Goal: Task Accomplishment & Management: Manage account settings

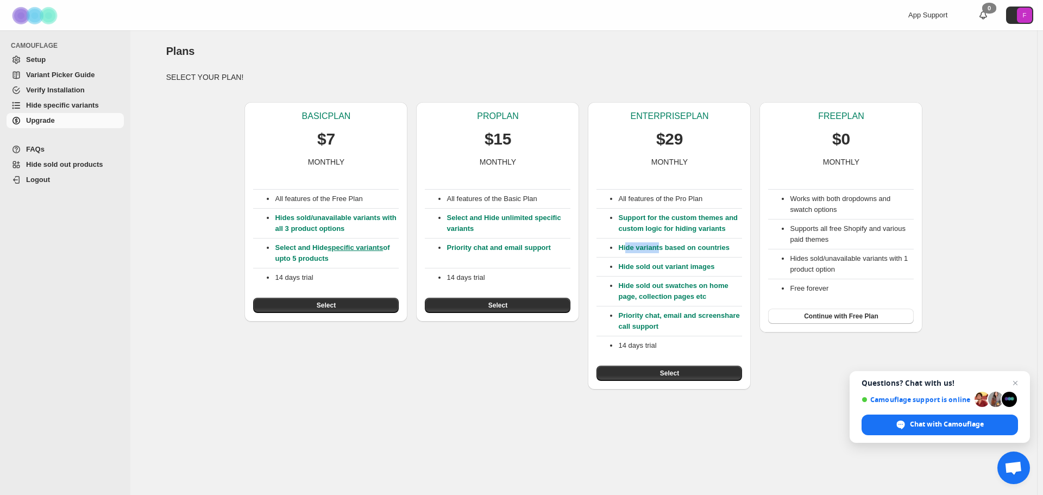
drag, startPoint x: 650, startPoint y: 251, endPoint x: 662, endPoint y: 253, distance: 11.6
click at [661, 253] on p "Hide variants based on countries" at bounding box center [680, 247] width 124 height 11
click at [662, 253] on div "All features of the Pro Plan Support for the custom themes and custom logic for…" at bounding box center [670, 274] width 146 height 214
drag, startPoint x: 702, startPoint y: 271, endPoint x: 663, endPoint y: 268, distance: 38.7
click at [664, 268] on p "Hide sold out variant images" at bounding box center [680, 266] width 124 height 11
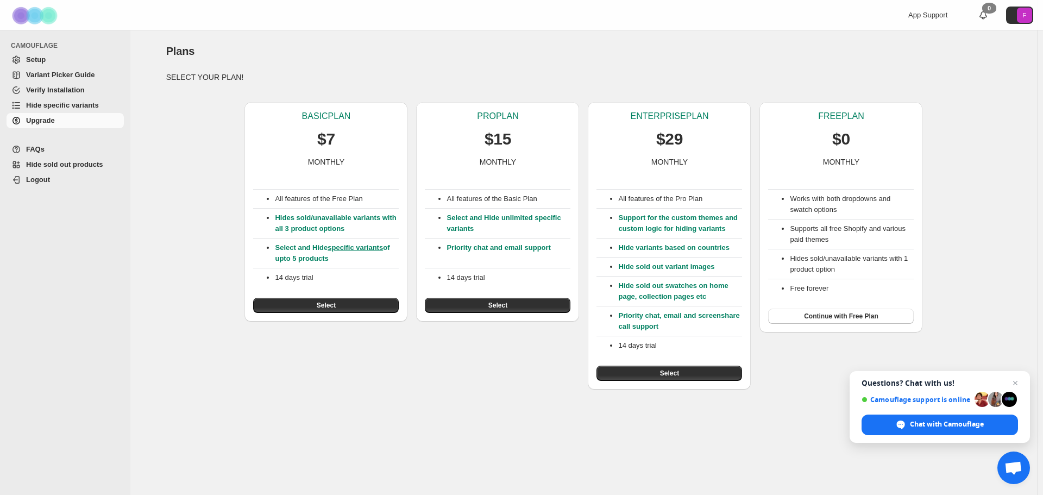
click at [663, 268] on p "Hide sold out variant images" at bounding box center [680, 266] width 124 height 11
drag, startPoint x: 653, startPoint y: 271, endPoint x: 675, endPoint y: 274, distance: 22.6
click at [674, 274] on div "All features of the Pro Plan Support for the custom themes and custom logic for…" at bounding box center [670, 274] width 146 height 214
click at [675, 274] on div "All features of the Pro Plan Support for the custom themes and custom logic for…" at bounding box center [670, 274] width 146 height 214
drag, startPoint x: 650, startPoint y: 295, endPoint x: 677, endPoint y: 303, distance: 28.7
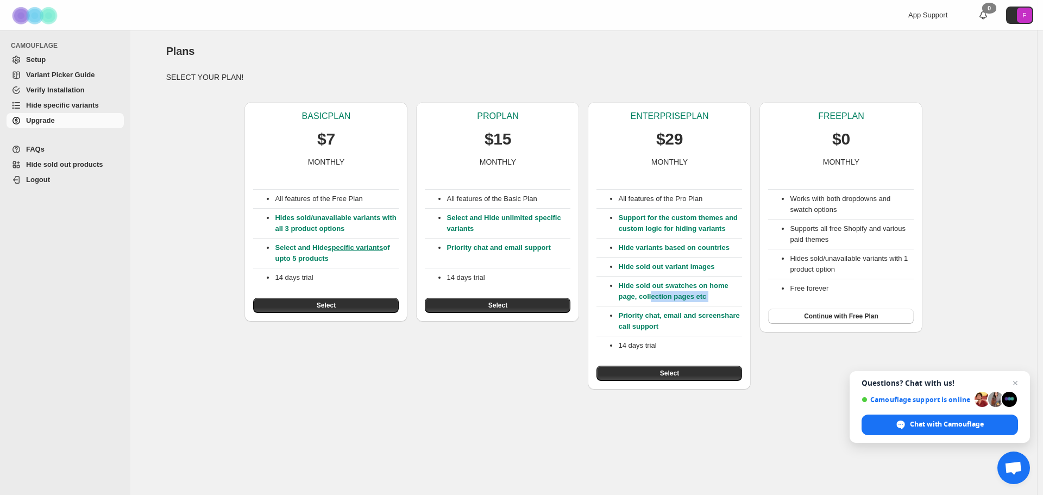
click at [677, 302] on div "All features of the Pro Plan Support for the custom themes and custom logic for…" at bounding box center [670, 274] width 146 height 214
click at [677, 303] on div "All features of the Pro Plan Support for the custom themes and custom logic for…" at bounding box center [670, 274] width 146 height 214
click at [670, 371] on span "Select" at bounding box center [669, 373] width 19 height 9
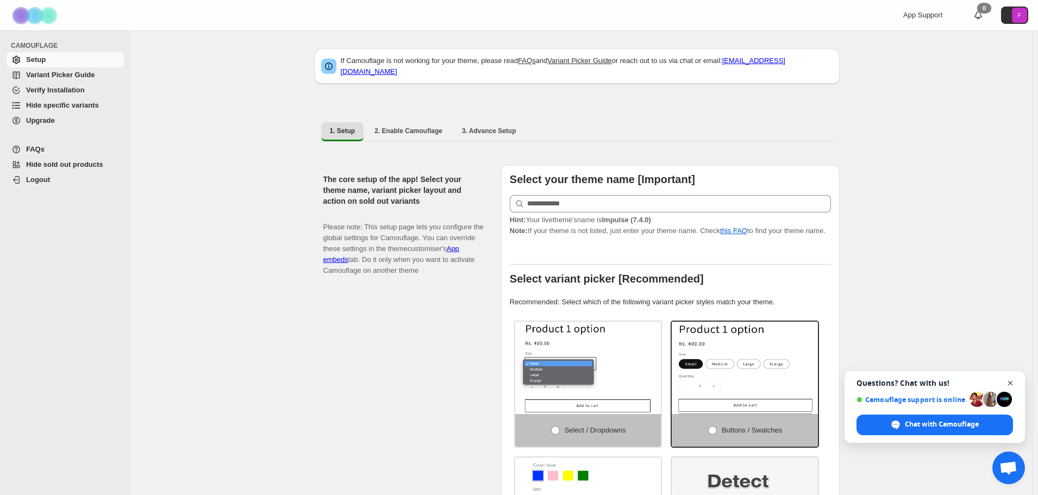
click at [1014, 379] on span "Close chat" at bounding box center [1010, 384] width 14 height 14
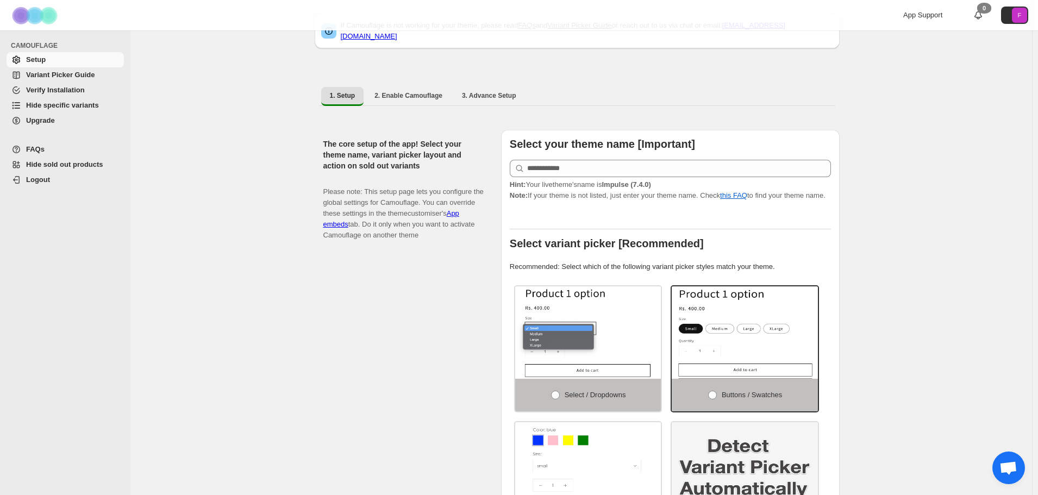
scroll to position [54, 0]
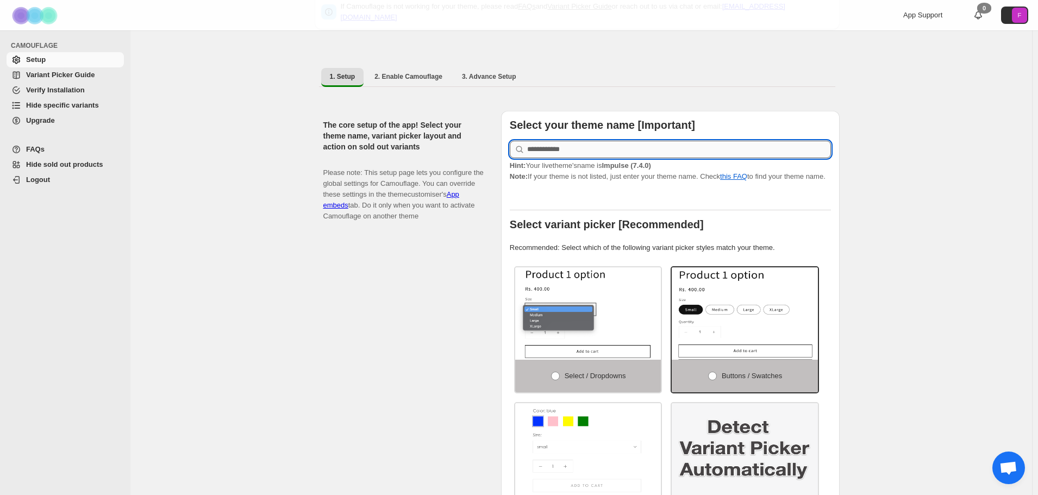
click at [574, 141] on input "text" at bounding box center [679, 149] width 304 height 17
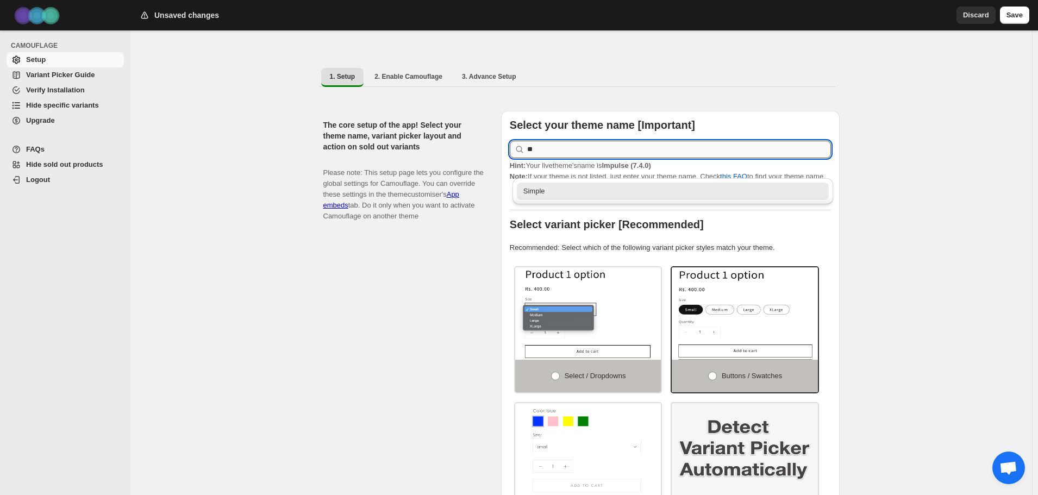
type input "*"
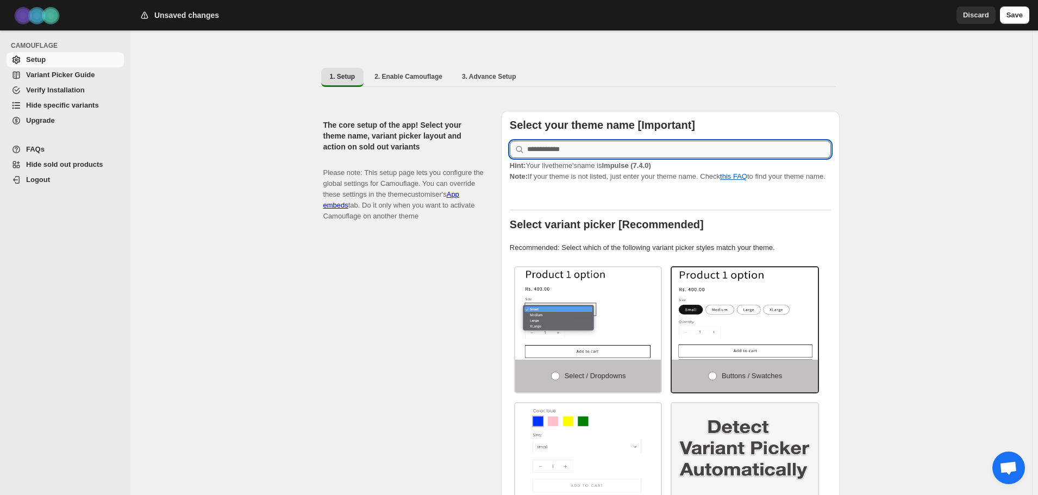
click at [569, 146] on input "text" at bounding box center [679, 149] width 304 height 17
click at [543, 191] on div "Impulse" at bounding box center [665, 191] width 284 height 11
type input "*******"
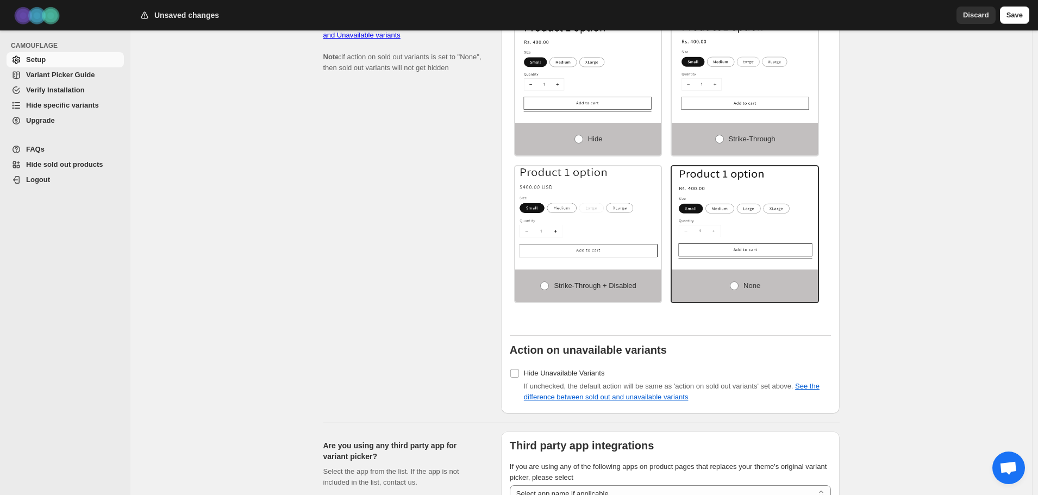
scroll to position [749, 0]
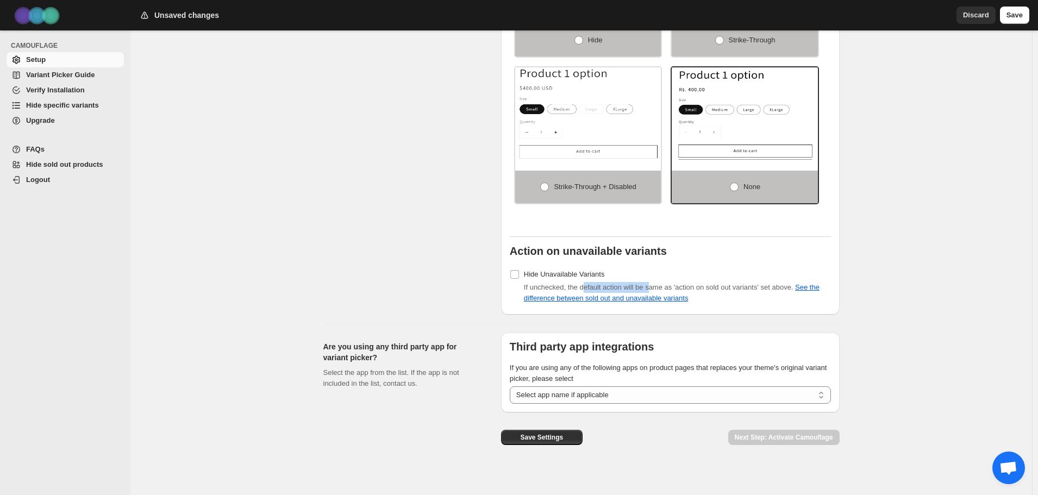
drag, startPoint x: 584, startPoint y: 281, endPoint x: 652, endPoint y: 281, distance: 67.9
click at [652, 283] on span "If unchecked, the default action will be same as 'action on sold out variants' …" at bounding box center [672, 292] width 296 height 19
drag, startPoint x: 549, startPoint y: 279, endPoint x: 742, endPoint y: 280, distance: 192.9
click at [742, 283] on span "If unchecked, the default action will be same as 'action on sold out variants' …" at bounding box center [672, 292] width 296 height 19
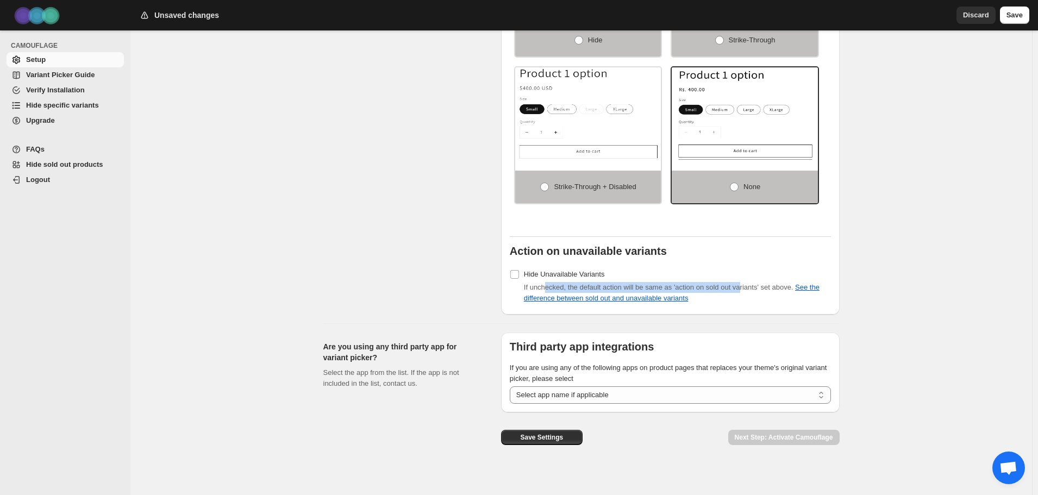
click at [742, 283] on span "If unchecked, the default action will be same as 'action on sold out variants' …" at bounding box center [672, 292] width 296 height 19
drag, startPoint x: 748, startPoint y: 280, endPoint x: 699, endPoint y: 280, distance: 48.9
click at [699, 283] on span "If unchecked, the default action will be same as 'action on sold out variants' …" at bounding box center [672, 292] width 296 height 19
click at [647, 386] on select "**********" at bounding box center [670, 394] width 321 height 17
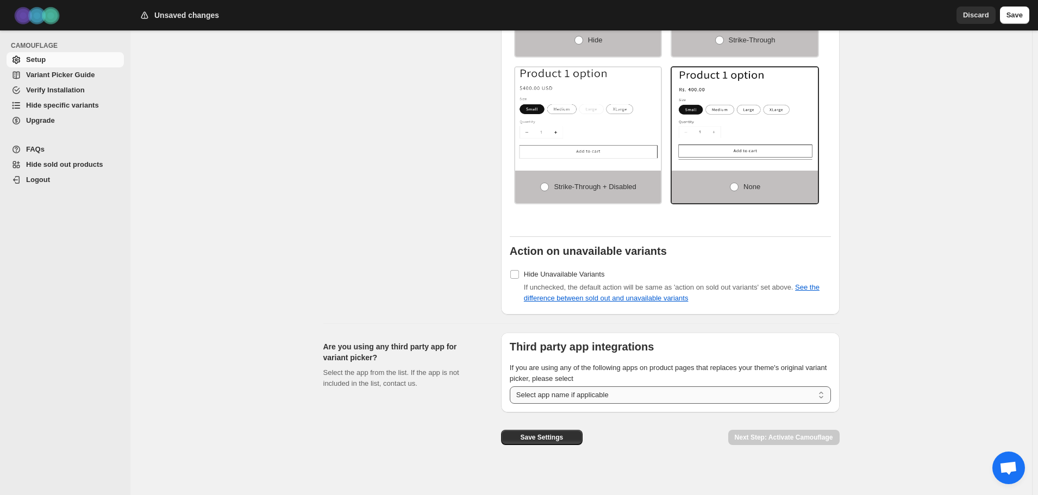
click at [647, 386] on select "**********" at bounding box center [670, 394] width 321 height 17
click at [480, 381] on div "Select the app from the list. If the app is not included in the list, contact u…" at bounding box center [403, 378] width 160 height 22
click at [717, 392] on select "**********" at bounding box center [670, 394] width 321 height 17
click at [622, 386] on select "**********" at bounding box center [670, 394] width 321 height 17
click at [627, 386] on select "**********" at bounding box center [670, 394] width 321 height 17
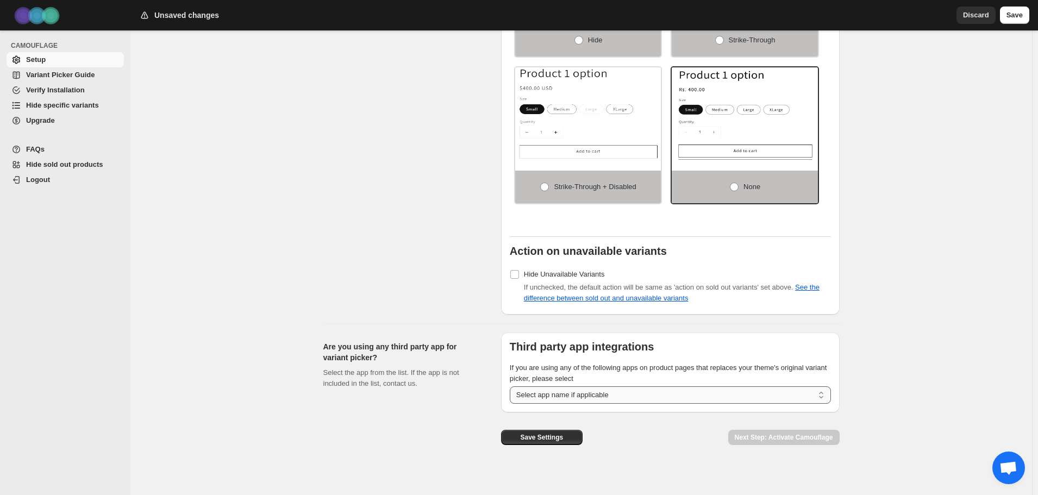
select select "**********"
click at [512, 386] on select "**********" at bounding box center [670, 394] width 321 height 17
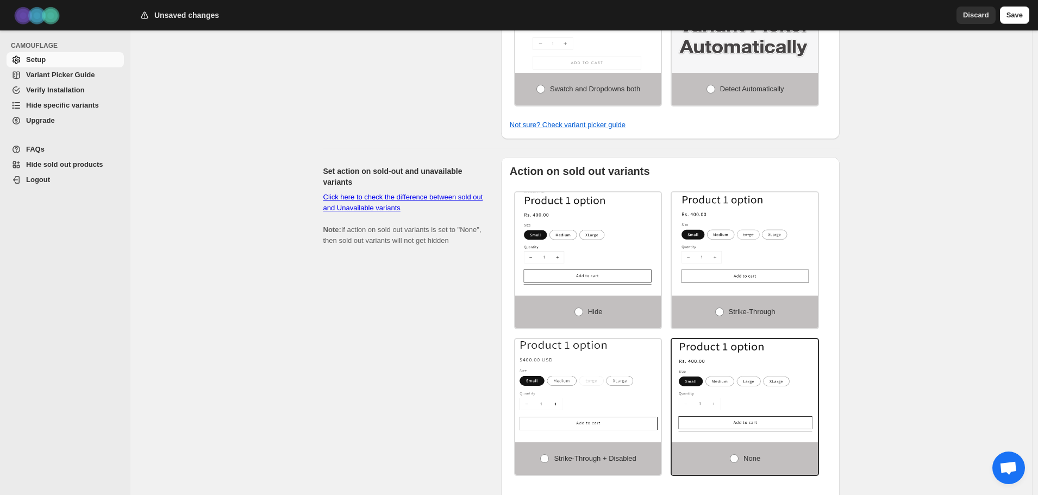
scroll to position [531, 0]
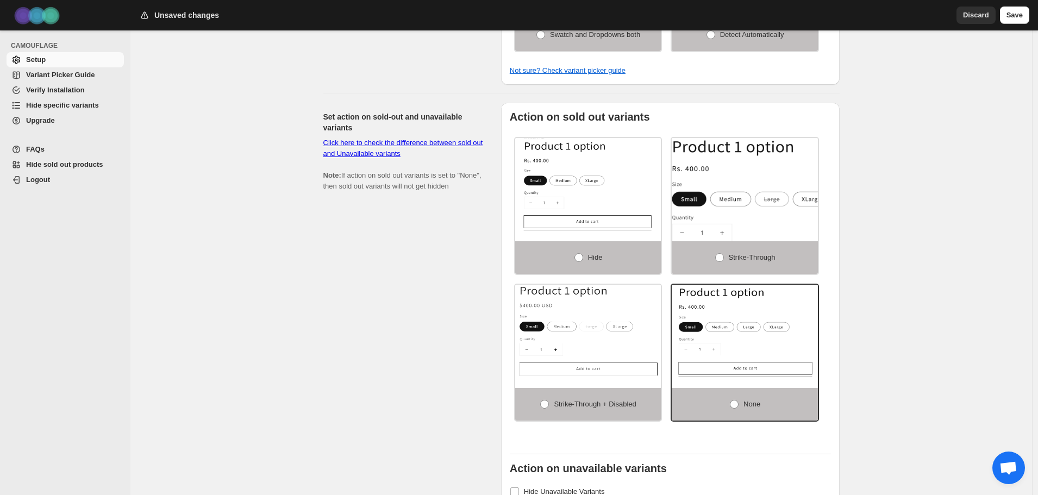
click at [718, 190] on img at bounding box center [766, 205] width 219 height 139
click at [719, 254] on span at bounding box center [719, 257] width 9 height 9
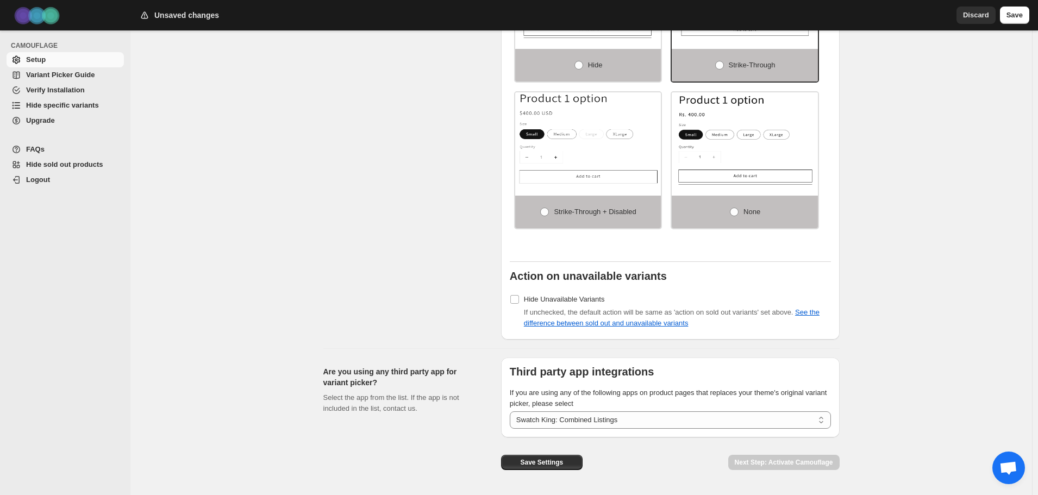
scroll to position [749, 0]
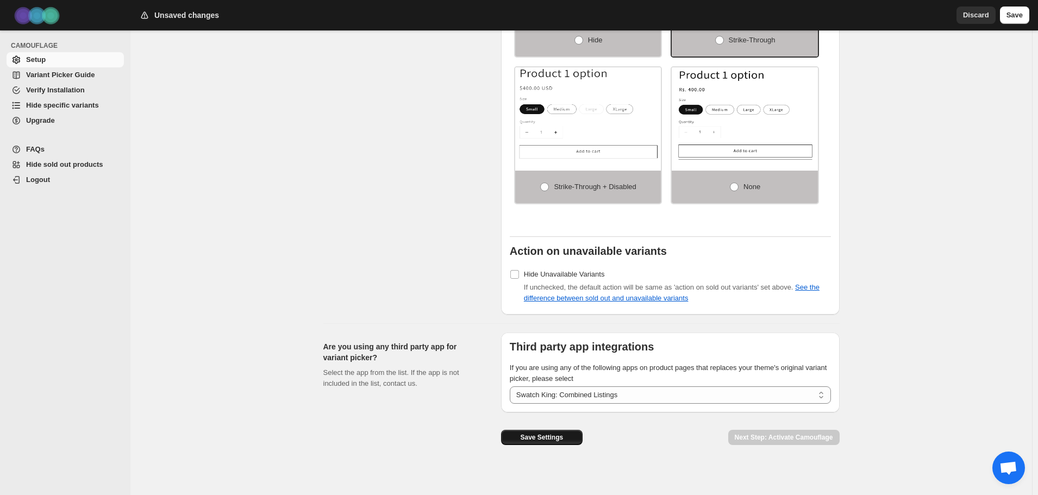
click at [545, 433] on span "Save Settings" at bounding box center [541, 437] width 43 height 9
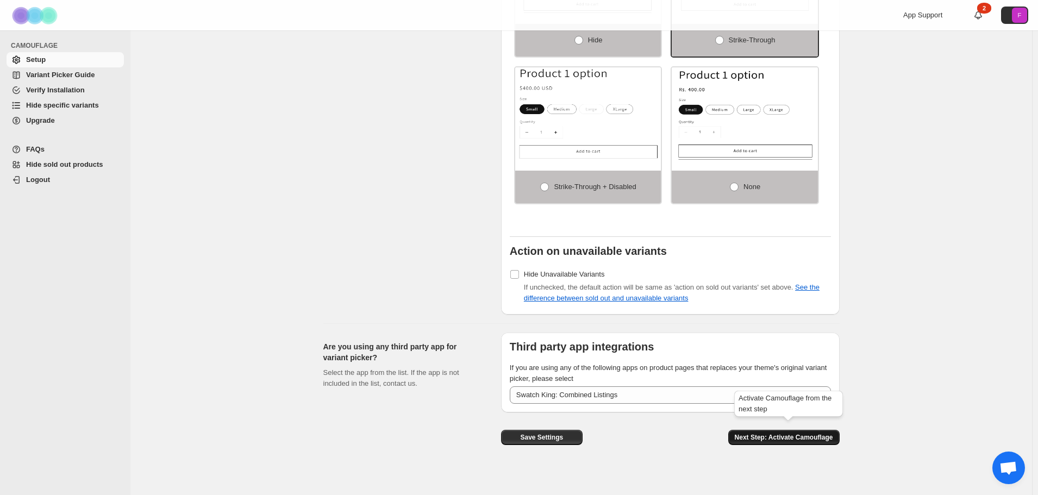
click at [785, 433] on span "Next Step: Activate Camouflage" at bounding box center [784, 437] width 98 height 9
select select "**********"
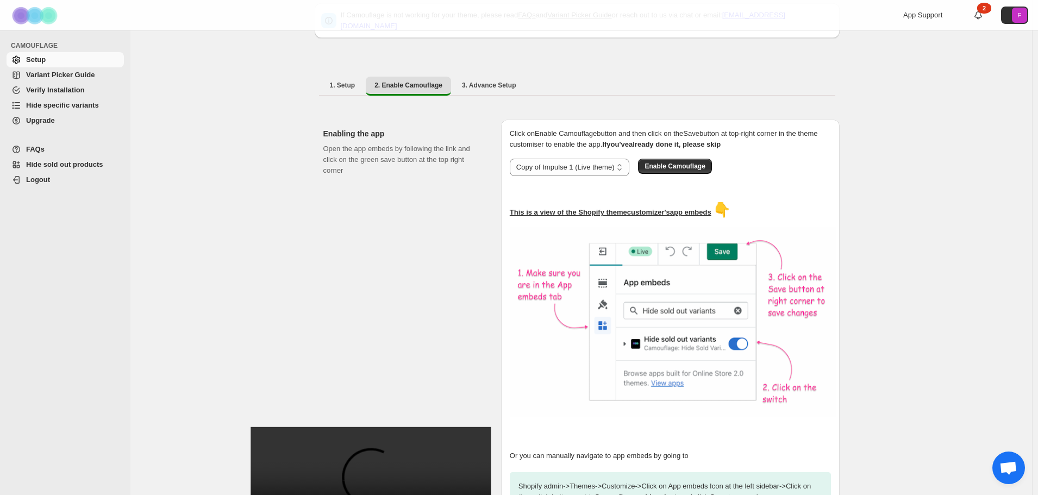
scroll to position [109, 0]
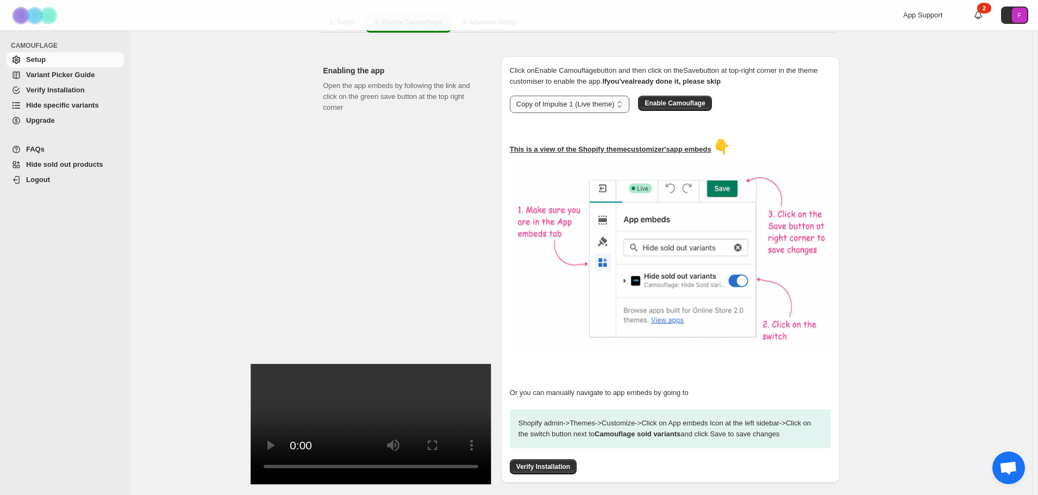
click at [595, 99] on select "**********" at bounding box center [570, 104] width 120 height 17
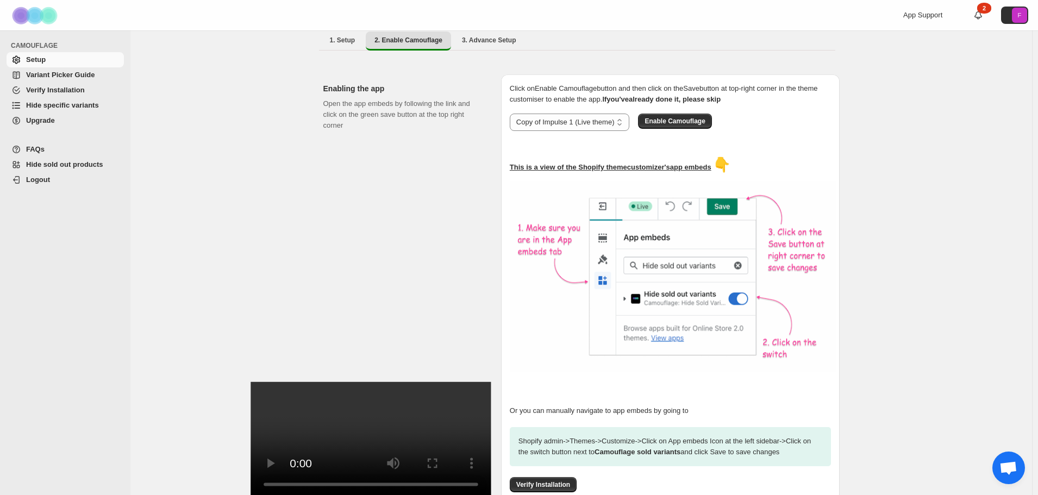
scroll to position [150, 0]
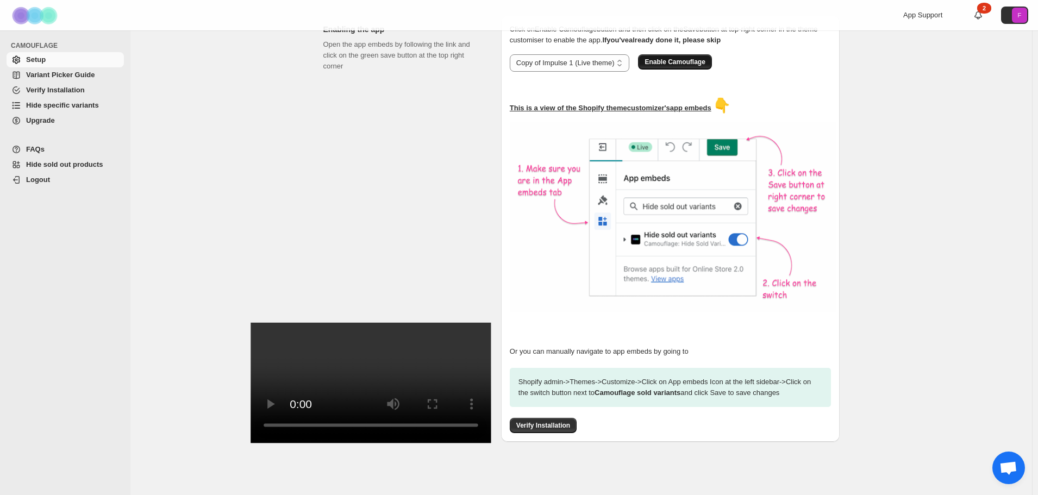
click at [677, 58] on span "Enable Camouflage" at bounding box center [674, 62] width 60 height 9
click at [536, 421] on span "Verify Installation" at bounding box center [543, 425] width 54 height 9
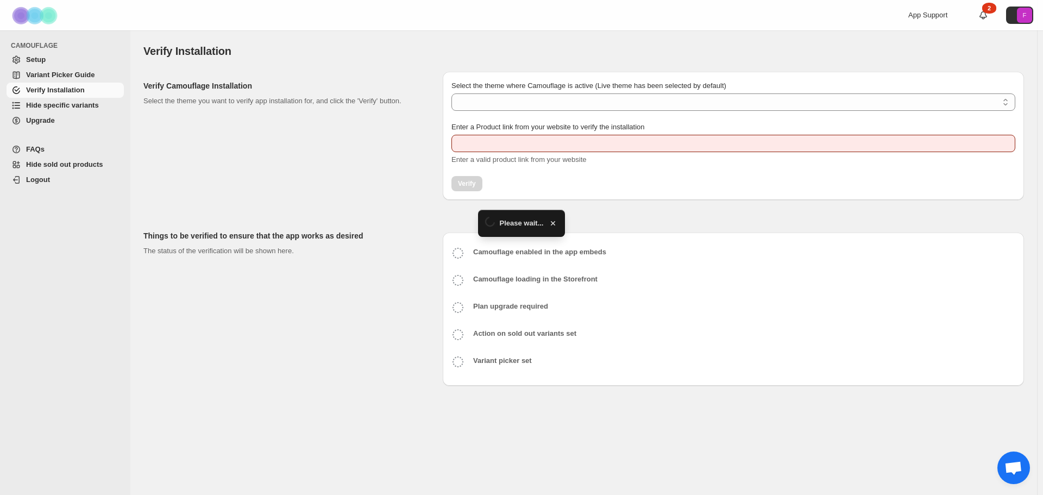
type input "**********"
select select "**********"
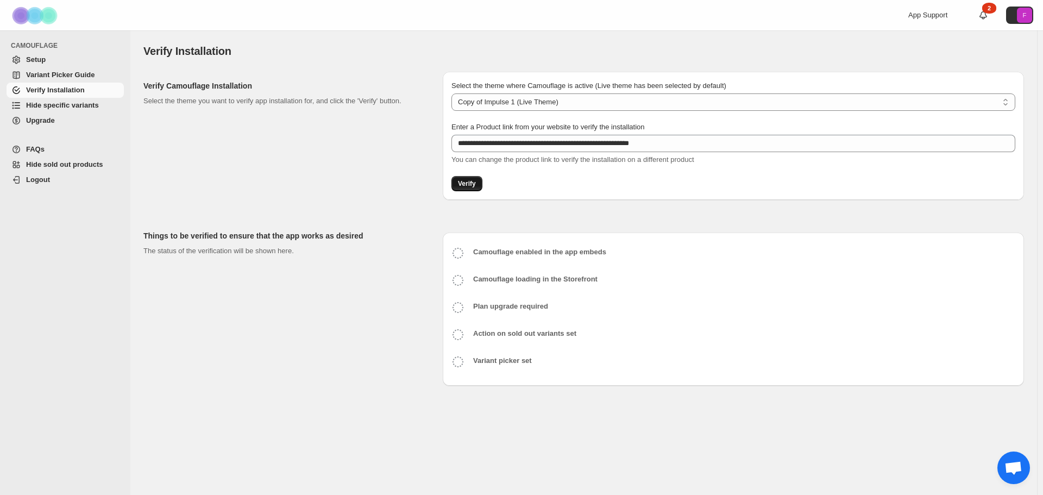
click at [466, 183] on span "Verify" at bounding box center [467, 183] width 18 height 9
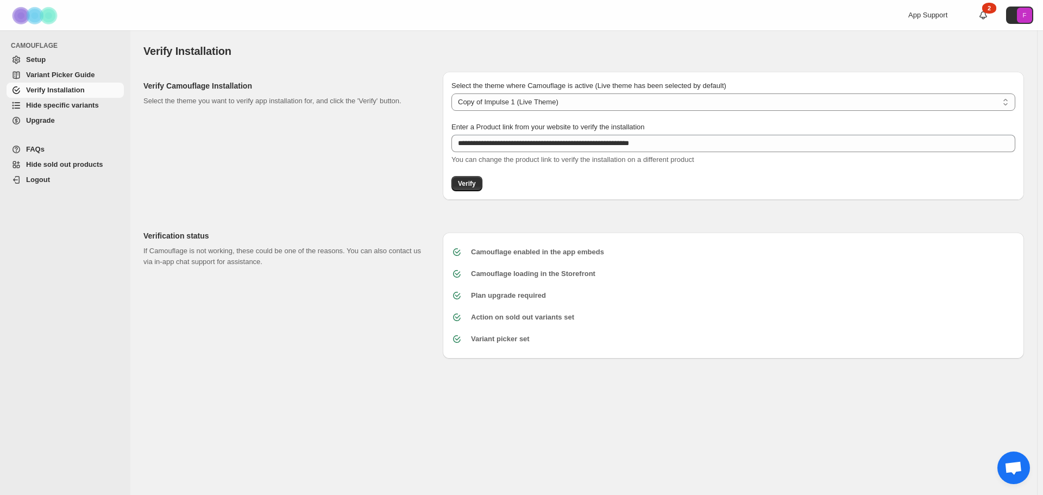
click at [385, 334] on div "Verification status If Camouflage is not working, these could be one of the rea…" at bounding box center [288, 290] width 291 height 137
click at [71, 107] on span "Hide specific variants" at bounding box center [62, 105] width 73 height 8
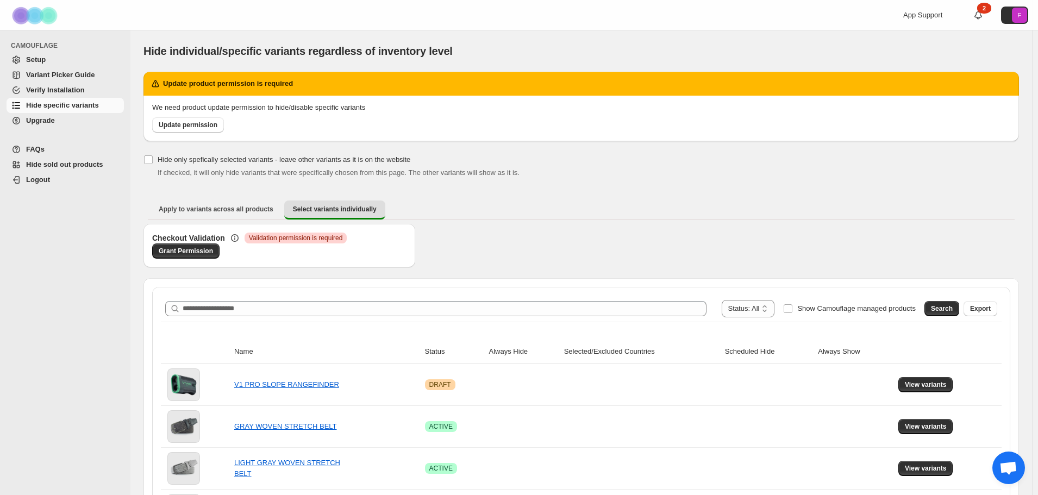
scroll to position [163, 0]
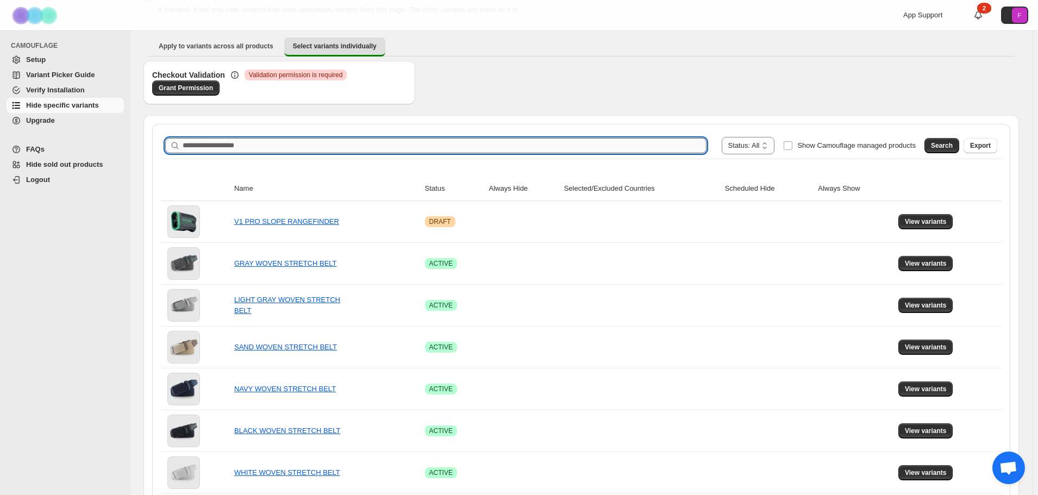
click at [261, 146] on input "Search product name" at bounding box center [445, 145] width 524 height 15
type input "****"
click at [942, 143] on span "Search" at bounding box center [942, 145] width 22 height 9
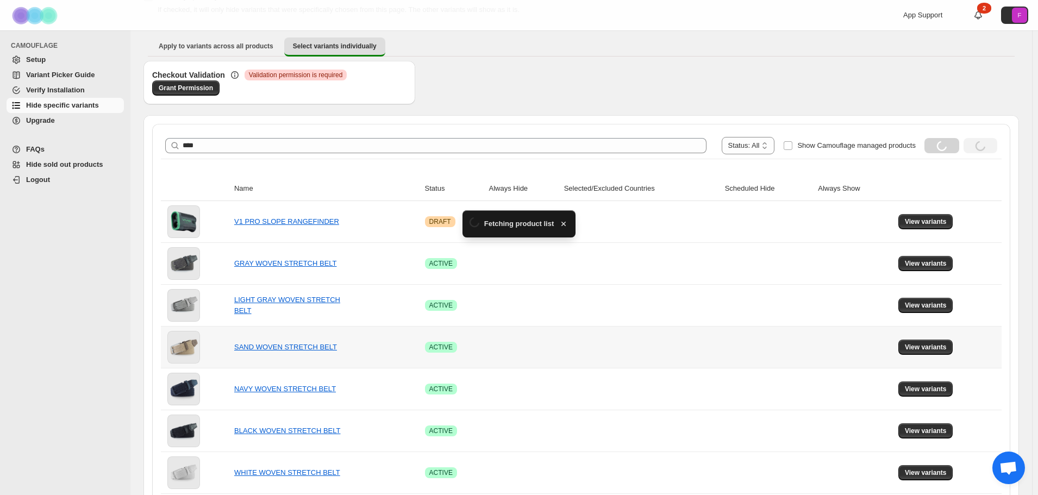
scroll to position [86, 0]
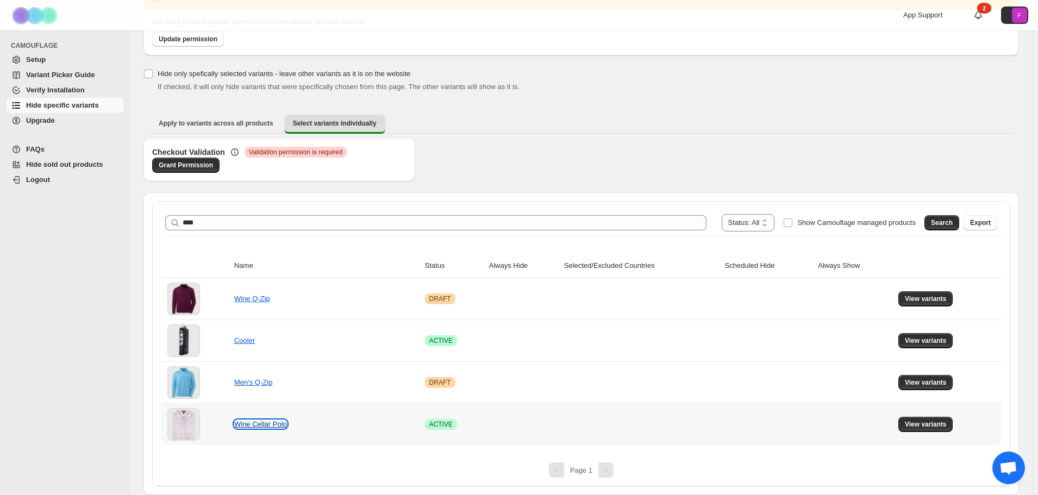
click at [255, 422] on link "Wine Cellar Polo" at bounding box center [260, 424] width 53 height 8
click at [936, 424] on span "View variants" at bounding box center [926, 424] width 42 height 9
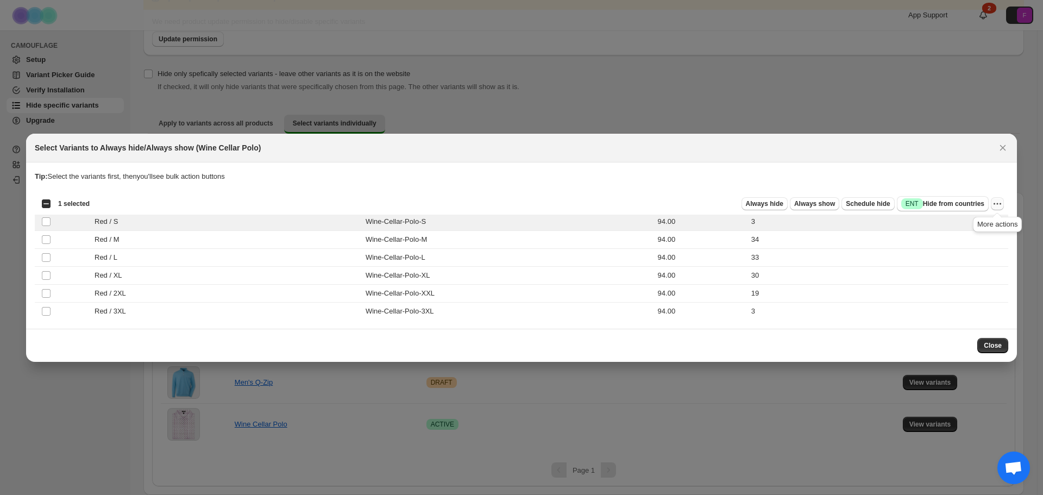
click at [998, 204] on icon "More actions" at bounding box center [998, 204] width 2 height 2
drag, startPoint x: 766, startPoint y: 205, endPoint x: 755, endPoint y: 210, distance: 12.1
click at [766, 205] on span "Always hide" at bounding box center [764, 203] width 37 height 9
click at [996, 347] on span "Close" at bounding box center [993, 345] width 18 height 9
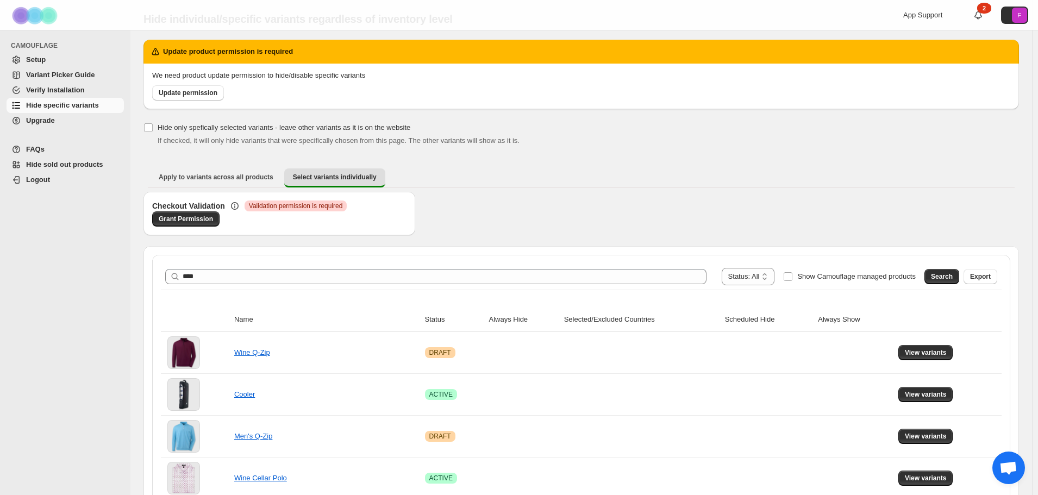
scroll to position [0, 0]
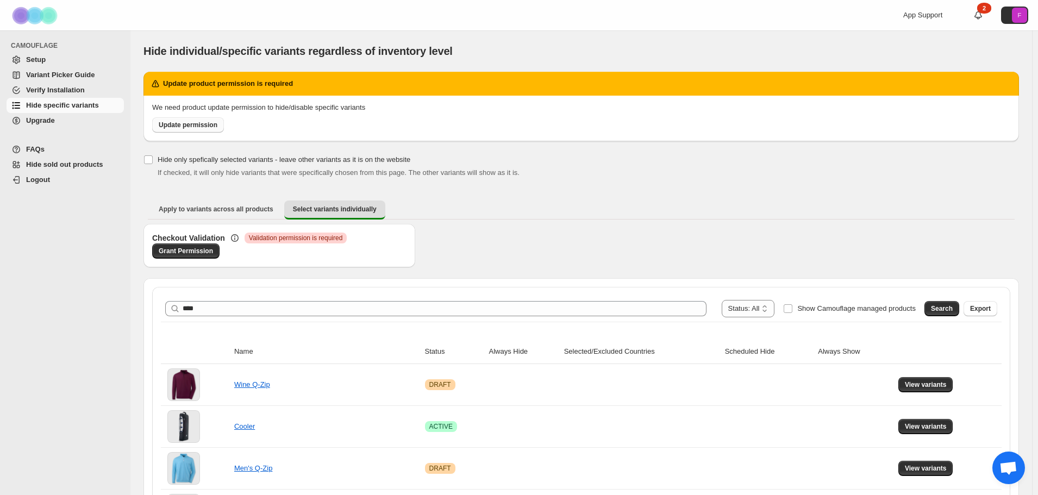
click at [186, 120] on link "Update permission" at bounding box center [188, 124] width 72 height 15
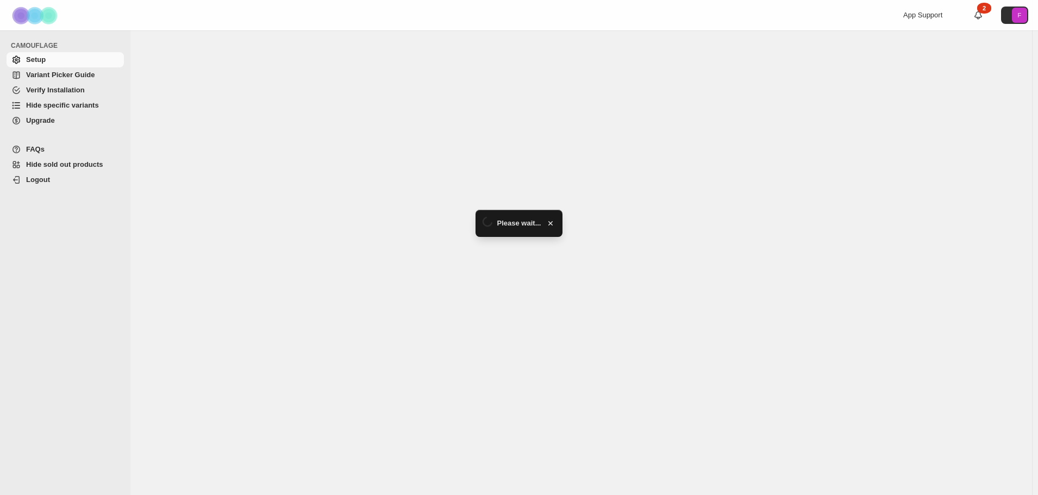
select select "**********"
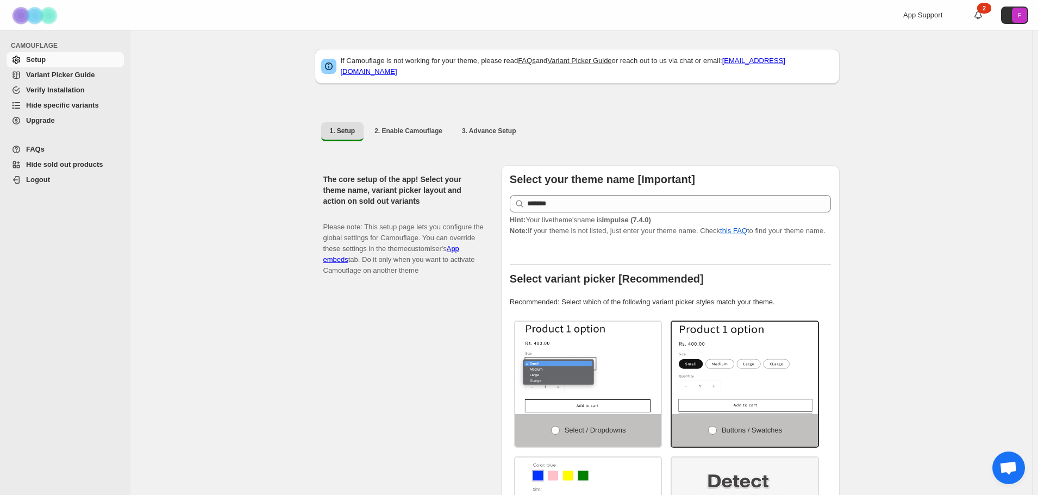
click at [60, 104] on span "Hide specific variants" at bounding box center [62, 105] width 73 height 8
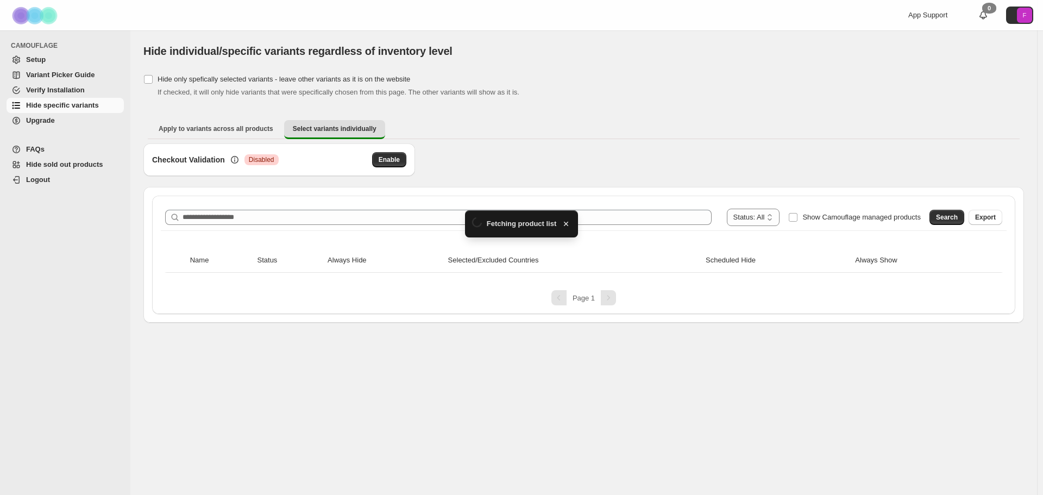
click at [295, 196] on div "**********" at bounding box center [583, 255] width 863 height 118
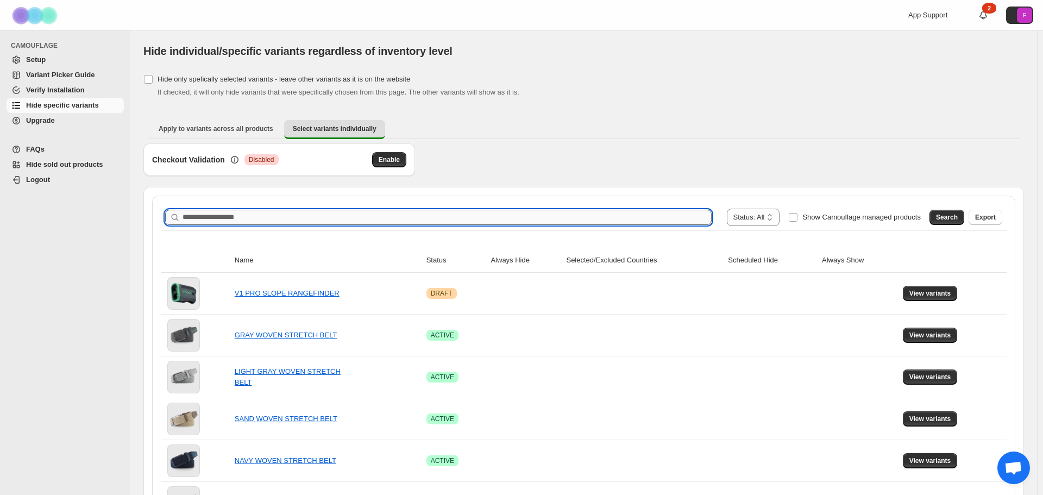
click at [271, 212] on input "Search product name" at bounding box center [447, 217] width 529 height 15
type input "****"
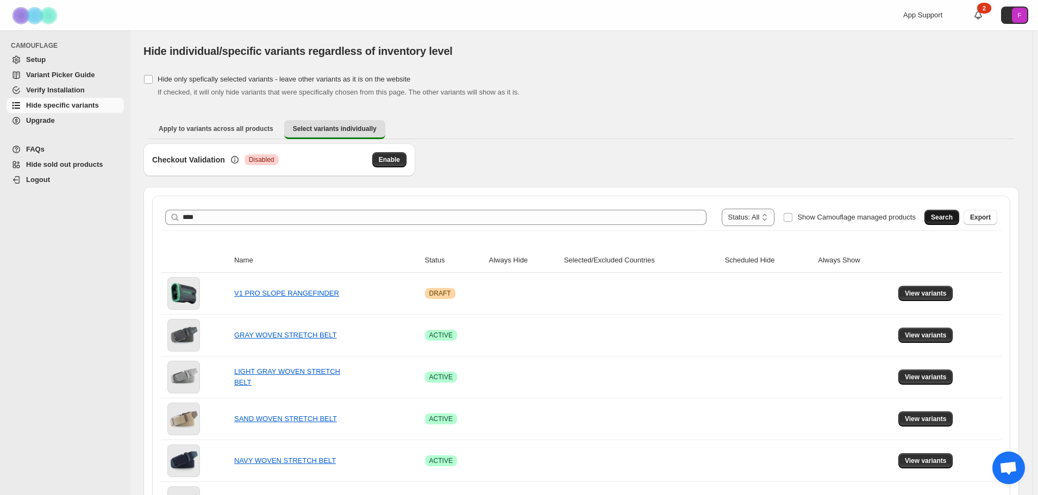
click at [952, 221] on span "Search" at bounding box center [942, 217] width 22 height 9
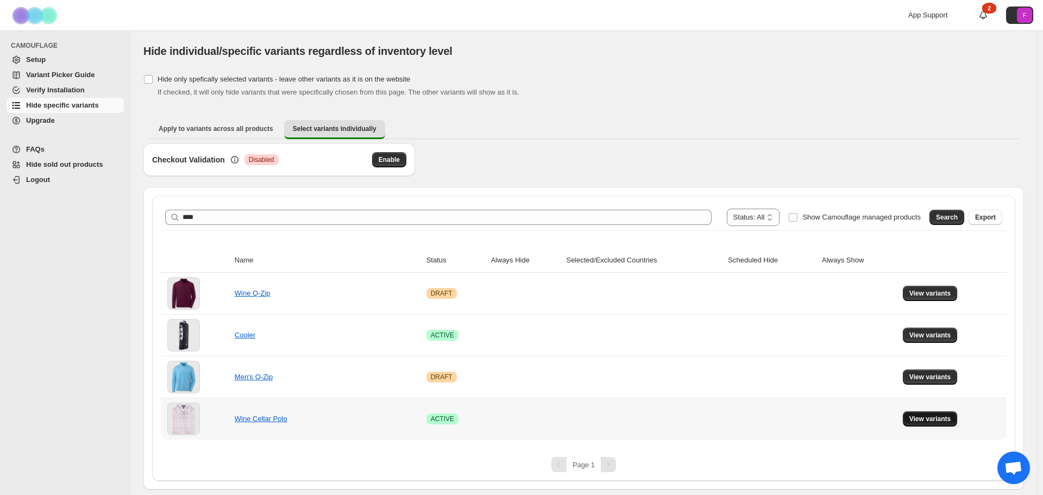
click at [942, 419] on span "View variants" at bounding box center [930, 419] width 42 height 9
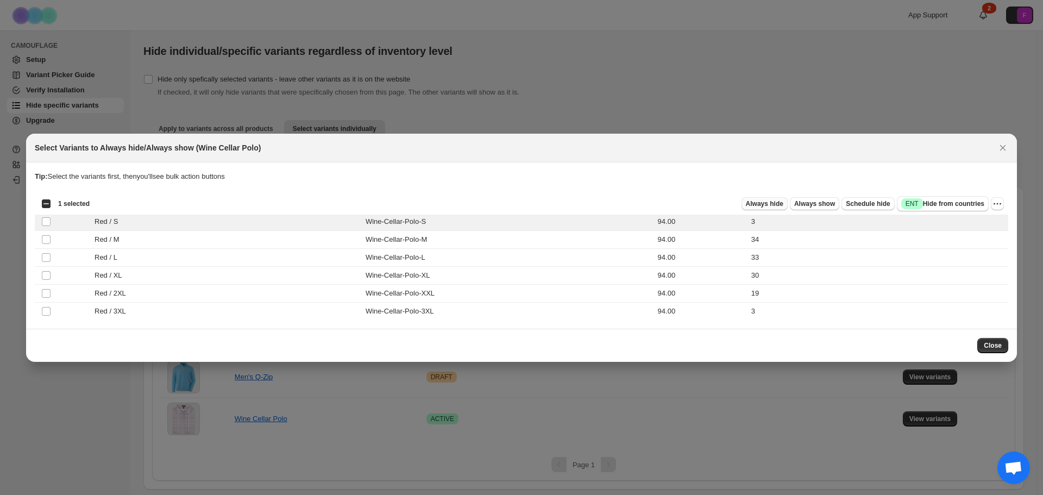
click at [776, 203] on span "Always hide" at bounding box center [764, 203] width 37 height 9
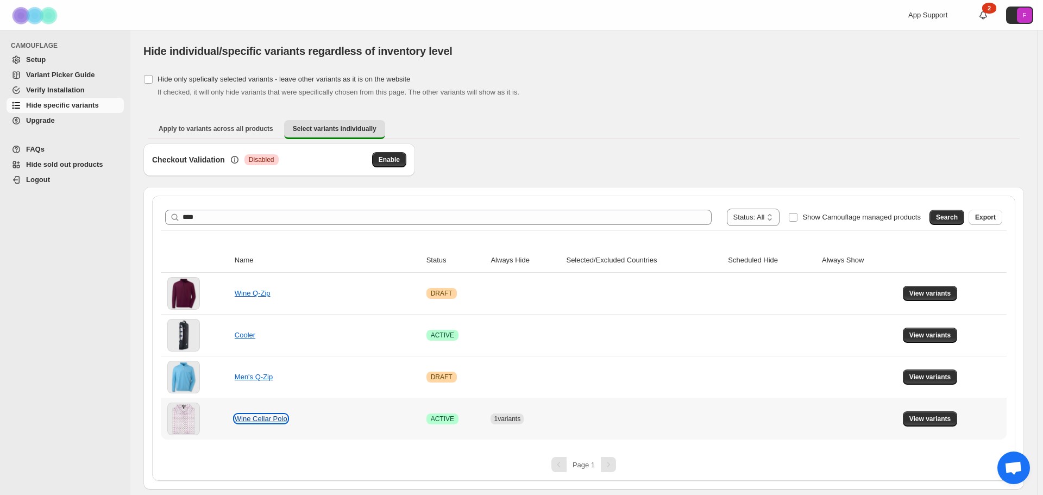
click at [255, 419] on link "Wine Cellar Polo" at bounding box center [261, 419] width 53 height 8
click at [930, 419] on span "View variants" at bounding box center [930, 419] width 42 height 9
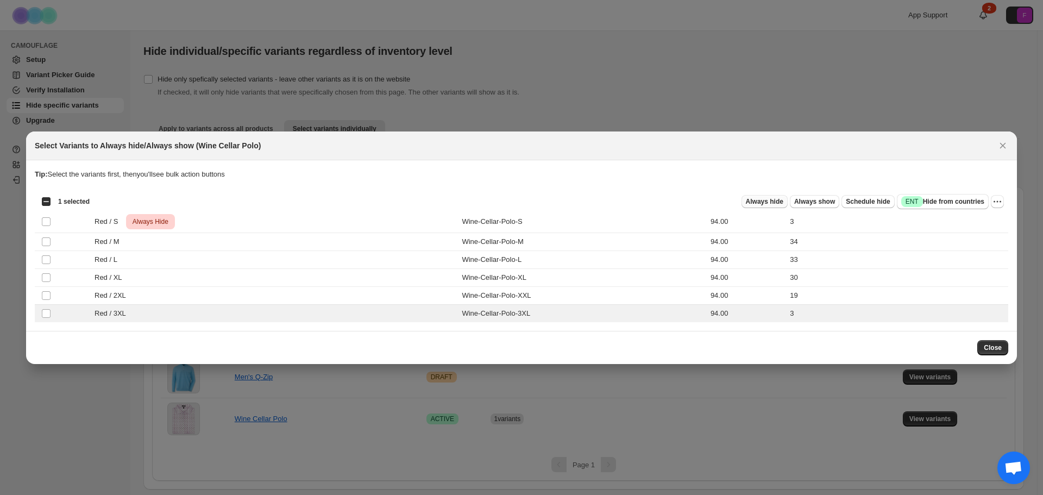
click at [775, 202] on span "Always hide" at bounding box center [764, 201] width 37 height 9
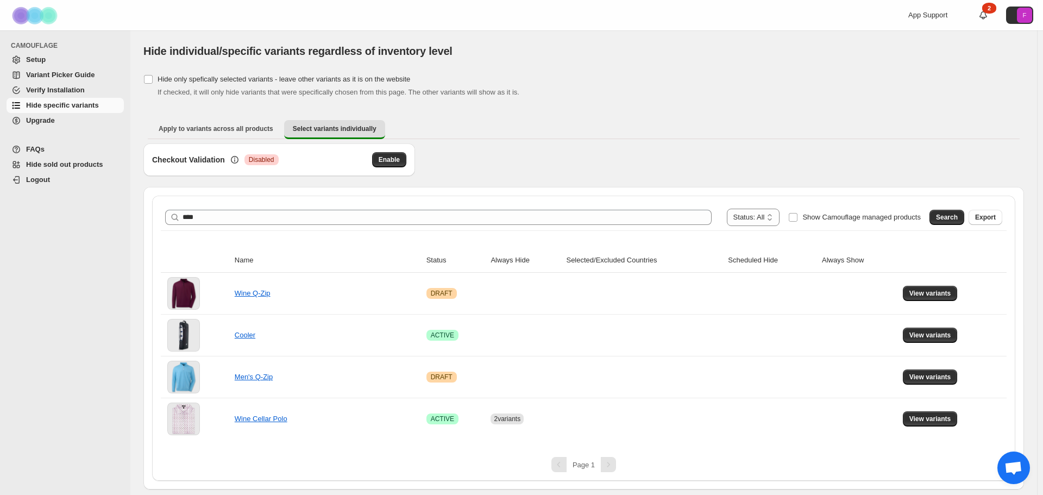
click at [577, 152] on div "Checkout Validation Critical Disabled Enable" at bounding box center [583, 164] width 881 height 43
click at [68, 87] on span "Verify Installation" at bounding box center [55, 90] width 59 height 8
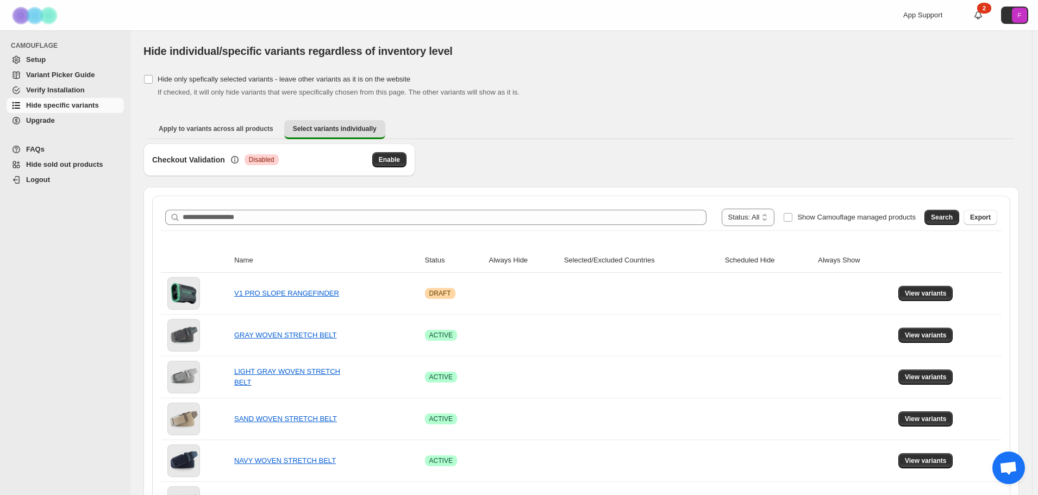
click at [54, 77] on span "Variant Picker Guide" at bounding box center [60, 75] width 68 height 8
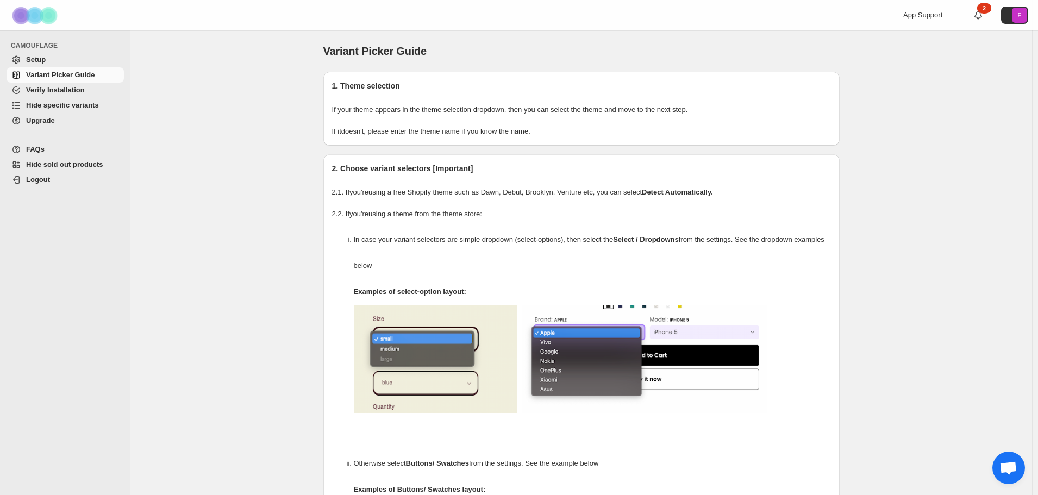
click at [44, 58] on span "Setup" at bounding box center [36, 59] width 20 height 8
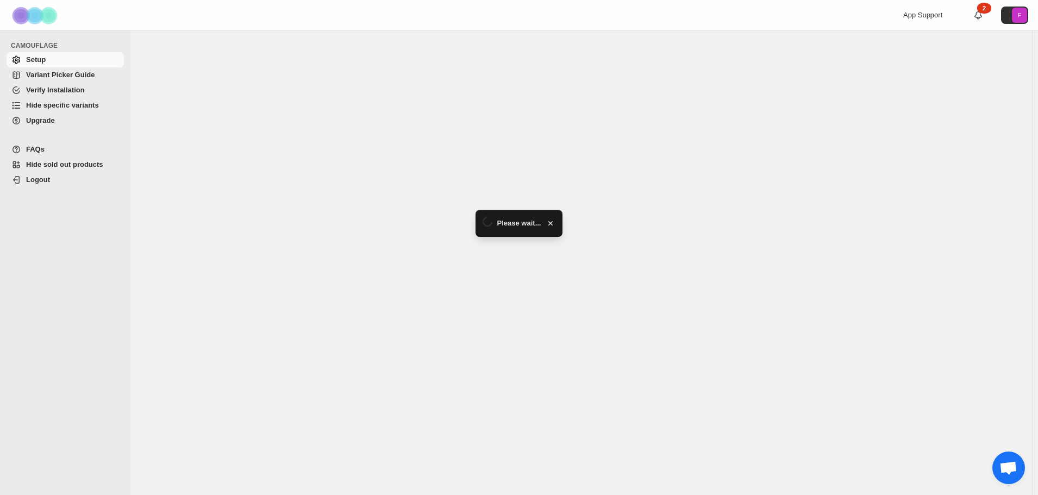
select select "**********"
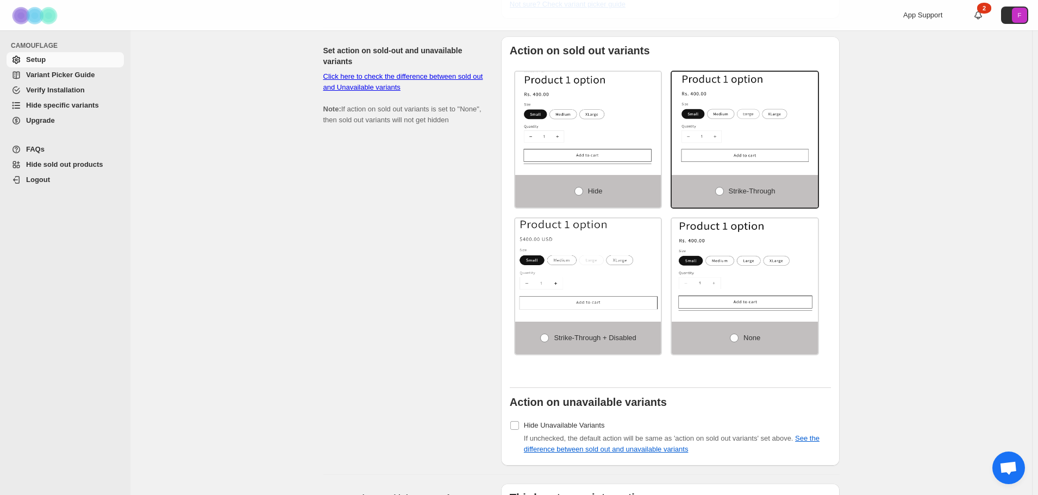
scroll to position [489, 0]
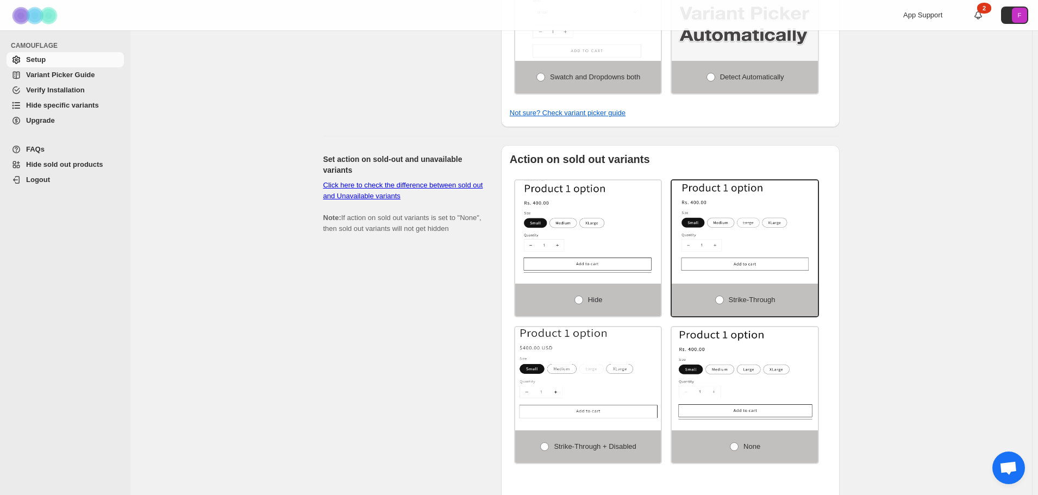
click at [387, 183] on link "Click here to check the difference between sold out and Unavailable variants" at bounding box center [403, 190] width 160 height 19
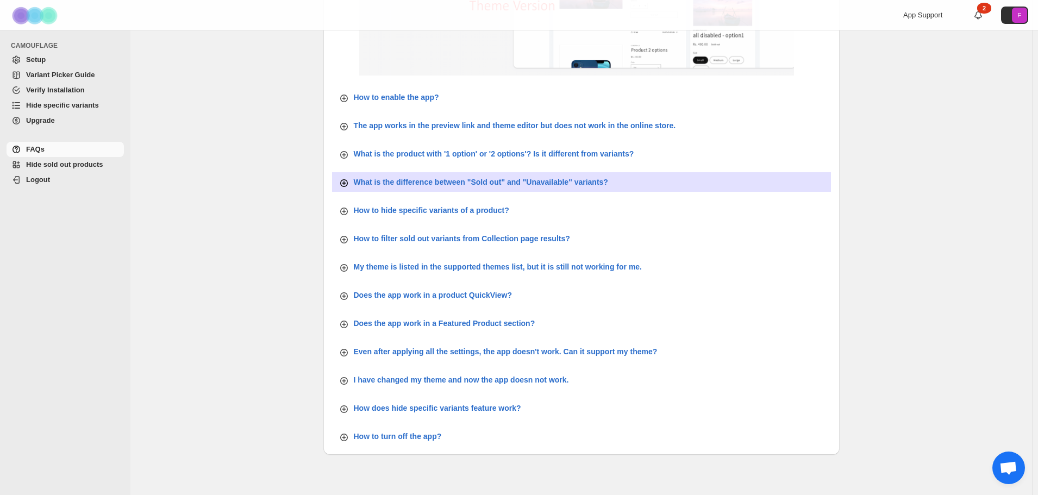
scroll to position [276, 0]
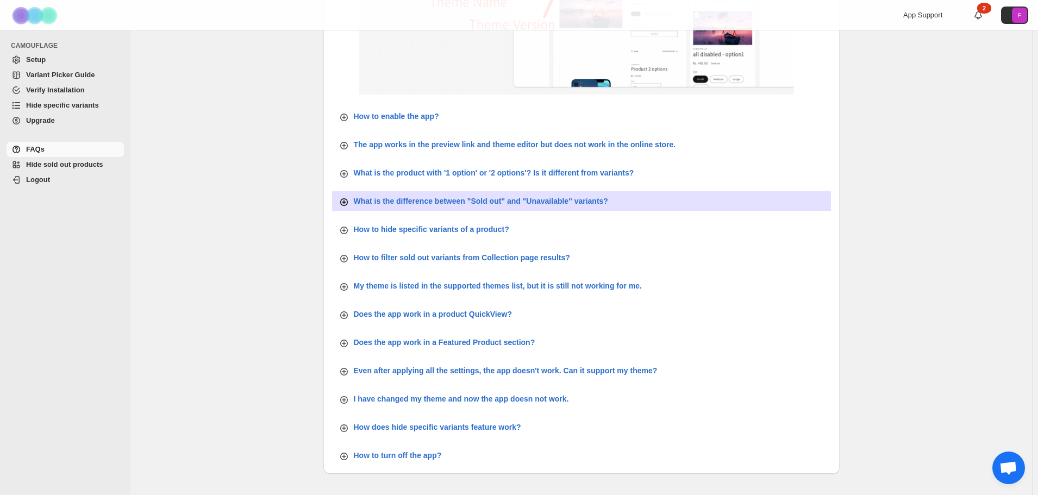
click at [584, 202] on p "What is the difference between "Sold out" and "Unavailable" variants?" at bounding box center [481, 201] width 254 height 11
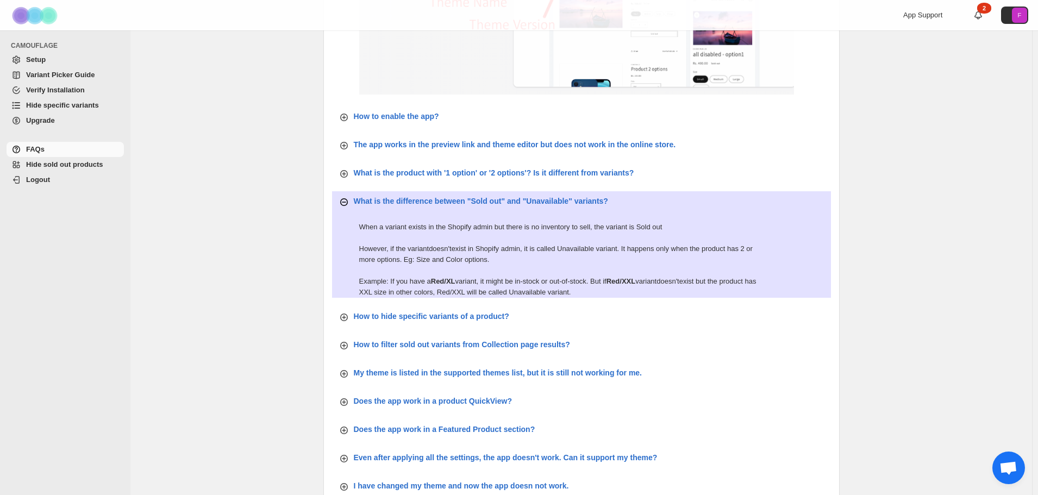
click at [428, 198] on p "What is the difference between "Sold out" and "Unavailable" variants?" at bounding box center [481, 201] width 254 height 11
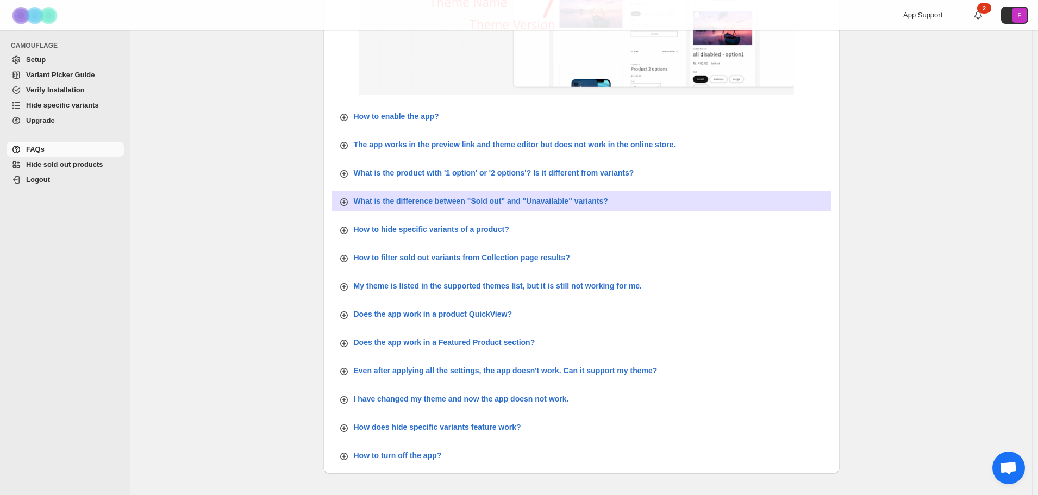
click at [876, 241] on div "FAQs. This page is ready FAQs How to find the theme name? Go to Shopify Admin -…" at bounding box center [580, 151] width 901 height 795
click at [465, 231] on p "How to hide specific variants of a product?" at bounding box center [431, 229] width 155 height 11
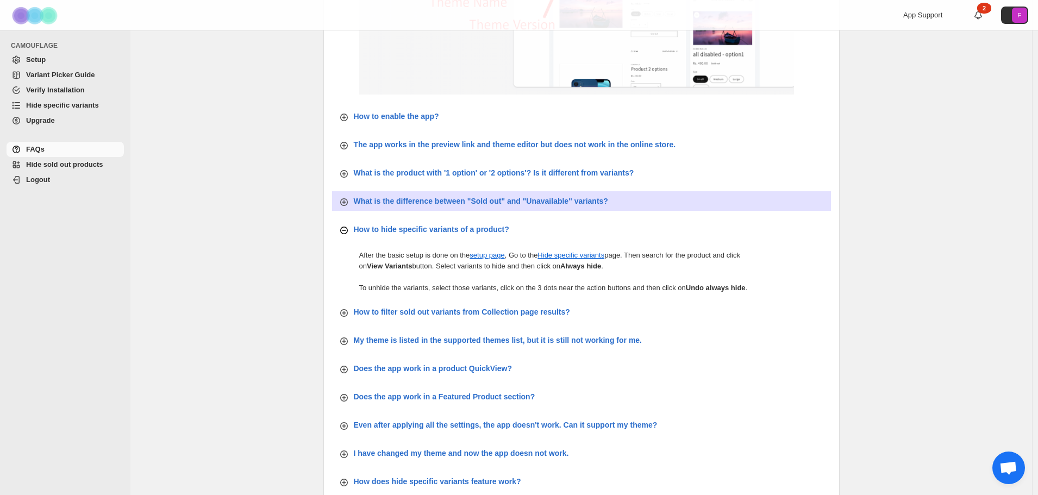
click at [466, 231] on p "How to hide specific variants of a product?" at bounding box center [431, 229] width 155 height 11
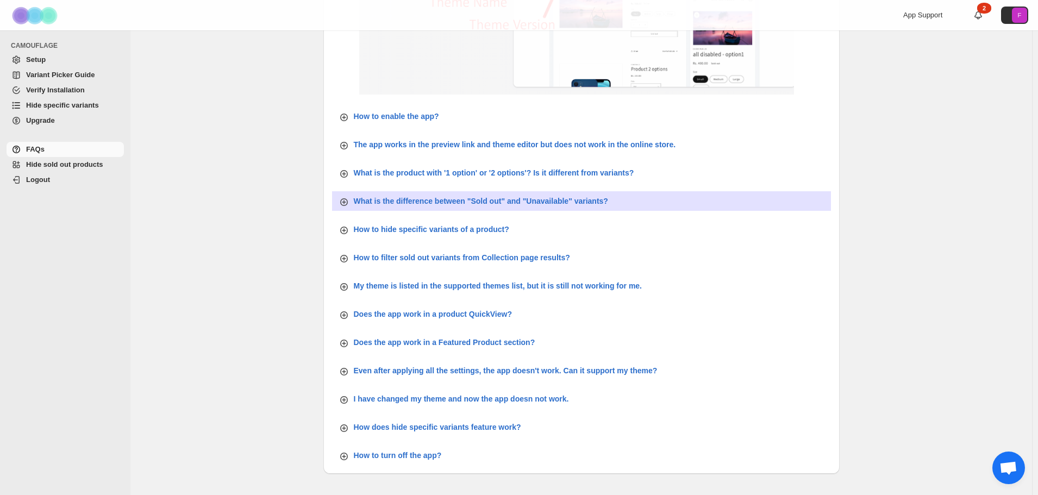
click at [57, 104] on span "Hide specific variants" at bounding box center [62, 105] width 73 height 8
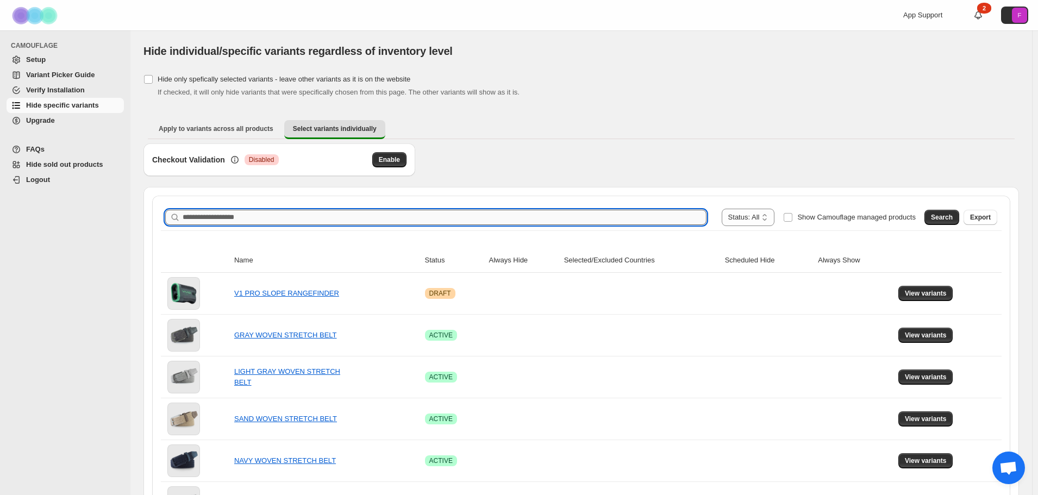
click at [326, 221] on input "Search product name" at bounding box center [445, 217] width 524 height 15
type input "****"
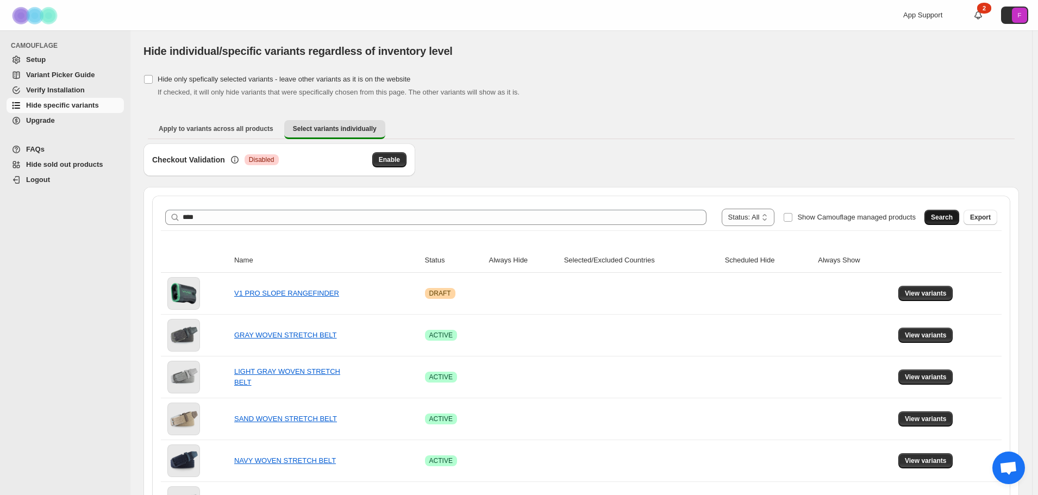
click at [944, 214] on span "Search" at bounding box center [942, 217] width 22 height 9
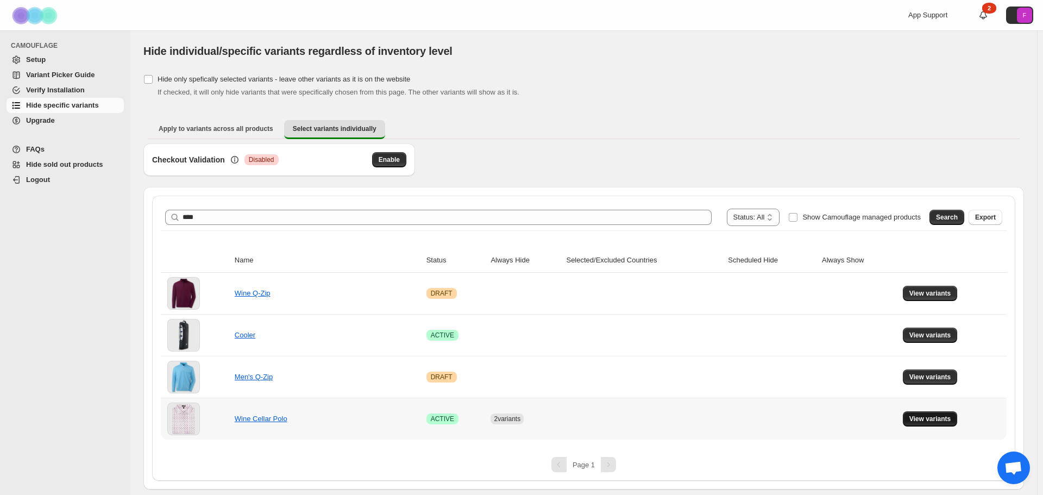
click at [921, 417] on span "View variants" at bounding box center [930, 419] width 42 height 9
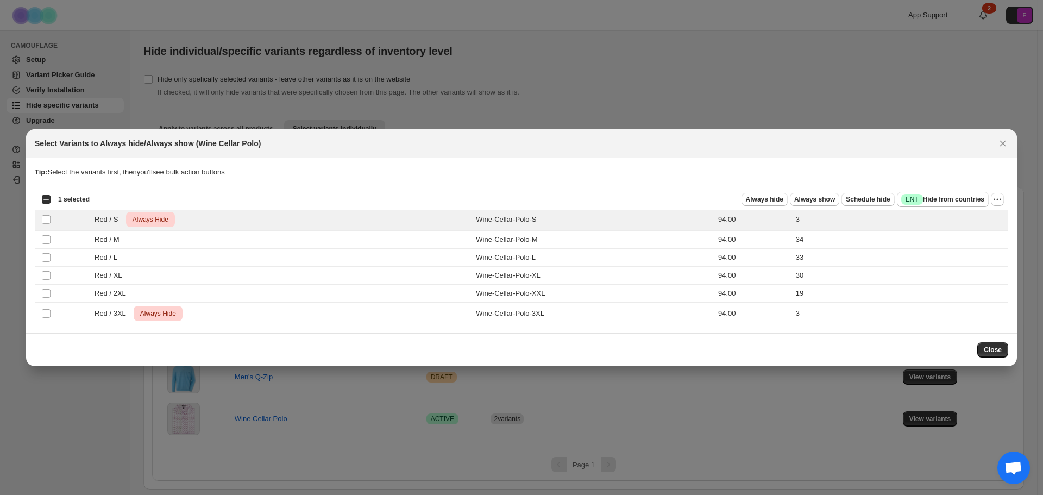
click at [1005, 201] on div "Select all 6 product variants 1 selected Always hide Always show Schedule hide …" at bounding box center [522, 200] width 974 height 22
click at [1000, 199] on icon "More actions" at bounding box center [997, 199] width 11 height 11
click at [538, 180] on div "Tip: Select the variants first, then you'll see bulk action buttons" at bounding box center [522, 178] width 974 height 22
click at [1006, 143] on icon "Close" at bounding box center [1002, 143] width 11 height 11
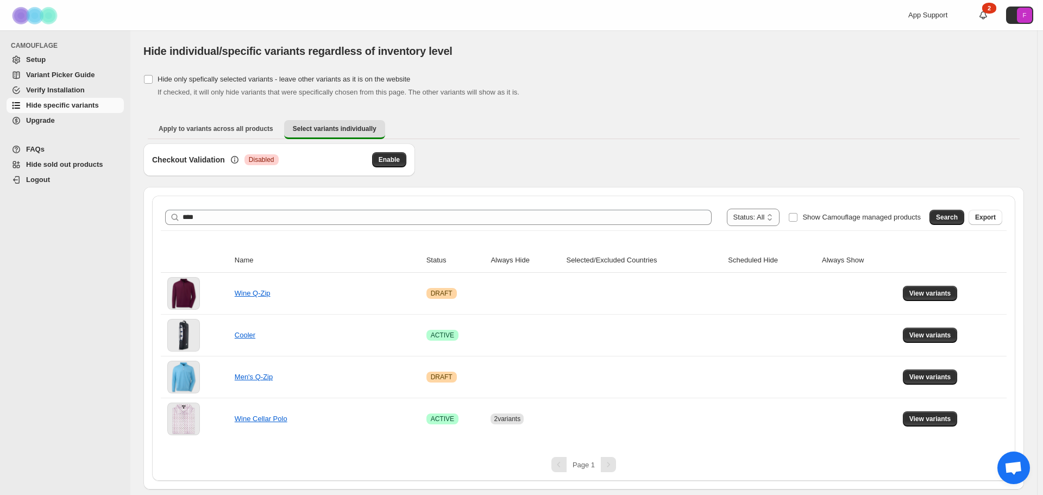
click at [46, 93] on span "Verify Installation" at bounding box center [55, 90] width 59 height 8
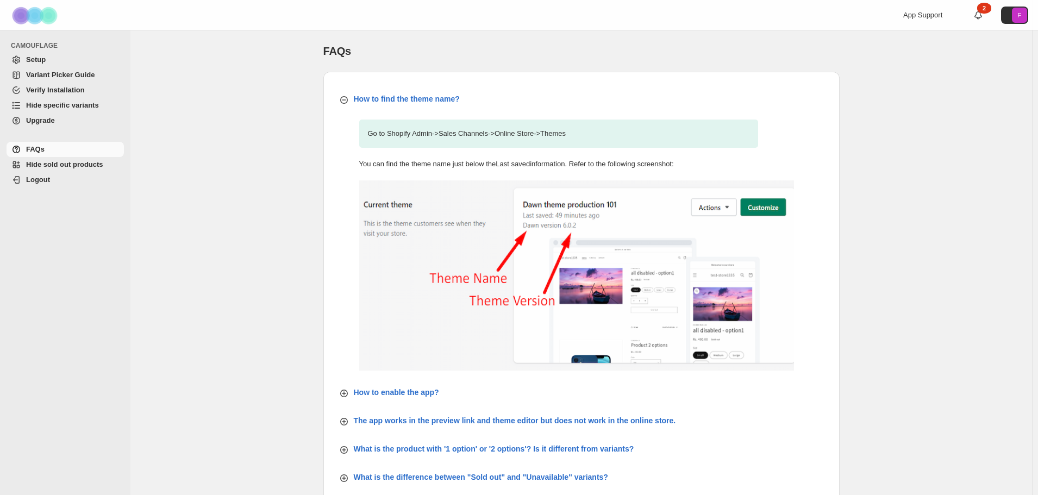
click at [62, 168] on span "Hide sold out products" at bounding box center [64, 164] width 77 height 8
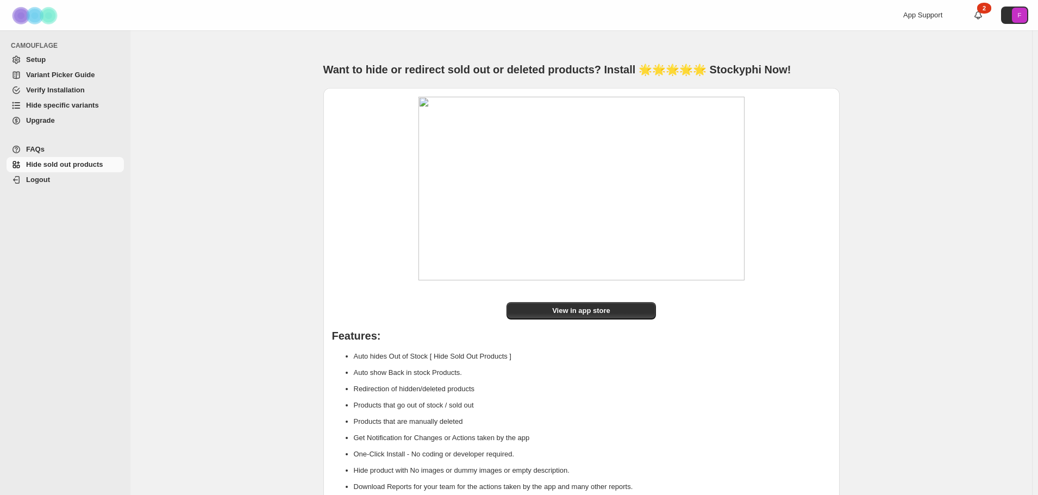
scroll to position [46, 0]
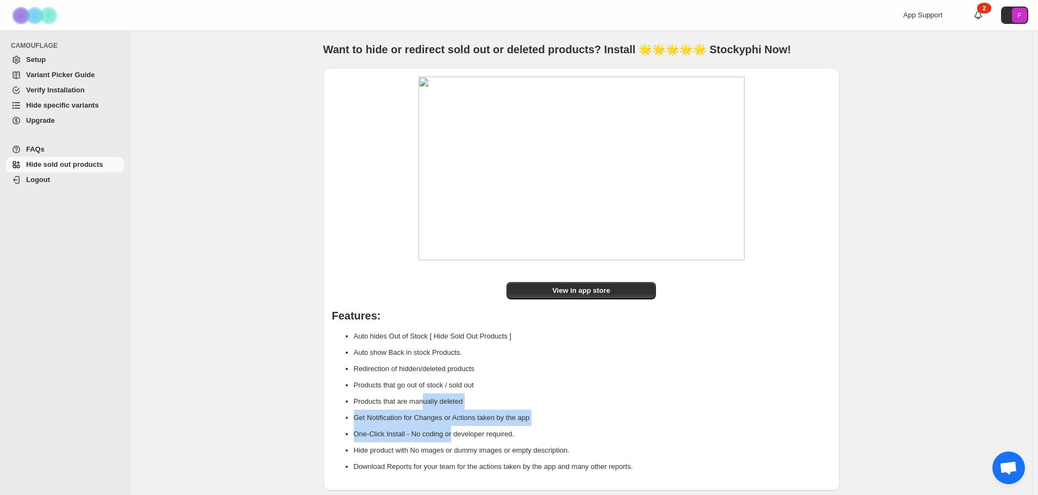
drag, startPoint x: 429, startPoint y: 412, endPoint x: 459, endPoint y: 439, distance: 40.4
click at [457, 438] on ul "Auto hides Out of Stock [ Hide Sold Out Products ] Auto show Back in stock Prod…" at bounding box center [581, 401] width 499 height 147
click at [459, 439] on li "One-Click Install - No coding or developer required." at bounding box center [592, 434] width 477 height 16
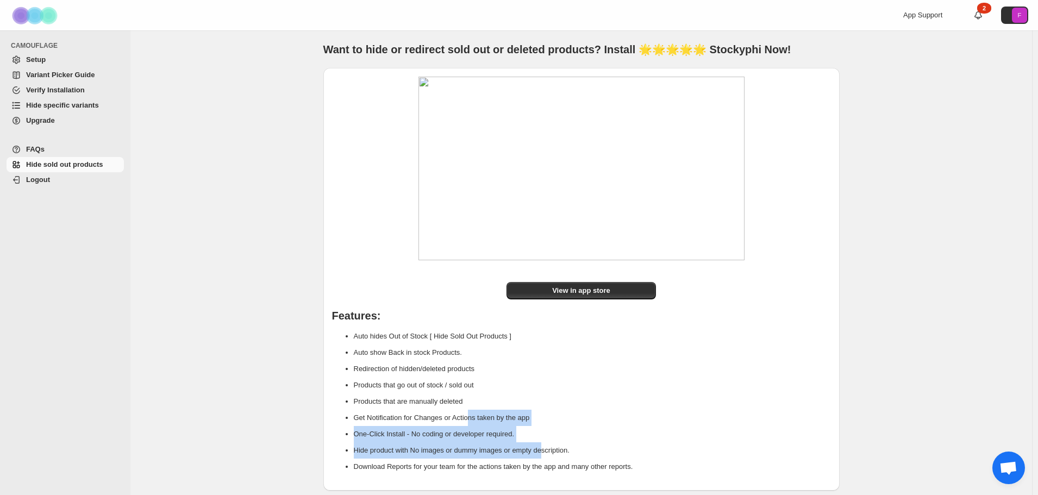
drag, startPoint x: 545, startPoint y: 448, endPoint x: 470, endPoint y: 423, distance: 79.0
click at [470, 424] on ul "Auto hides Out of Stock [ Hide Sold Out Products ] Auto show Back in stock Prod…" at bounding box center [581, 401] width 499 height 147
click at [470, 423] on li "Get Notification for Changes or Actions taken by the app" at bounding box center [592, 418] width 477 height 16
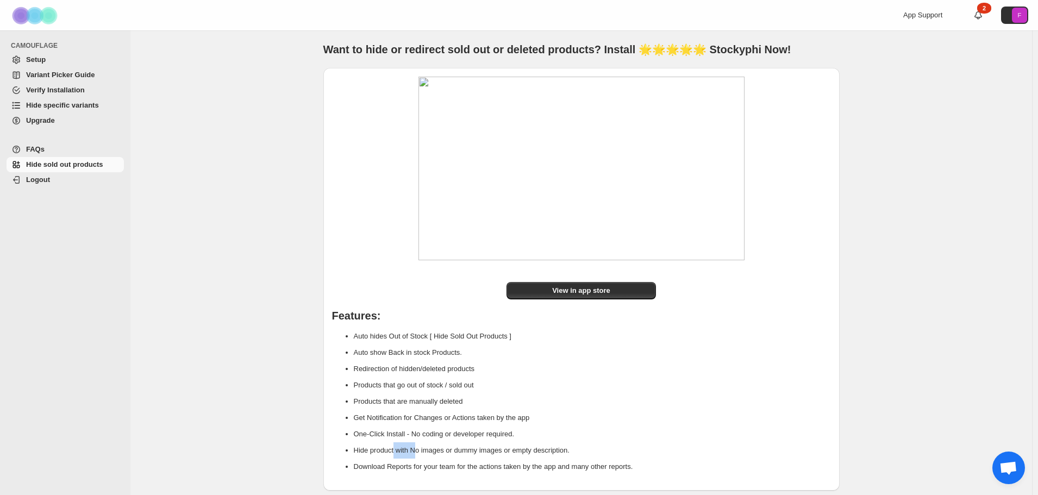
drag, startPoint x: 418, startPoint y: 453, endPoint x: 392, endPoint y: 447, distance: 26.8
click at [392, 447] on li "Hide product with No images or dummy images or empty description." at bounding box center [592, 450] width 477 height 16
drag, startPoint x: 436, startPoint y: 455, endPoint x: 443, endPoint y: 456, distance: 7.2
click at [442, 456] on li "Hide product with No images or dummy images or empty description." at bounding box center [592, 450] width 477 height 16
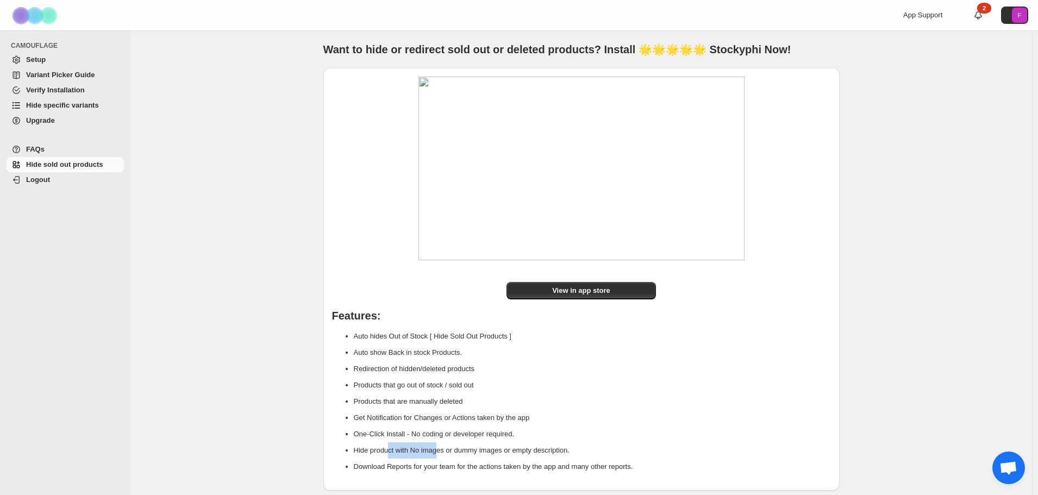
click at [443, 456] on li "Hide product with No images or dummy images or empty description." at bounding box center [592, 450] width 477 height 16
click at [42, 86] on span "Verify Installation" at bounding box center [55, 90] width 59 height 8
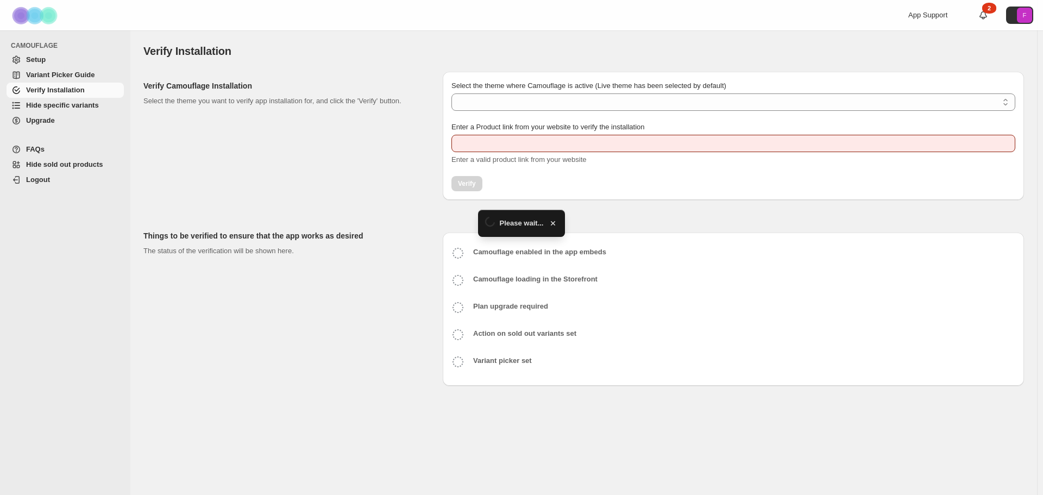
click at [59, 73] on span "Variant Picker Guide" at bounding box center [60, 75] width 68 height 8
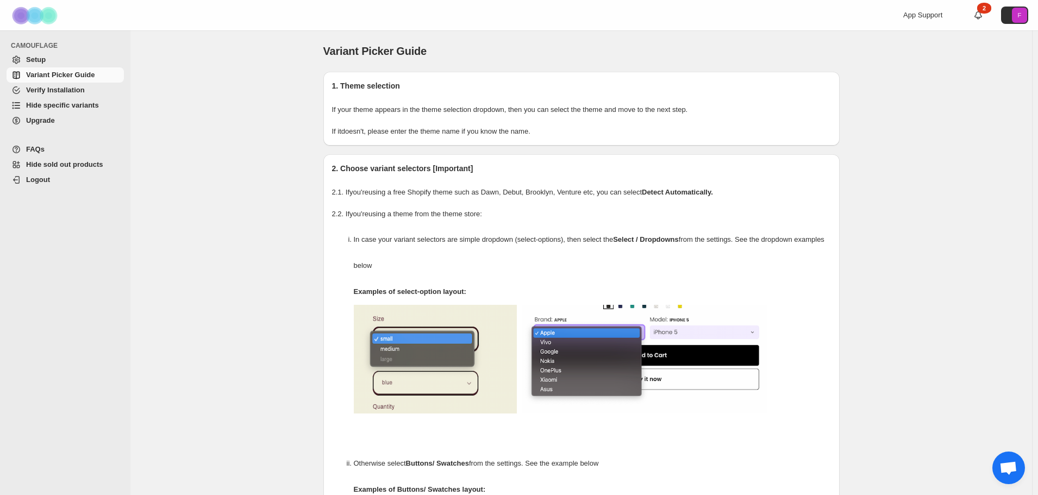
click at [43, 61] on span "Setup" at bounding box center [36, 59] width 20 height 8
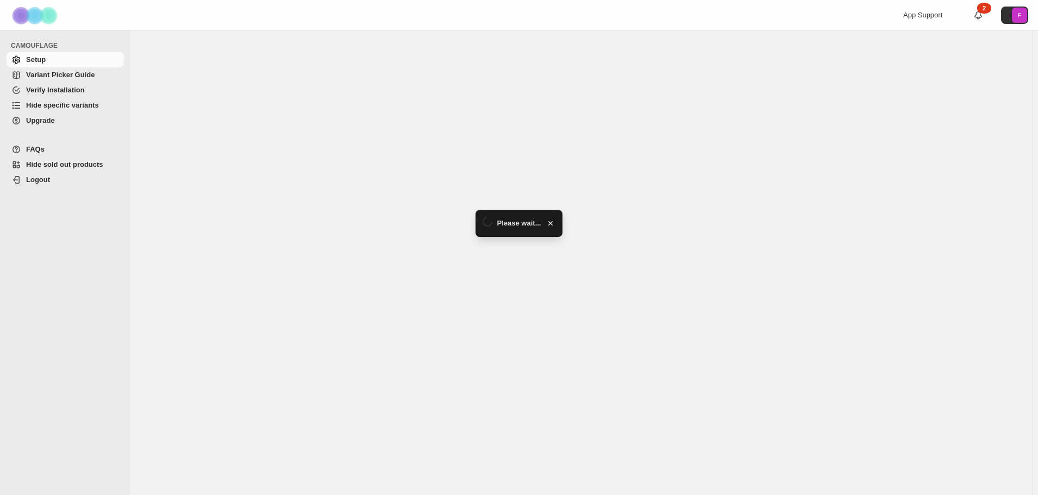
select select "**********"
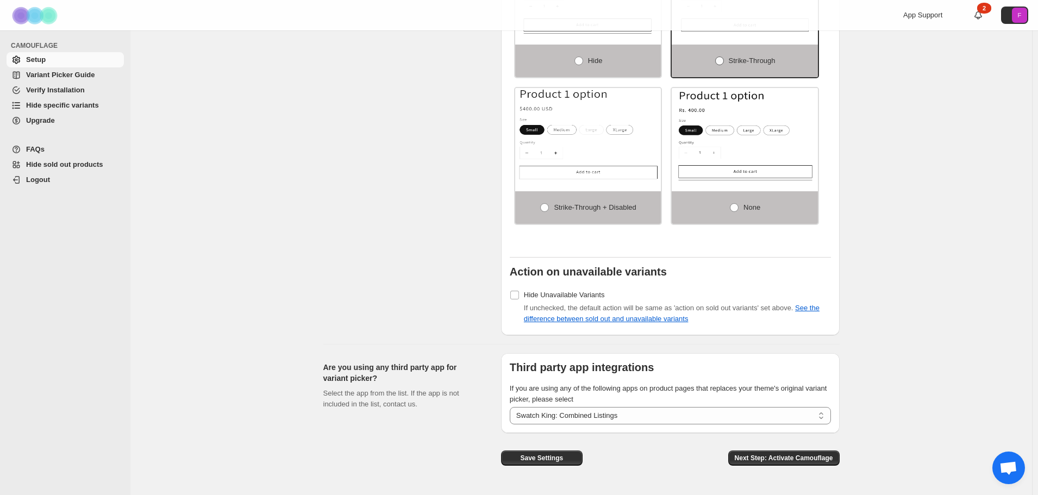
scroll to position [749, 0]
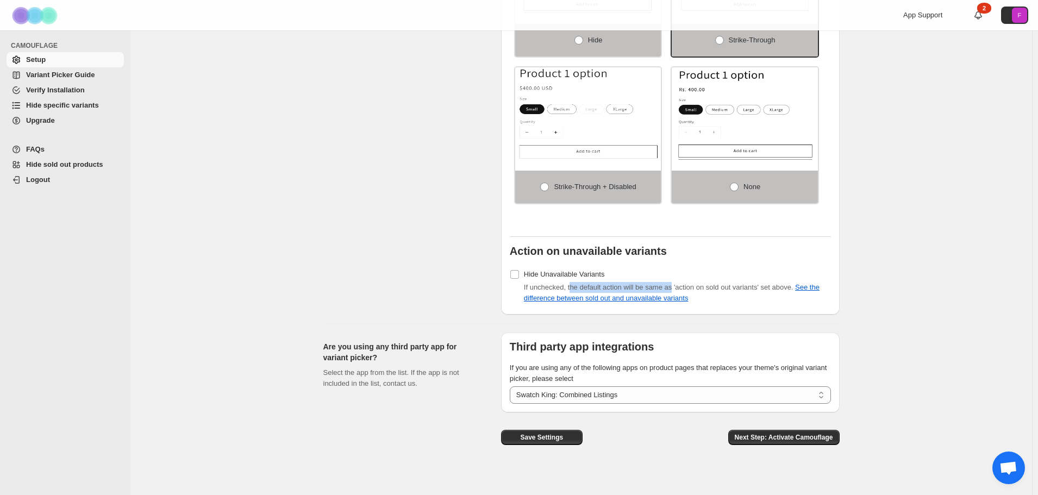
drag, startPoint x: 572, startPoint y: 280, endPoint x: 672, endPoint y: 279, distance: 100.5
click at [672, 283] on span "If unchecked, the default action will be same as 'action on sold out variants' …" at bounding box center [672, 292] width 296 height 19
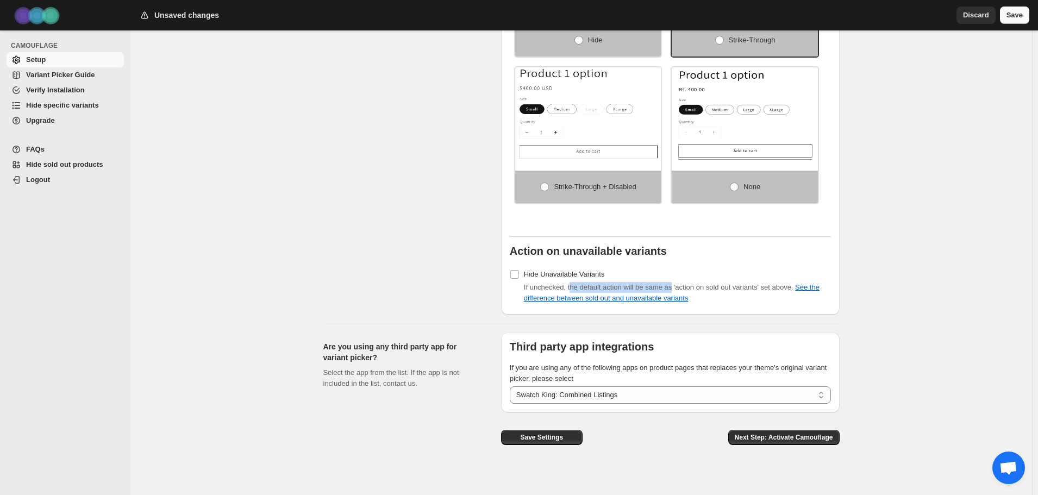
click at [1018, 20] on span "Save" at bounding box center [1014, 15] width 16 height 11
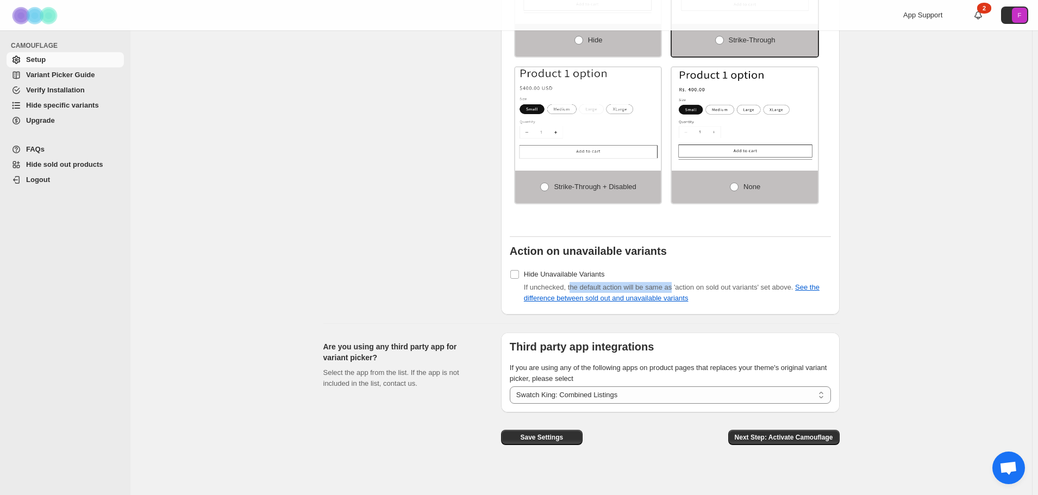
click at [74, 74] on span "Variant Picker Guide" at bounding box center [60, 75] width 68 height 8
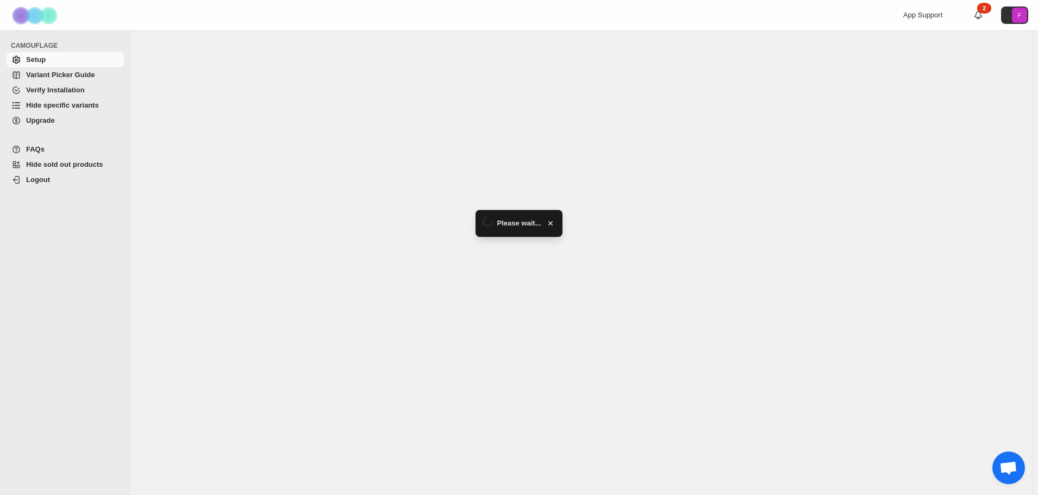
select select "**********"
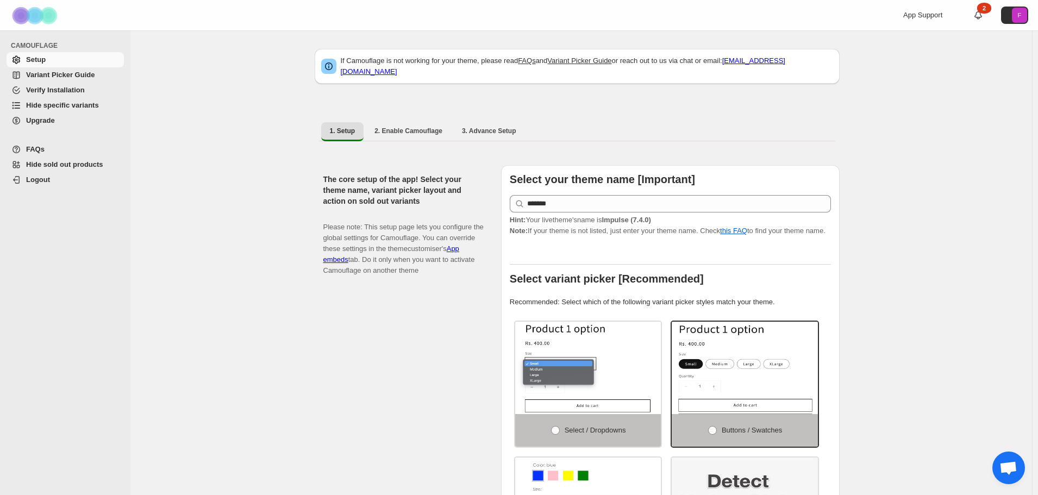
click at [37, 104] on span "Hide specific variants" at bounding box center [62, 105] width 73 height 8
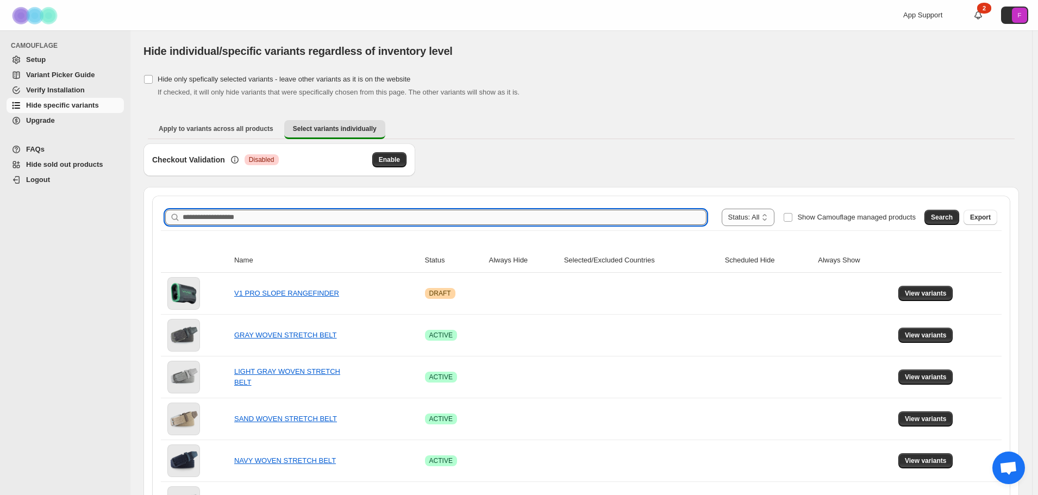
click at [506, 214] on input "Search product name" at bounding box center [445, 217] width 524 height 15
type input "****"
click at [407, 219] on input "****" at bounding box center [435, 217] width 504 height 15
click at [700, 218] on icon "button" at bounding box center [694, 217] width 11 height 11
click at [225, 217] on input "Search product name" at bounding box center [445, 217] width 524 height 15
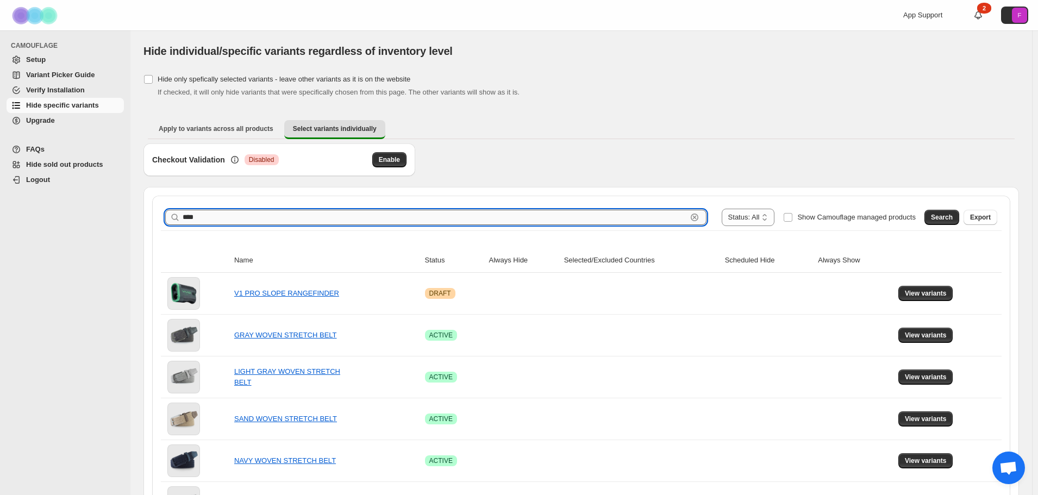
type input "****"
click at [938, 217] on button "Search" at bounding box center [941, 217] width 35 height 15
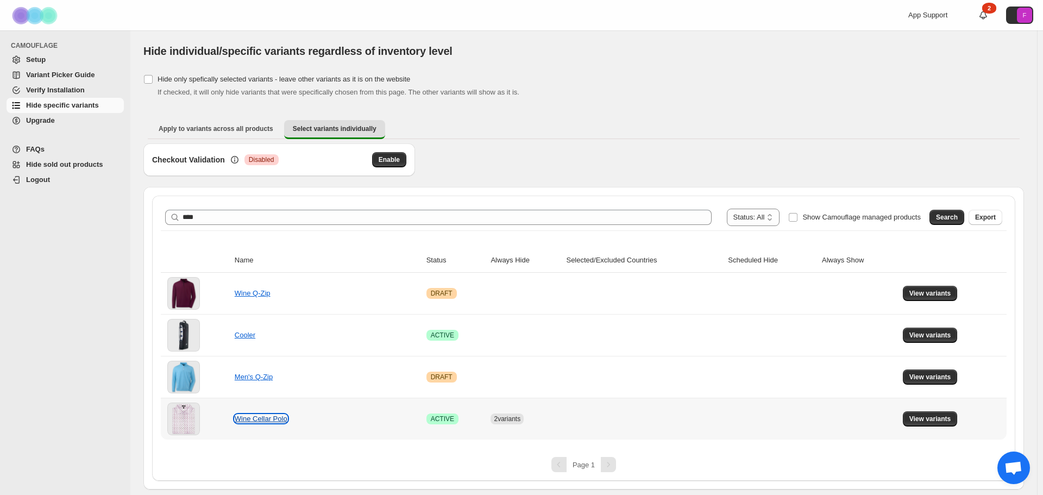
click at [261, 418] on link "Wine Cellar Polo" at bounding box center [261, 419] width 53 height 8
click at [921, 417] on span "View variants" at bounding box center [930, 419] width 42 height 9
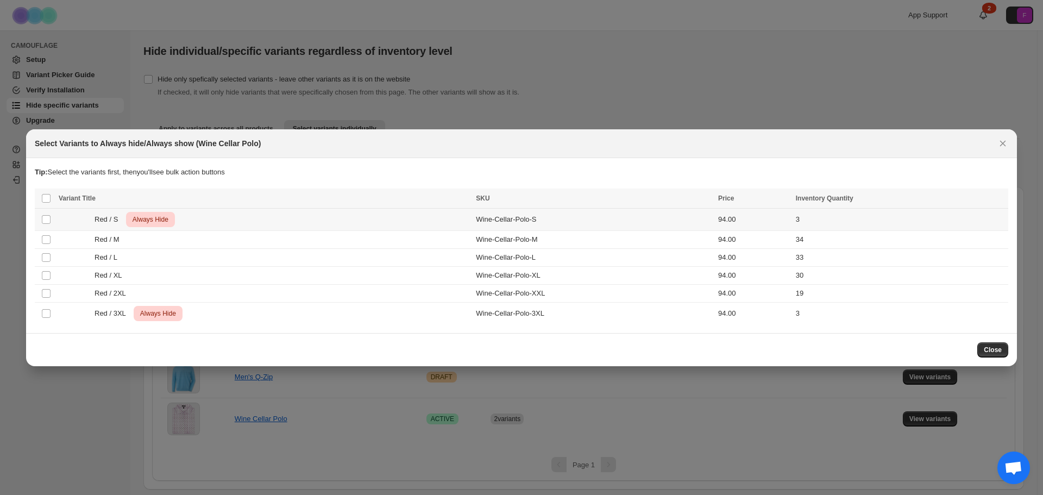
click at [139, 221] on span "Always Hide" at bounding box center [150, 219] width 40 height 13
click at [1001, 202] on icon "More actions" at bounding box center [997, 199] width 11 height 11
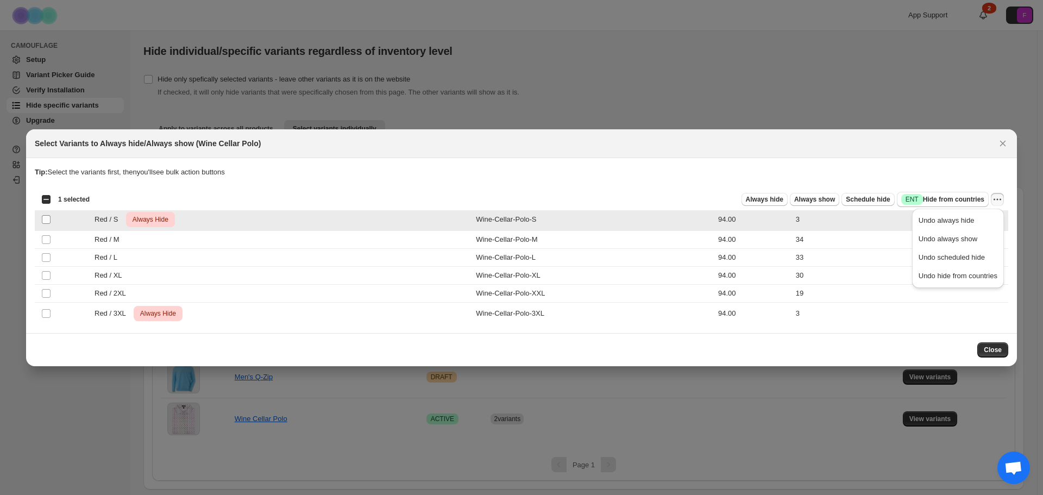
click at [41, 220] on span ":r8:" at bounding box center [46, 220] width 10 height 10
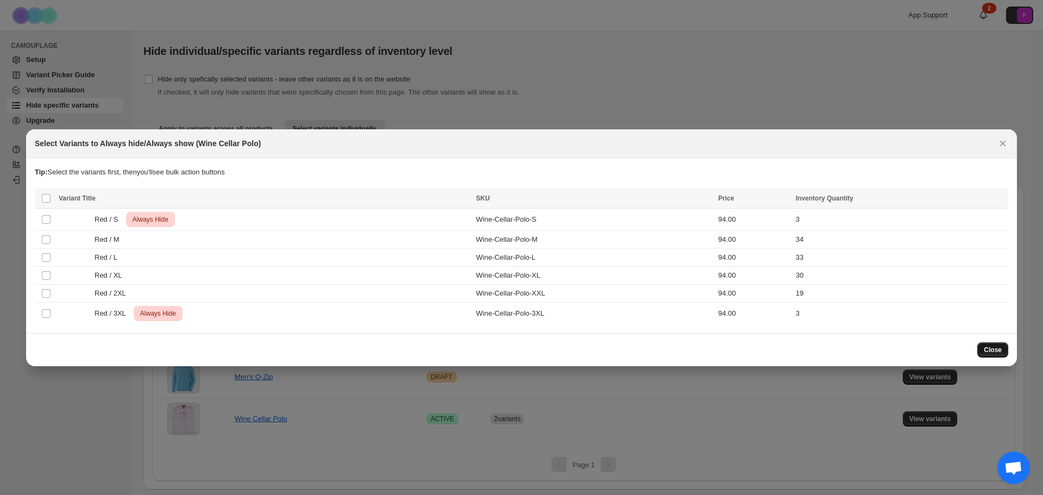
click at [1008, 355] on button "Close" at bounding box center [992, 349] width 31 height 15
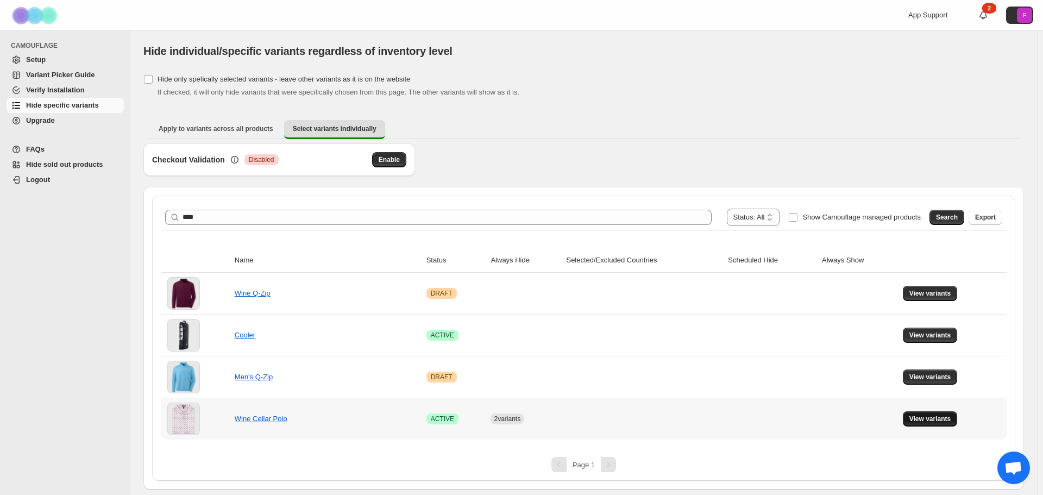
click at [921, 412] on button "View variants" at bounding box center [930, 418] width 55 height 15
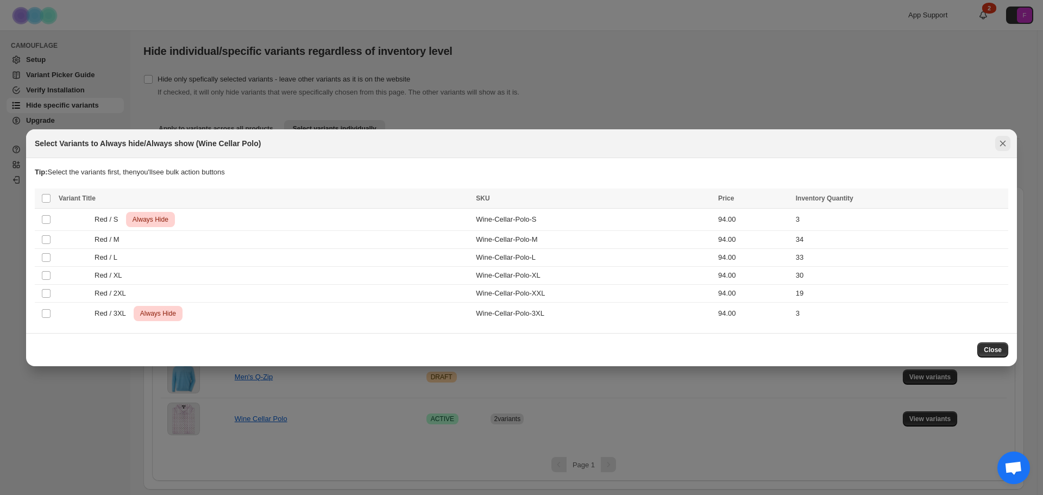
click at [1006, 140] on icon "Close" at bounding box center [1002, 143] width 11 height 11
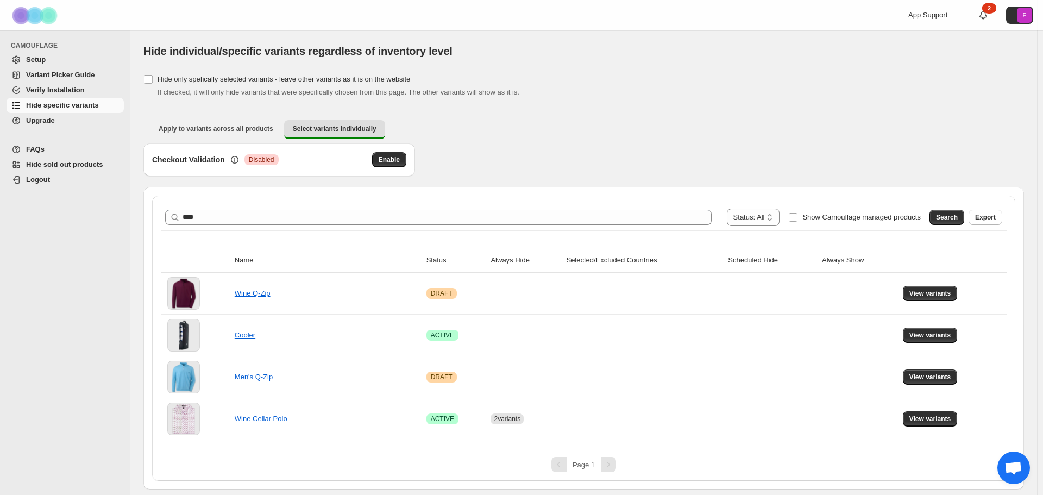
click at [45, 61] on span "Setup" at bounding box center [36, 59] width 20 height 8
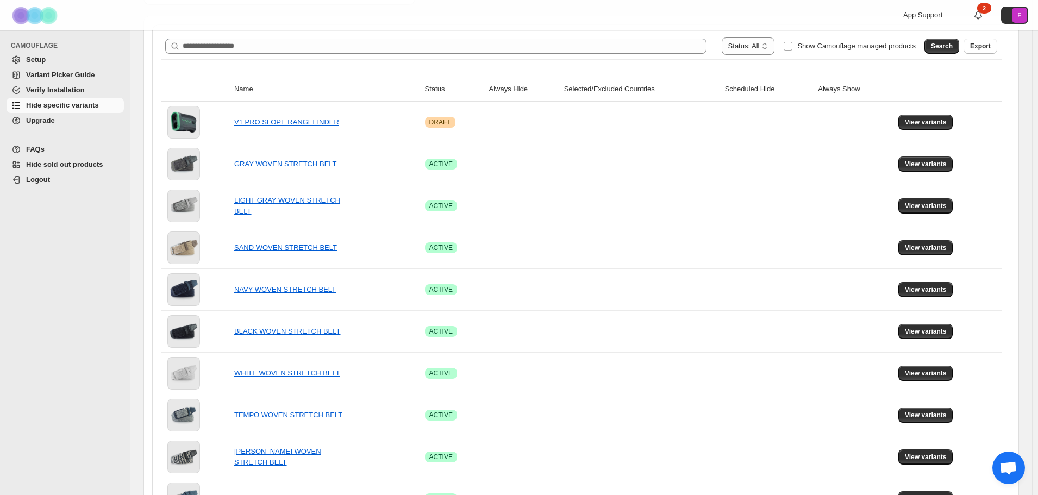
scroll to position [54, 0]
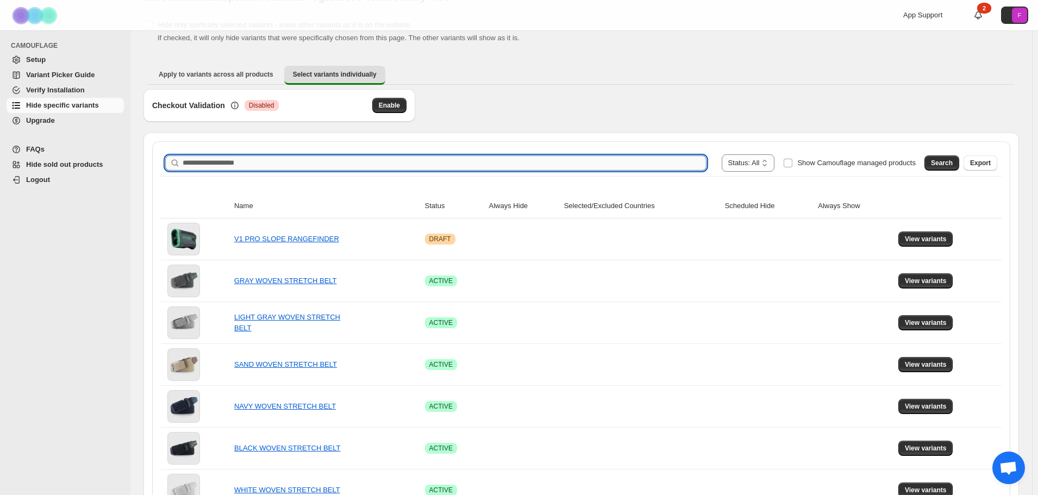
click at [259, 166] on input "Search product name" at bounding box center [445, 162] width 524 height 15
type input "****"
click at [945, 162] on span "Search" at bounding box center [942, 163] width 22 height 9
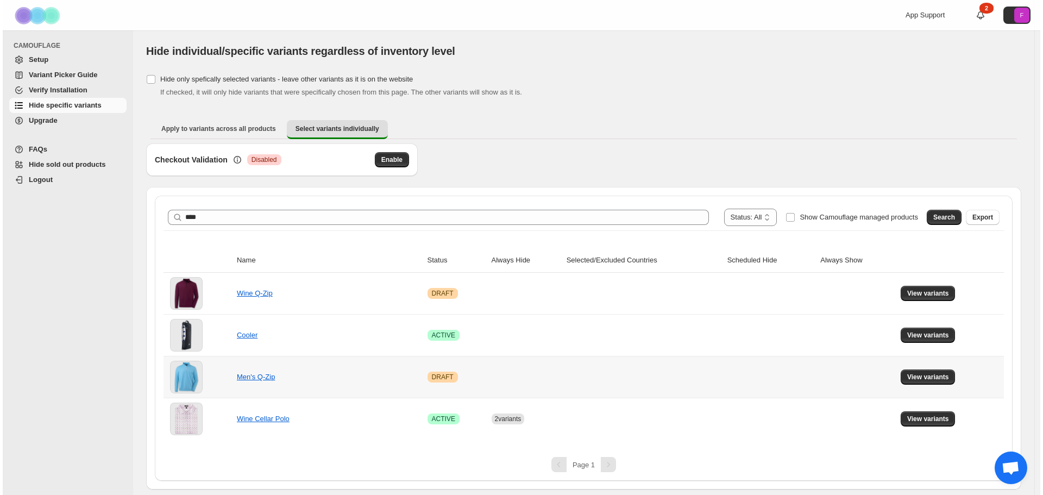
scroll to position [0, 0]
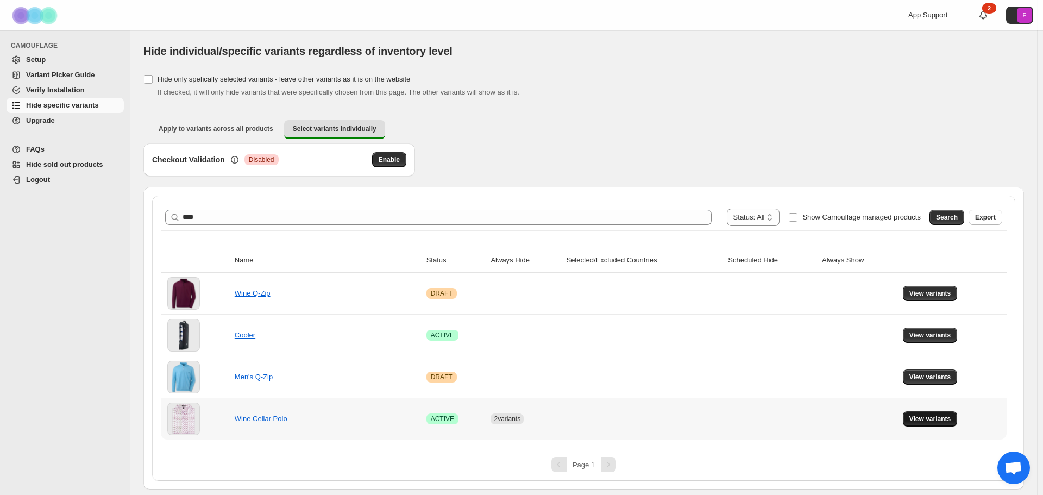
click at [927, 421] on span "View variants" at bounding box center [930, 419] width 42 height 9
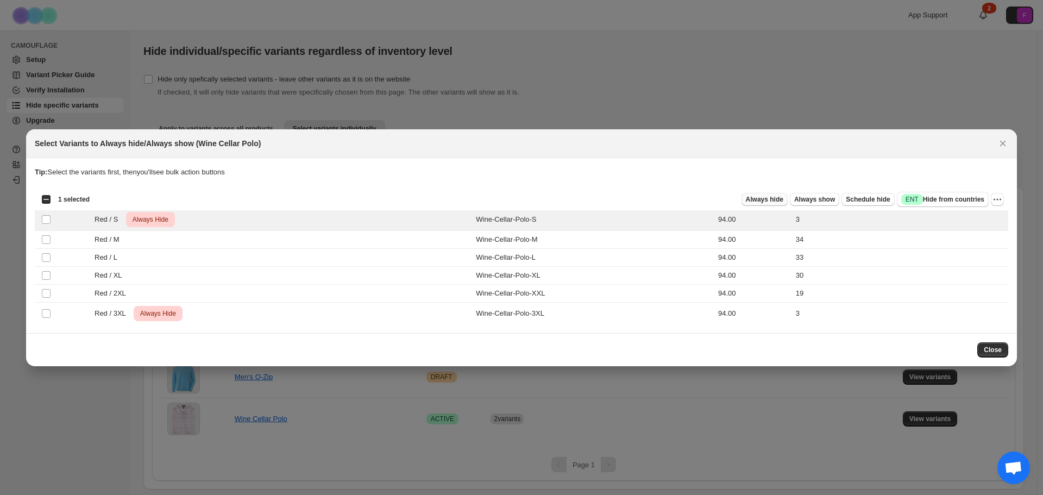
click at [782, 202] on span "Always hide" at bounding box center [764, 199] width 37 height 9
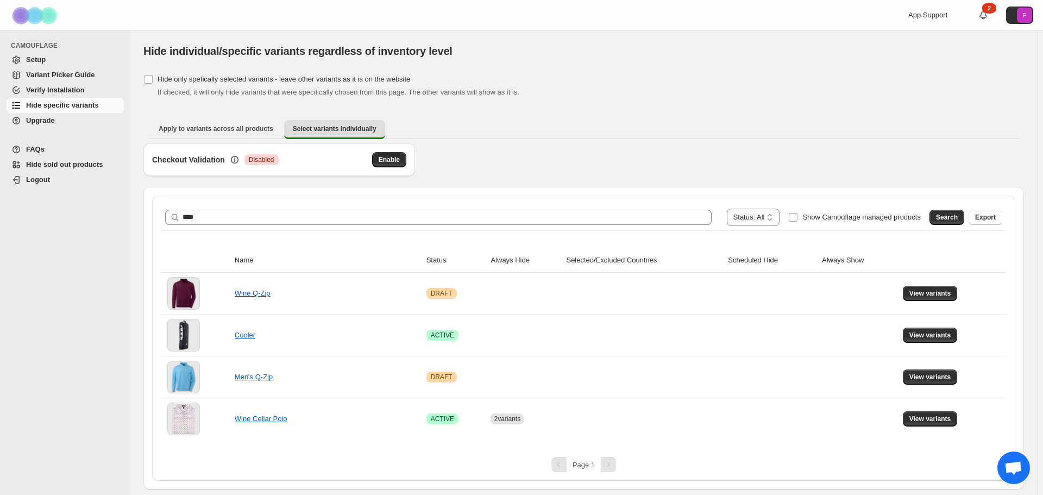
click at [43, 63] on span "Setup" at bounding box center [36, 59] width 20 height 8
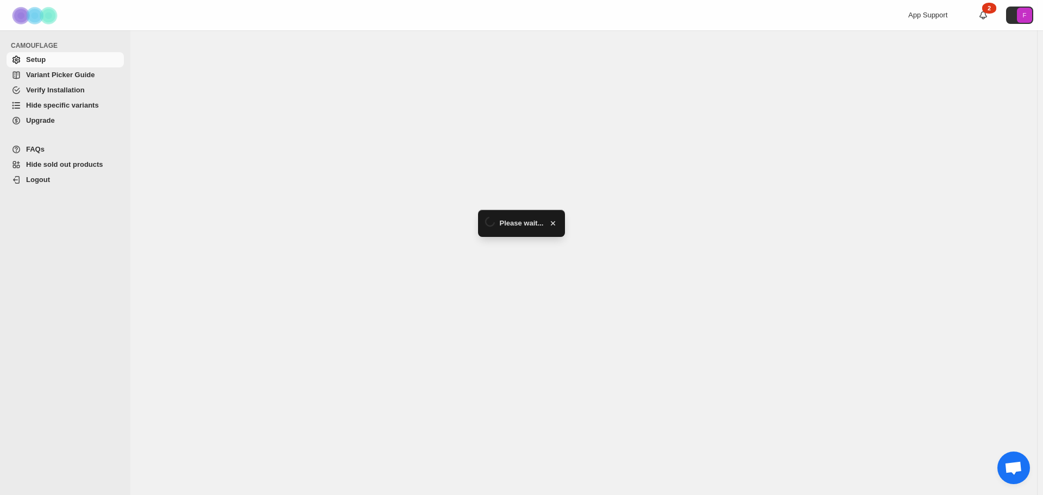
select select "**********"
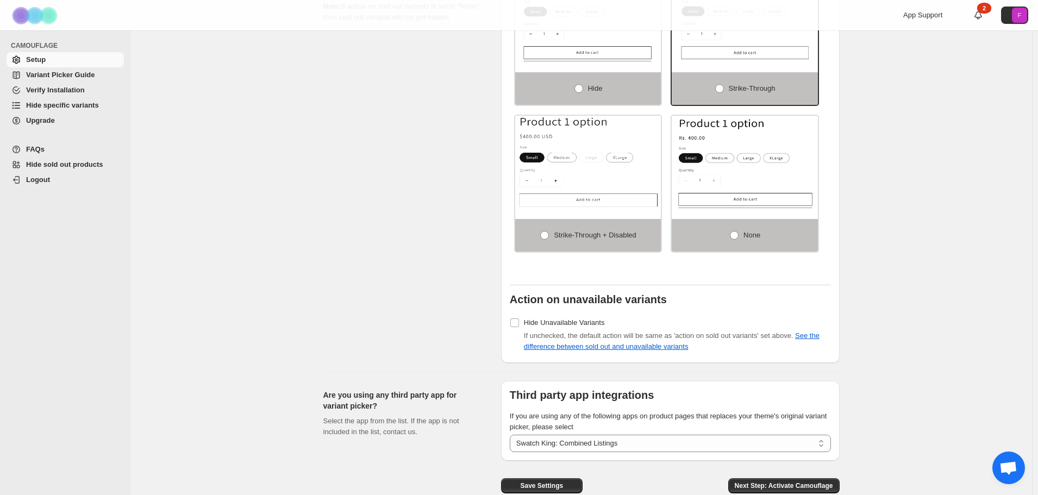
scroll to position [749, 0]
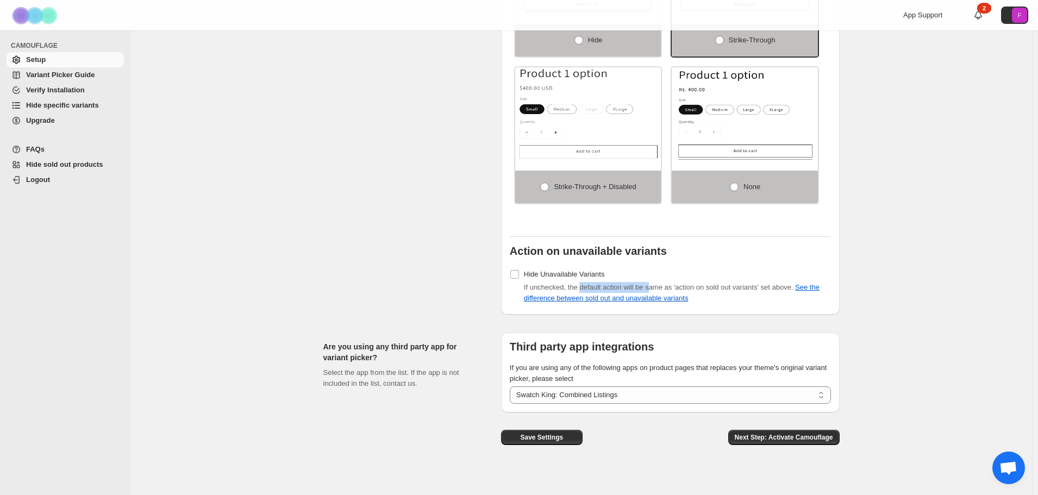
drag, startPoint x: 582, startPoint y: 277, endPoint x: 651, endPoint y: 278, distance: 69.0
click at [651, 283] on span "If unchecked, the default action will be same as 'action on sold out variants' …" at bounding box center [672, 292] width 296 height 19
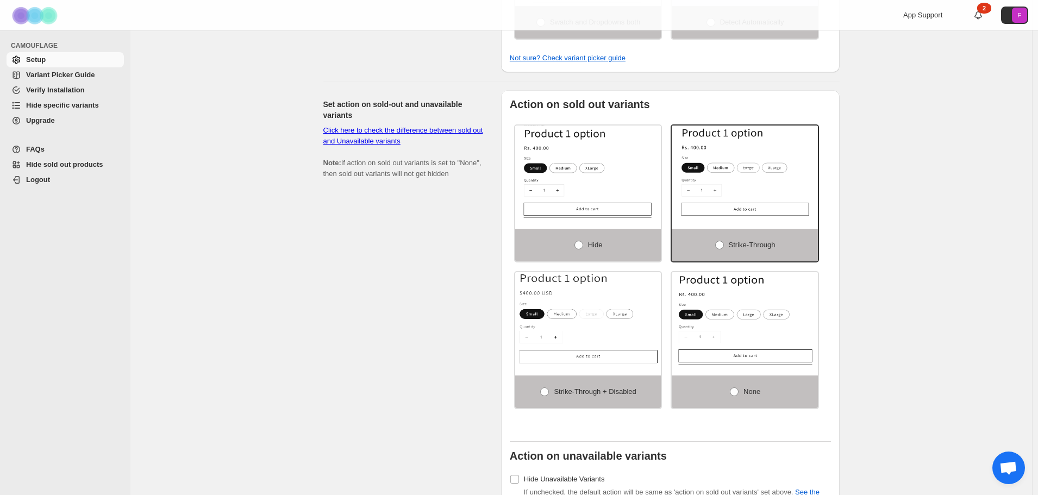
scroll to position [531, 0]
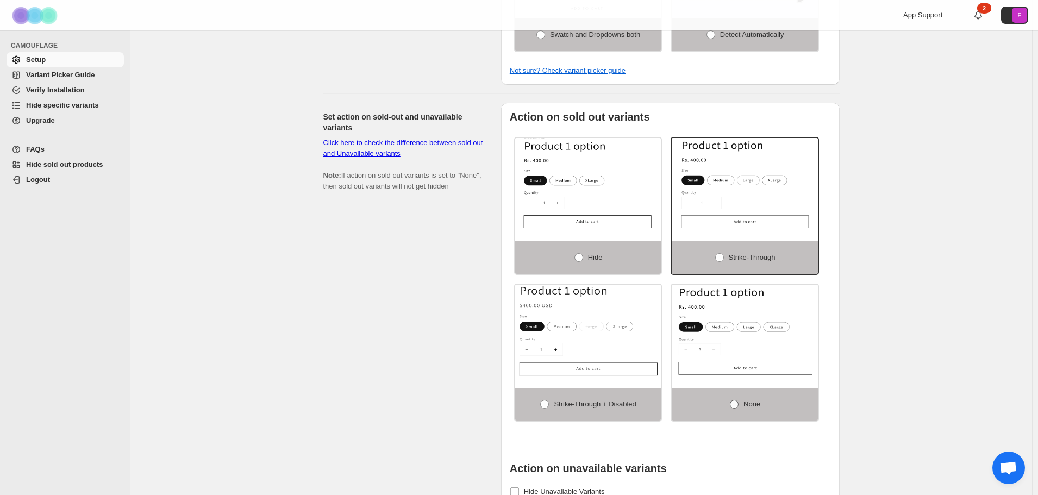
click at [733, 388] on label "None" at bounding box center [745, 404] width 146 height 33
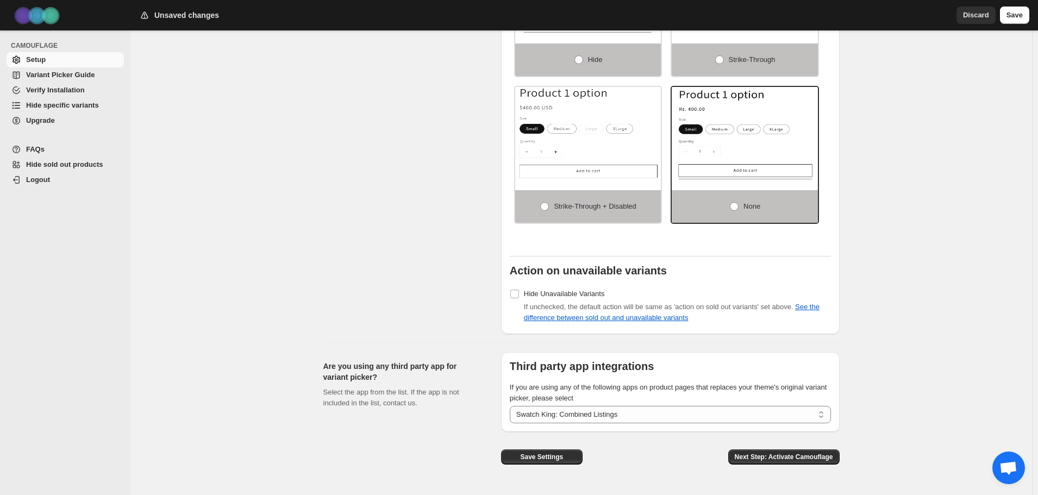
scroll to position [749, 0]
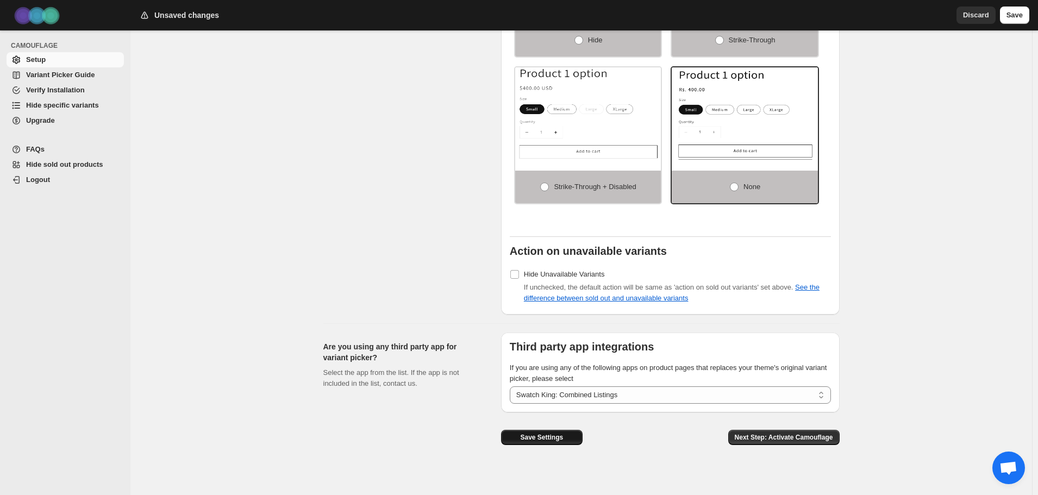
click at [538, 433] on span "Save Settings" at bounding box center [541, 437] width 43 height 9
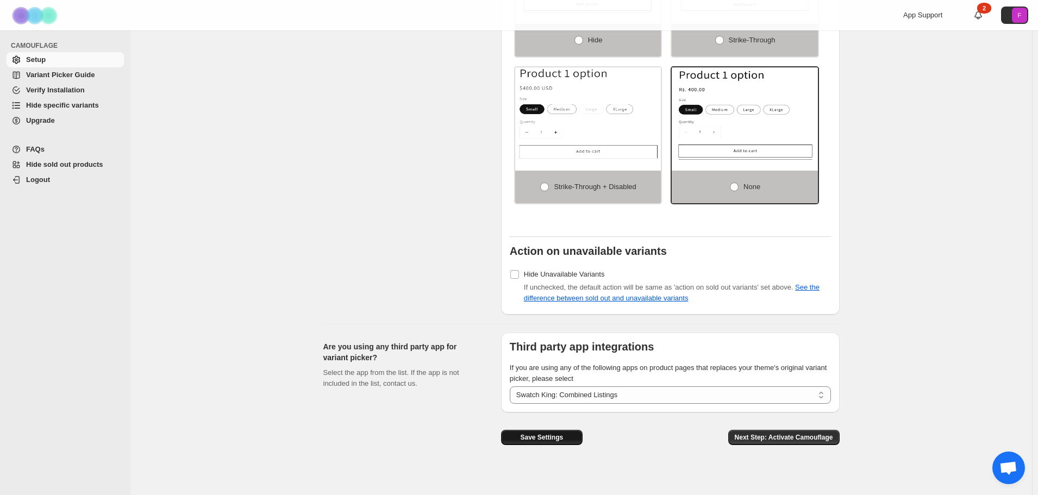
click at [548, 433] on span "Save Settings" at bounding box center [541, 437] width 43 height 9
click at [66, 77] on span "Variant Picker Guide" at bounding box center [60, 75] width 68 height 8
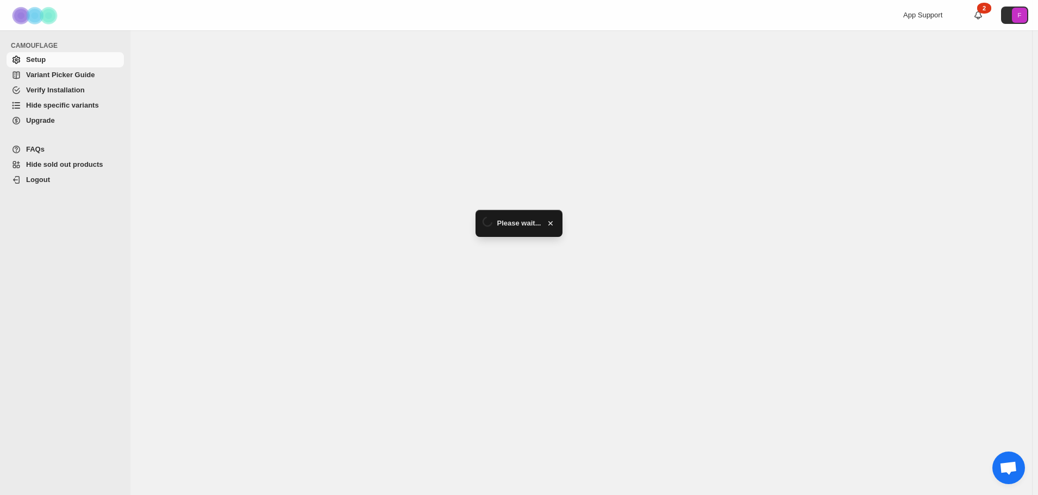
select select "**********"
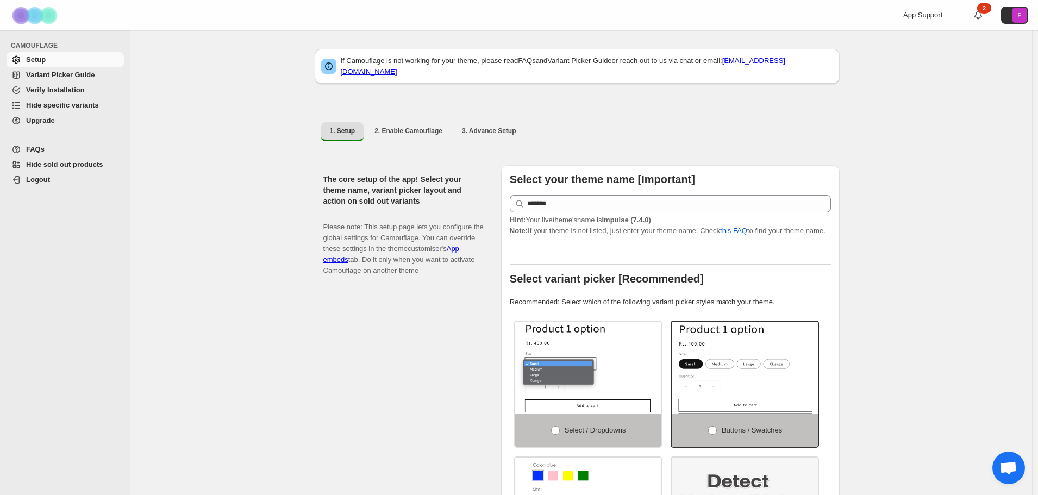
click at [65, 78] on span "Variant Picker Guide" at bounding box center [60, 75] width 68 height 8
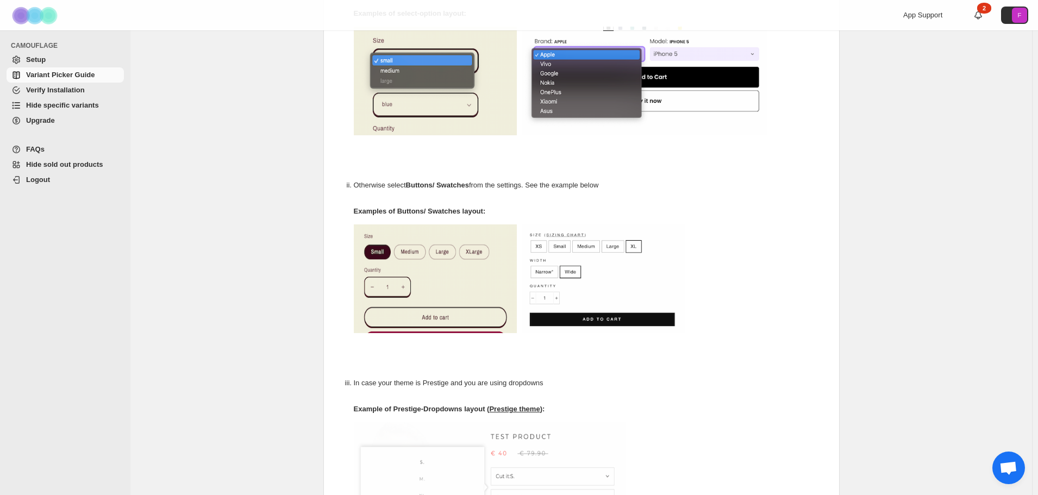
scroll to position [115, 0]
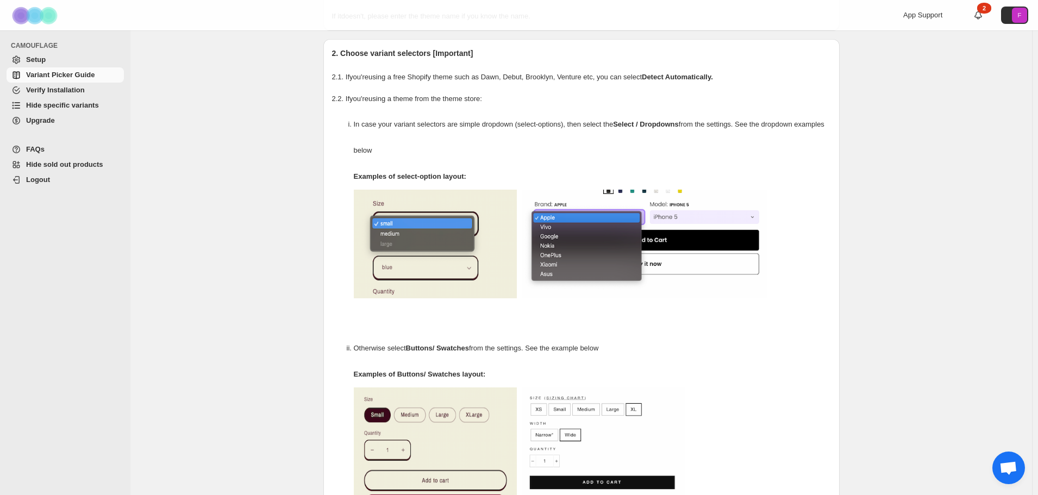
click at [51, 60] on span "Setup" at bounding box center [74, 59] width 96 height 11
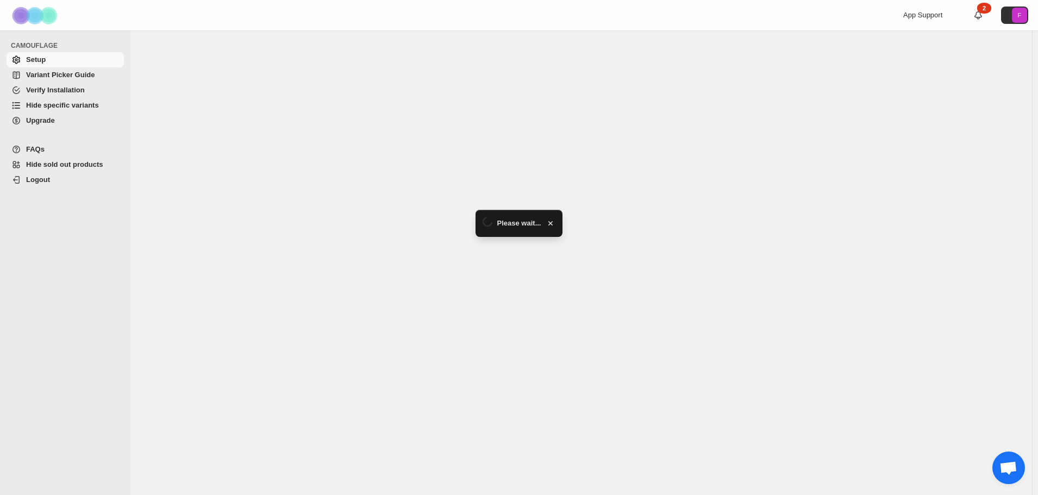
select select "**********"
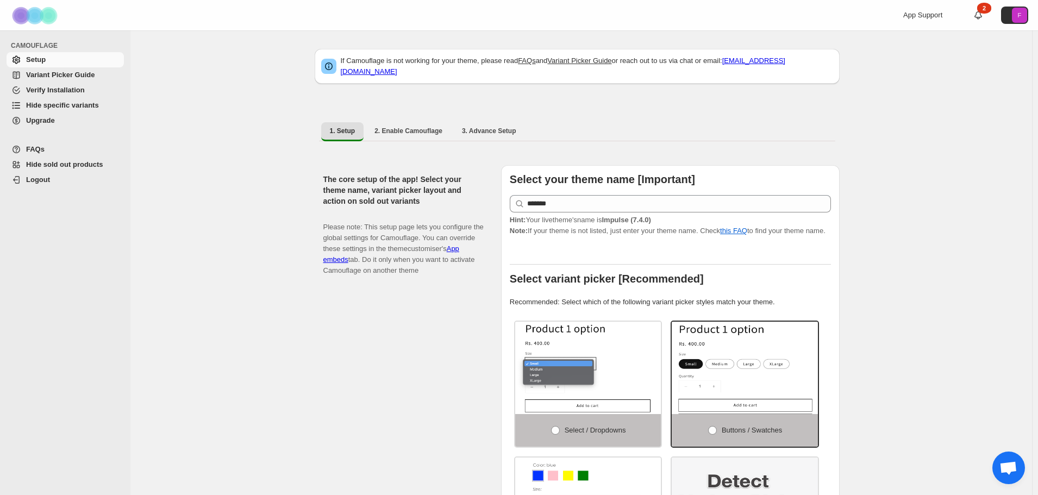
click at [64, 104] on span "Hide specific variants" at bounding box center [62, 105] width 73 height 8
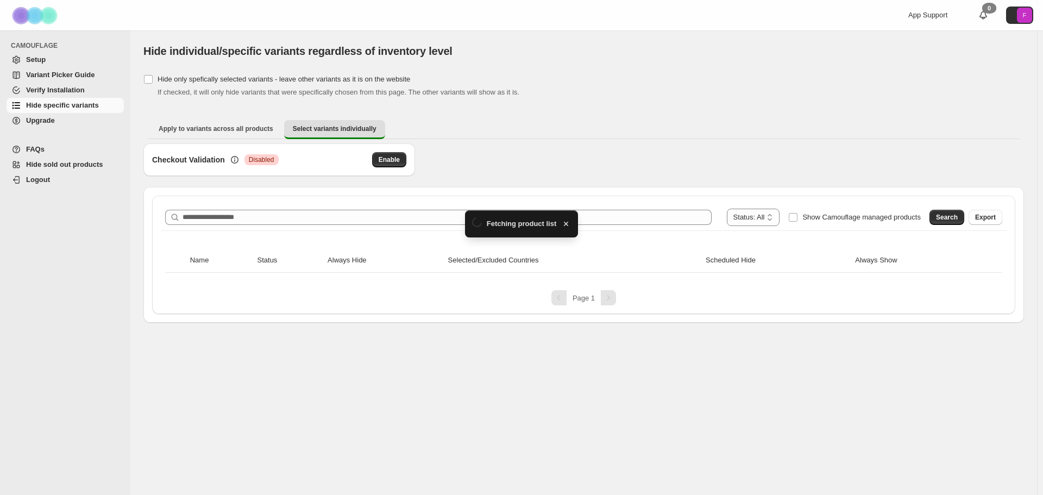
click at [395, 202] on div "**********" at bounding box center [583, 255] width 863 height 118
click at [362, 209] on div "**********" at bounding box center [583, 217] width 837 height 17
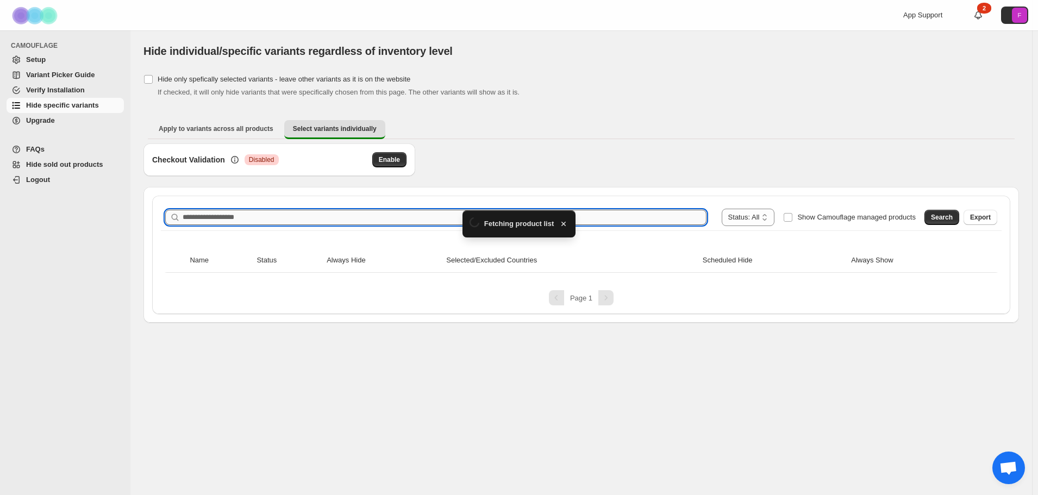
click at [352, 216] on input "Search product name" at bounding box center [445, 217] width 524 height 15
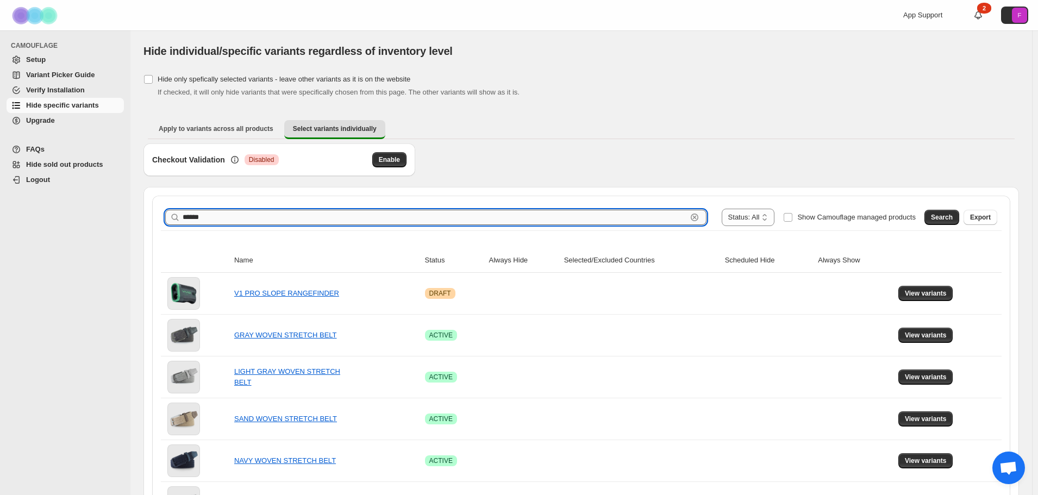
type input "******"
click at [700, 218] on icon "button" at bounding box center [694, 217] width 11 height 11
click at [674, 154] on div "Checkout Validation Critical Disabled Enable" at bounding box center [580, 164] width 875 height 43
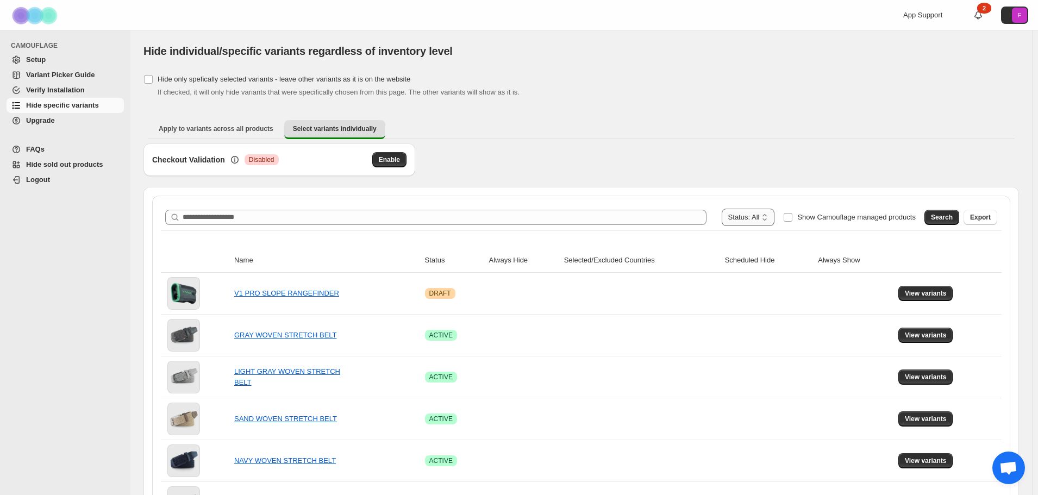
click at [764, 220] on select "**********" at bounding box center [748, 217] width 53 height 17
drag, startPoint x: 764, startPoint y: 218, endPoint x: 781, endPoint y: 220, distance: 16.9
click at [764, 218] on select "**********" at bounding box center [748, 217] width 53 height 17
click at [949, 219] on span "Search" at bounding box center [942, 217] width 22 height 9
click at [940, 216] on span "Search" at bounding box center [942, 217] width 22 height 9
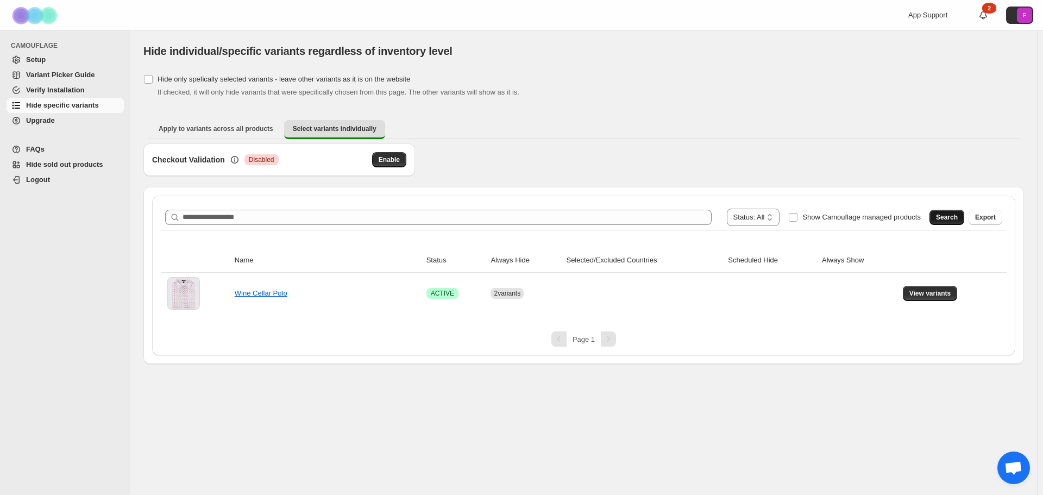
click at [956, 218] on span "Search" at bounding box center [947, 217] width 22 height 9
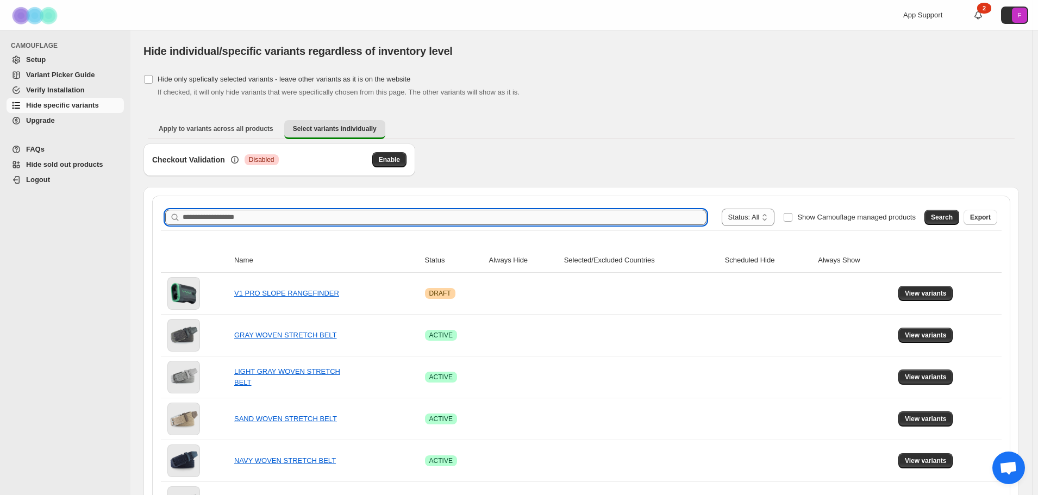
click at [254, 220] on input "Search product name" at bounding box center [445, 217] width 524 height 15
click at [267, 221] on input "******" at bounding box center [435, 217] width 504 height 15
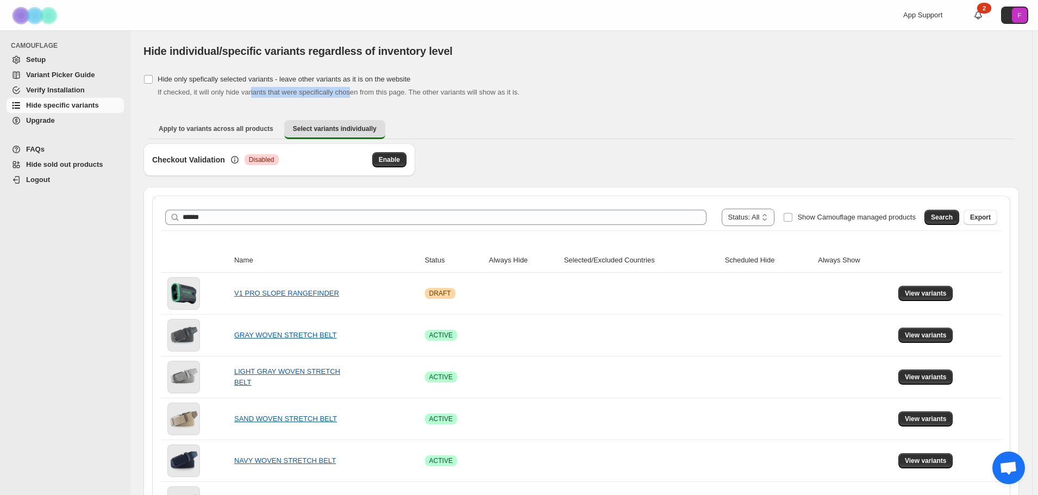
drag, startPoint x: 250, startPoint y: 93, endPoint x: 350, endPoint y: 91, distance: 99.4
click at [350, 91] on span "If checked, it will only hide variants that were specifically chosen from this …" at bounding box center [339, 92] width 362 height 8
click at [487, 225] on div "**********" at bounding box center [581, 217] width 832 height 17
click at [943, 221] on span "Search" at bounding box center [942, 217] width 22 height 9
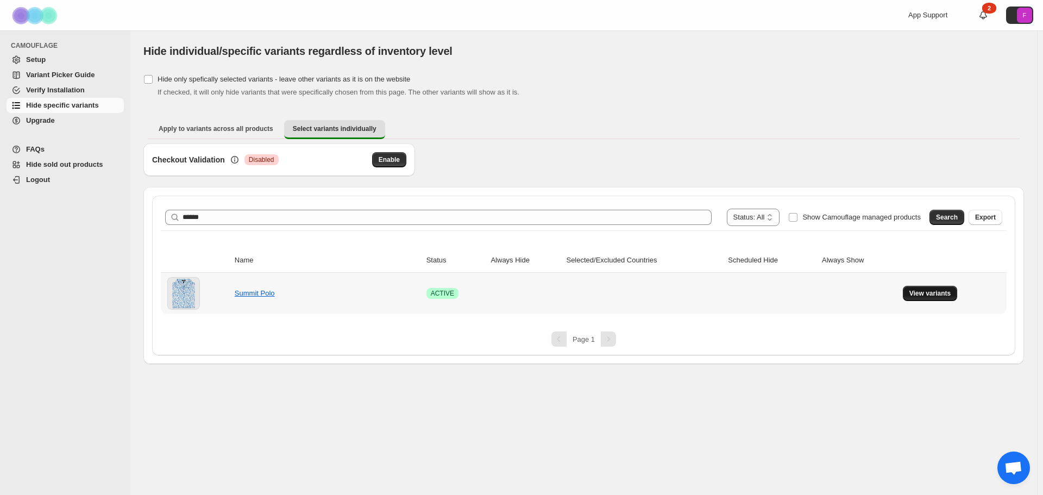
click at [922, 290] on span "View variants" at bounding box center [930, 293] width 42 height 9
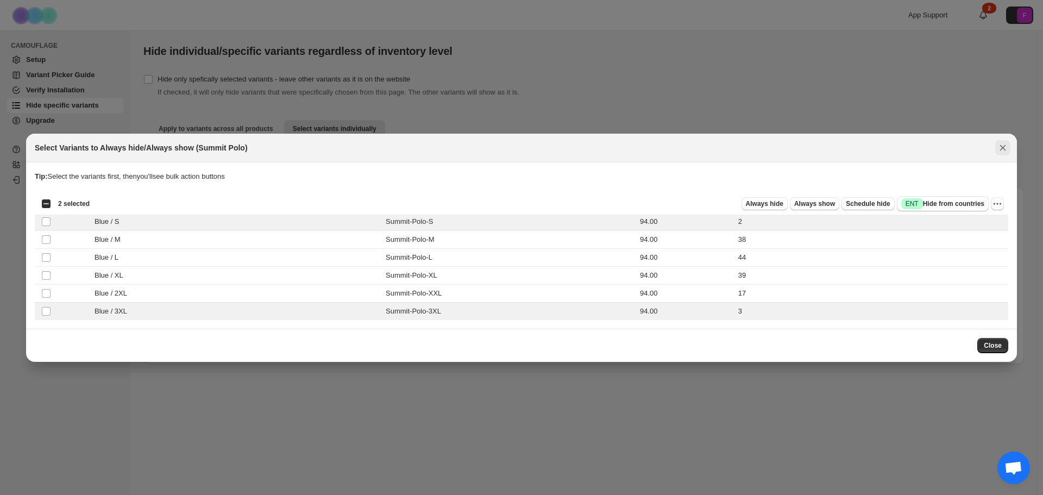
click at [1002, 145] on icon "Close" at bounding box center [1002, 147] width 11 height 11
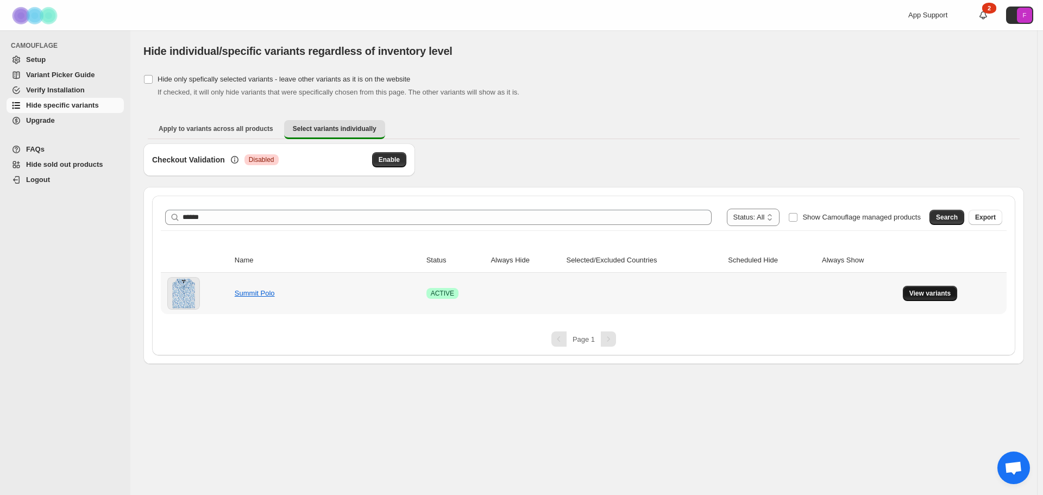
click at [932, 291] on span "View variants" at bounding box center [930, 293] width 42 height 9
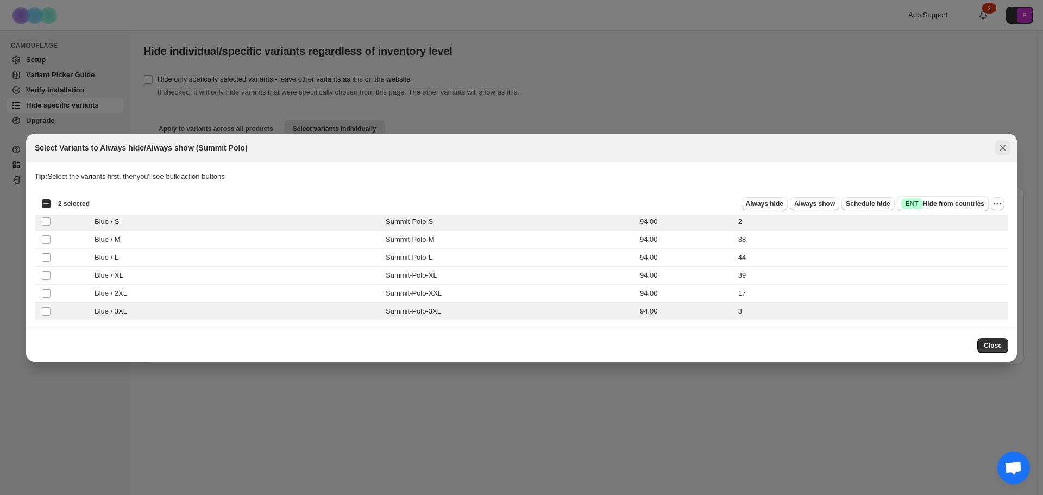
click at [1002, 143] on icon "Close" at bounding box center [1002, 147] width 11 height 11
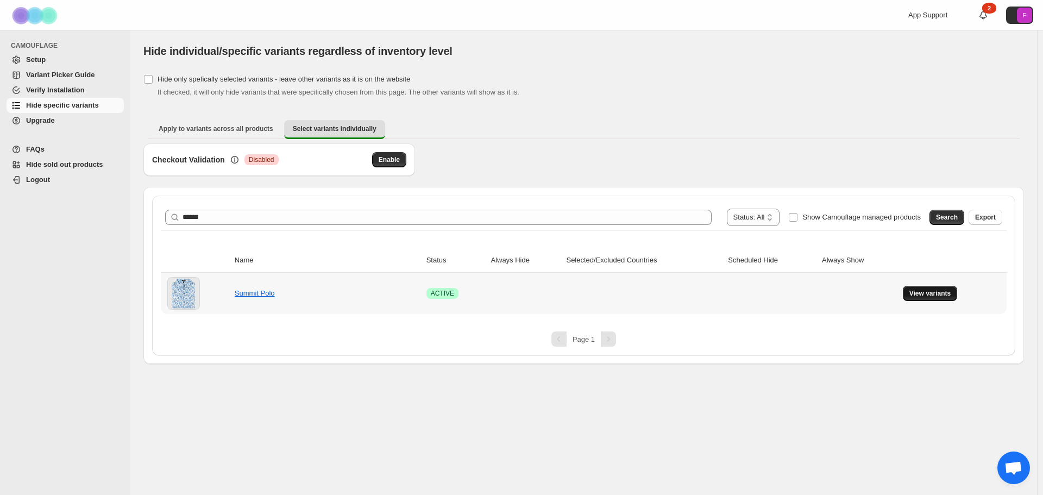
click at [919, 294] on span "View variants" at bounding box center [930, 293] width 42 height 9
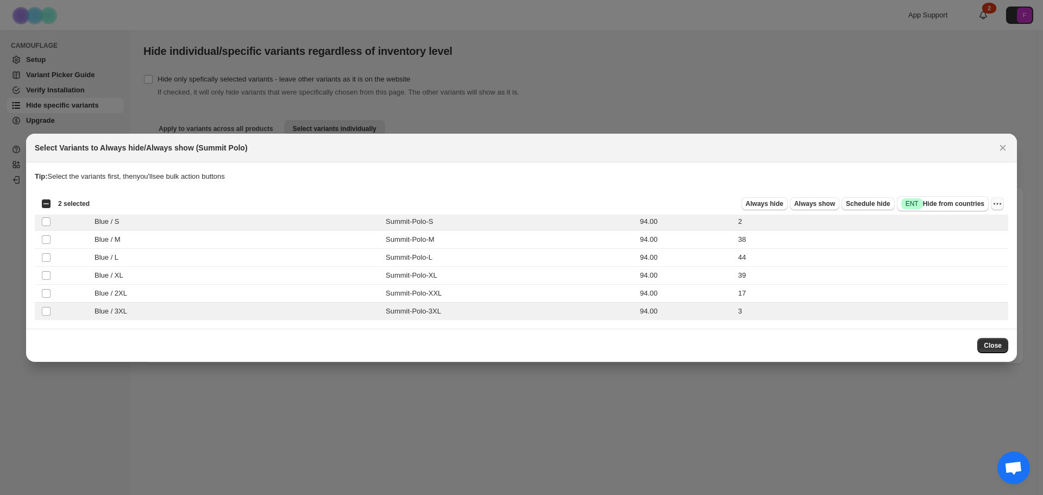
click at [999, 202] on icon "More actions" at bounding box center [997, 203] width 11 height 11
click at [777, 201] on span "Always hide" at bounding box center [764, 203] width 37 height 9
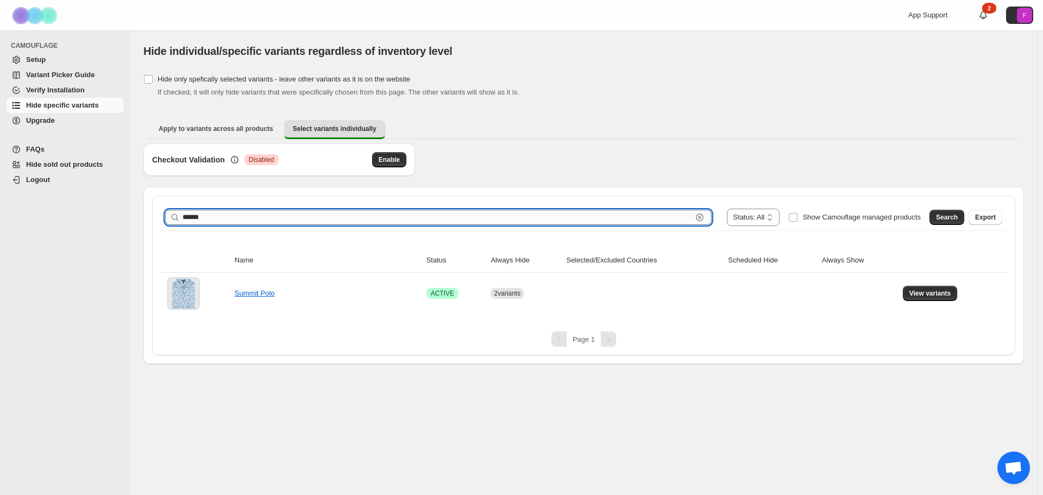
click at [247, 223] on input "******" at bounding box center [438, 217] width 510 height 15
click at [181, 218] on div "****** Clear" at bounding box center [438, 217] width 547 height 15
click at [939, 218] on button "Search" at bounding box center [947, 217] width 35 height 15
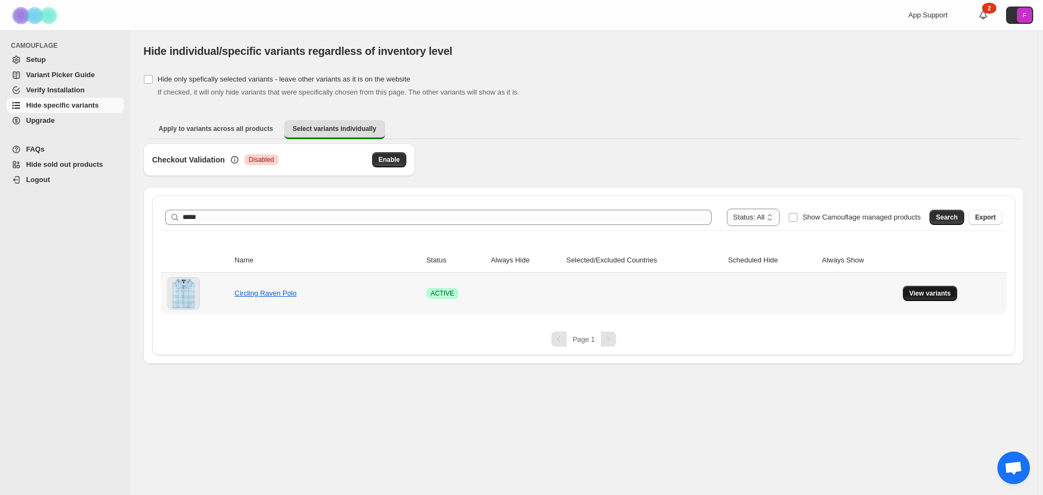
click at [932, 293] on span "View variants" at bounding box center [930, 293] width 42 height 9
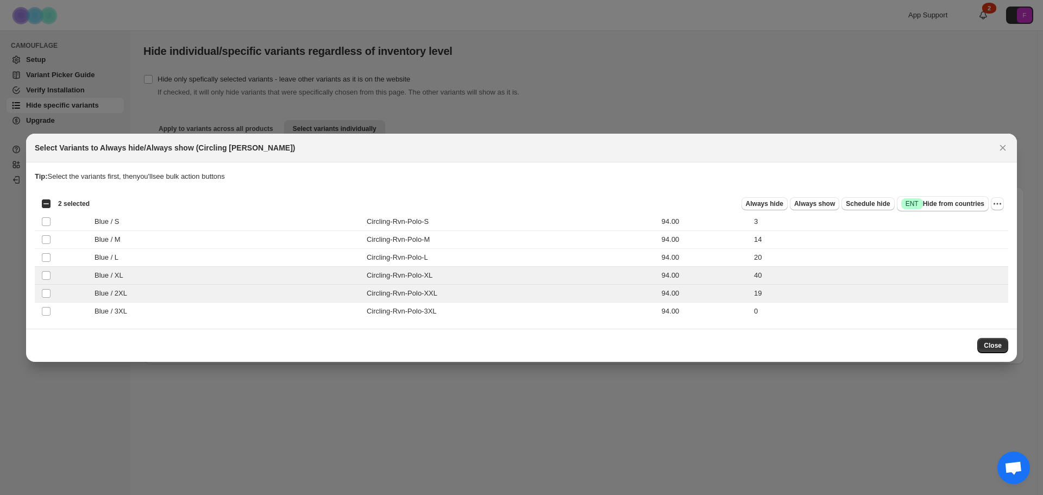
click at [771, 196] on div "Always hide Always show Schedule hide Success ENT Hide from countries" at bounding box center [543, 203] width 890 height 15
click at [771, 201] on span "Always hide" at bounding box center [764, 203] width 37 height 9
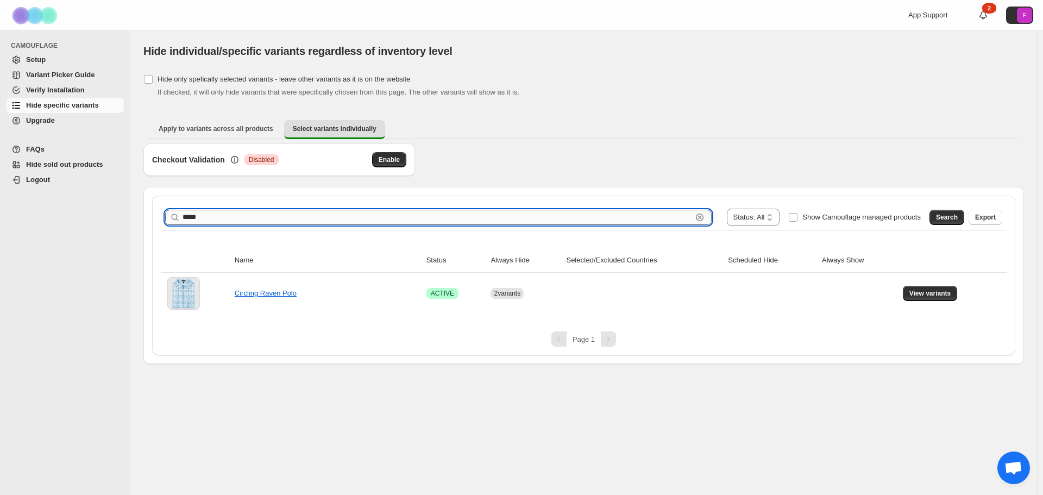
click at [247, 219] on input "*****" at bounding box center [438, 217] width 510 height 15
drag, startPoint x: 212, startPoint y: 219, endPoint x: 175, endPoint y: 218, distance: 37.0
click at [170, 218] on div "***** Clear" at bounding box center [438, 217] width 547 height 15
click at [255, 218] on input "********" at bounding box center [438, 217] width 510 height 15
click at [943, 215] on span "Search" at bounding box center [947, 217] width 22 height 9
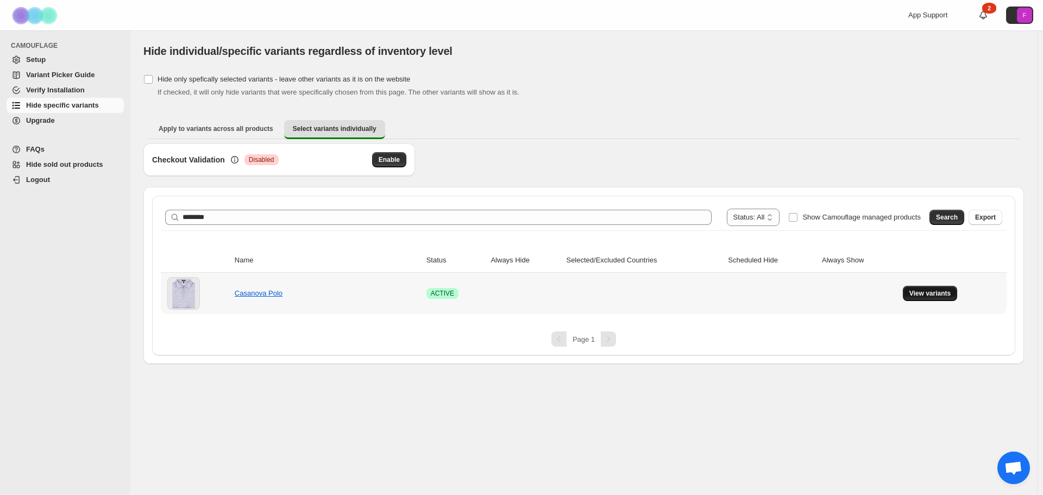
click at [923, 294] on span "View variants" at bounding box center [930, 293] width 42 height 9
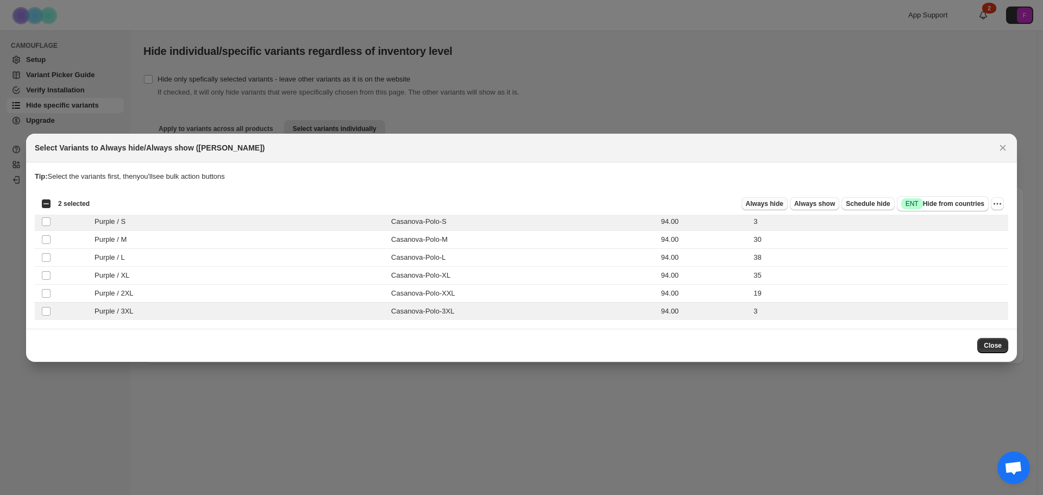
click at [781, 202] on span "Always hide" at bounding box center [764, 203] width 37 height 9
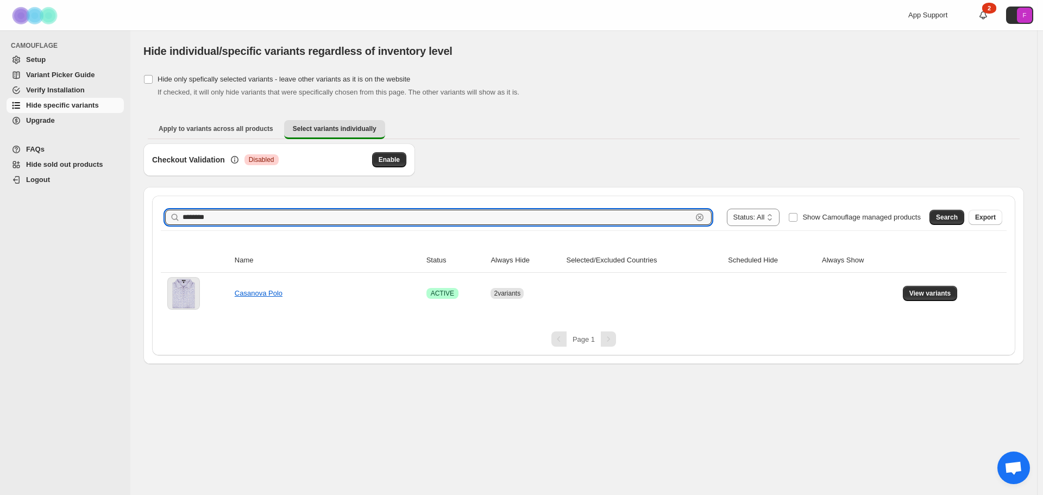
drag, startPoint x: 248, startPoint y: 218, endPoint x: 164, endPoint y: 214, distance: 84.9
click at [164, 214] on div "**********" at bounding box center [584, 217] width 846 height 26
click at [941, 214] on span "Search" at bounding box center [947, 217] width 22 height 9
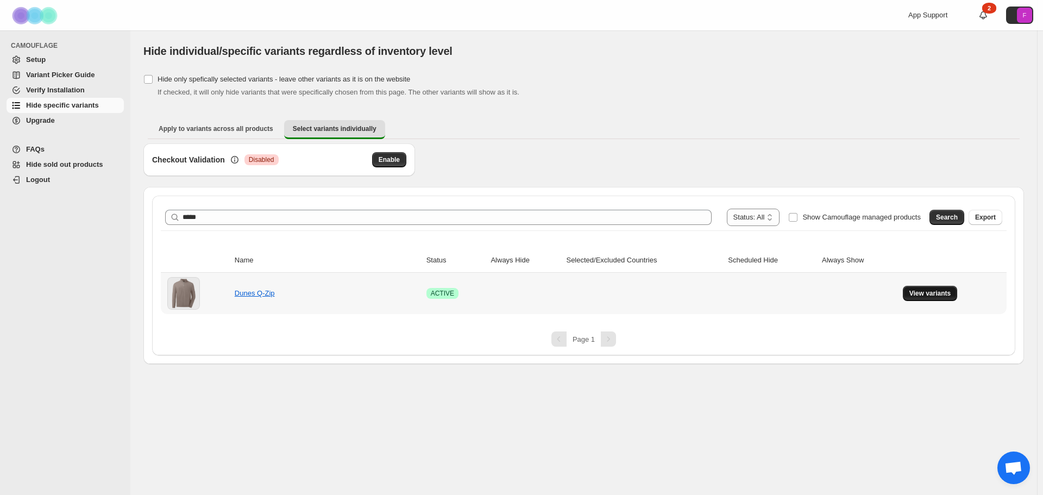
click at [941, 293] on span "View variants" at bounding box center [930, 293] width 42 height 9
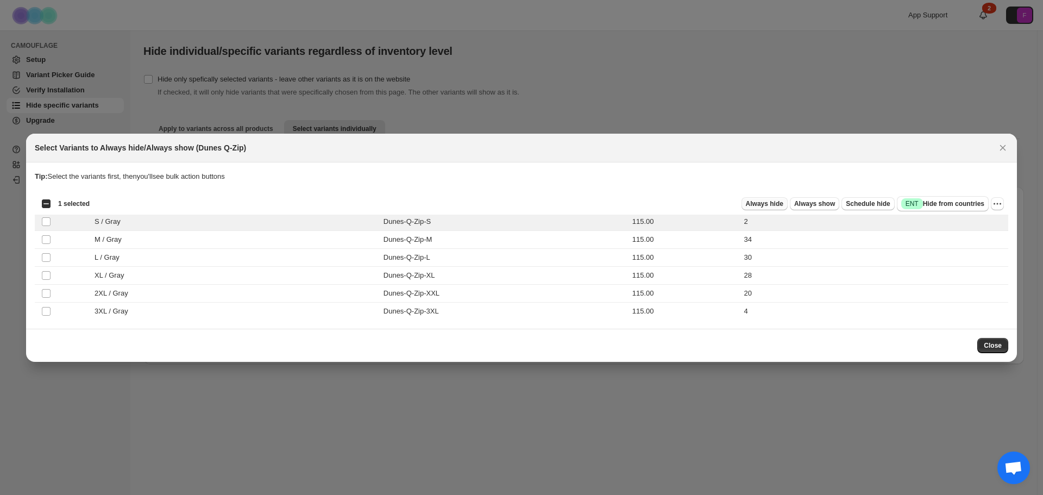
click at [778, 204] on span "Always hide" at bounding box center [764, 203] width 37 height 9
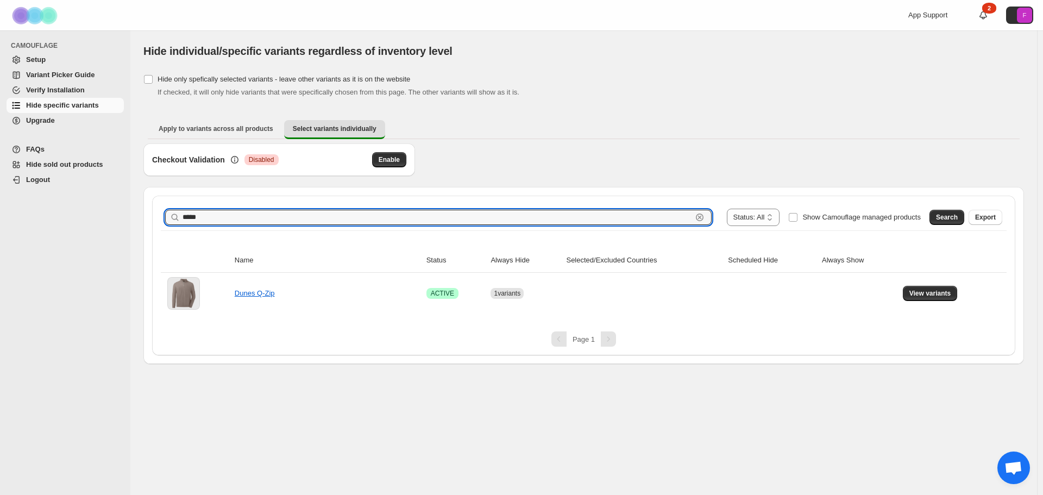
drag, startPoint x: 184, startPoint y: 212, endPoint x: 159, endPoint y: 213, distance: 25.0
click at [164, 212] on div "**********" at bounding box center [584, 217] width 846 height 26
click at [332, 235] on div "**********" at bounding box center [584, 259] width 846 height 110
drag, startPoint x: 321, startPoint y: 217, endPoint x: 333, endPoint y: 217, distance: 12.0
click at [327, 217] on input "***" at bounding box center [438, 217] width 510 height 15
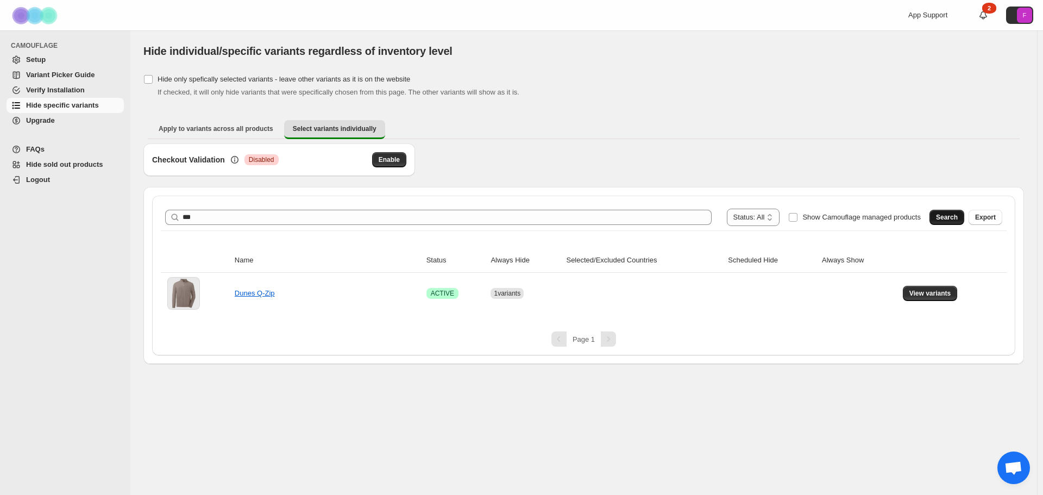
click at [946, 219] on span "Search" at bounding box center [947, 217] width 22 height 9
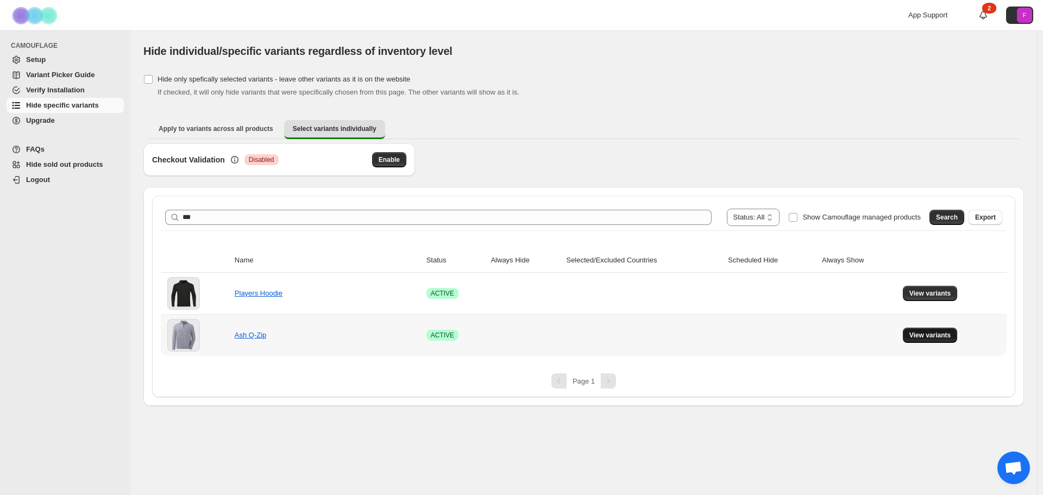
click at [922, 335] on span "View variants" at bounding box center [930, 335] width 42 height 9
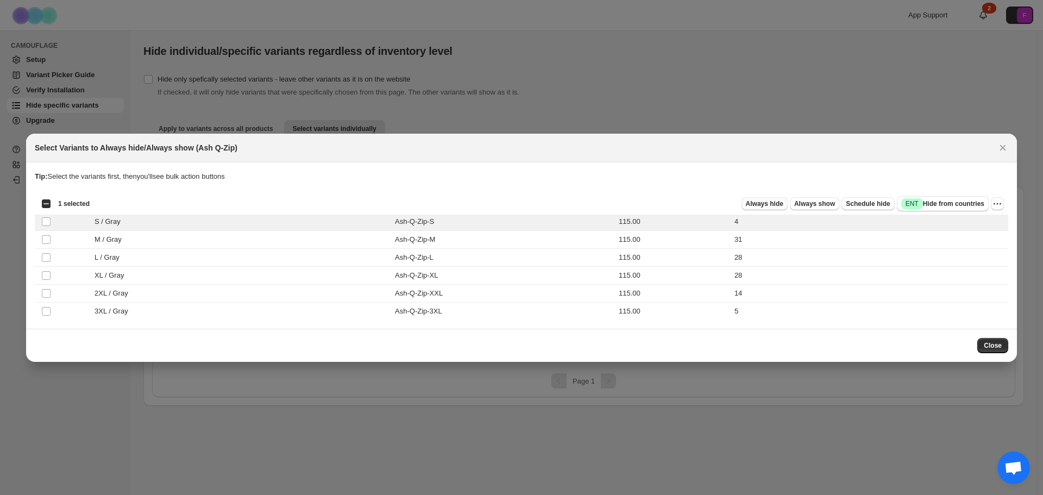
click at [771, 204] on span "Always hide" at bounding box center [764, 203] width 37 height 9
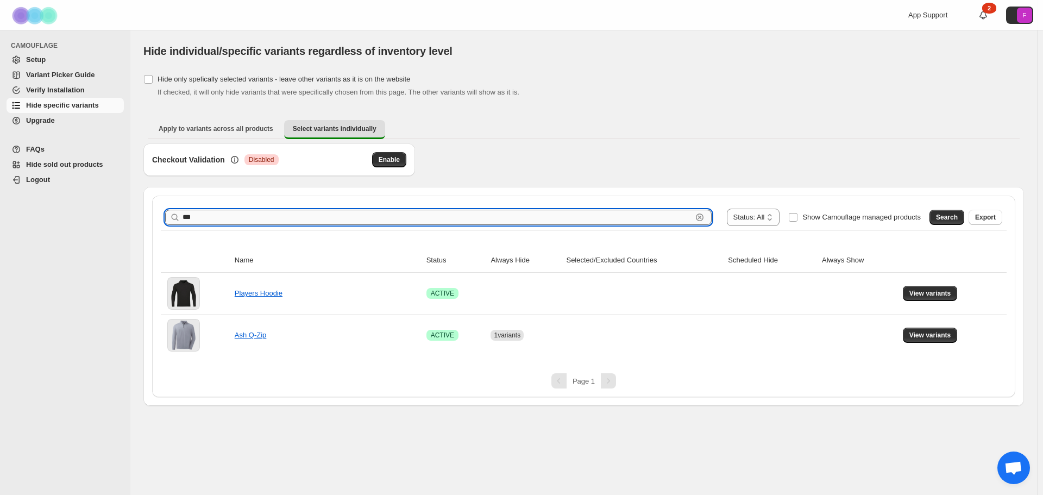
click at [559, 218] on input "***" at bounding box center [438, 217] width 510 height 15
drag, startPoint x: 236, startPoint y: 218, endPoint x: 117, endPoint y: 218, distance: 119.5
click at [117, 218] on div "**********" at bounding box center [521, 247] width 1043 height 495
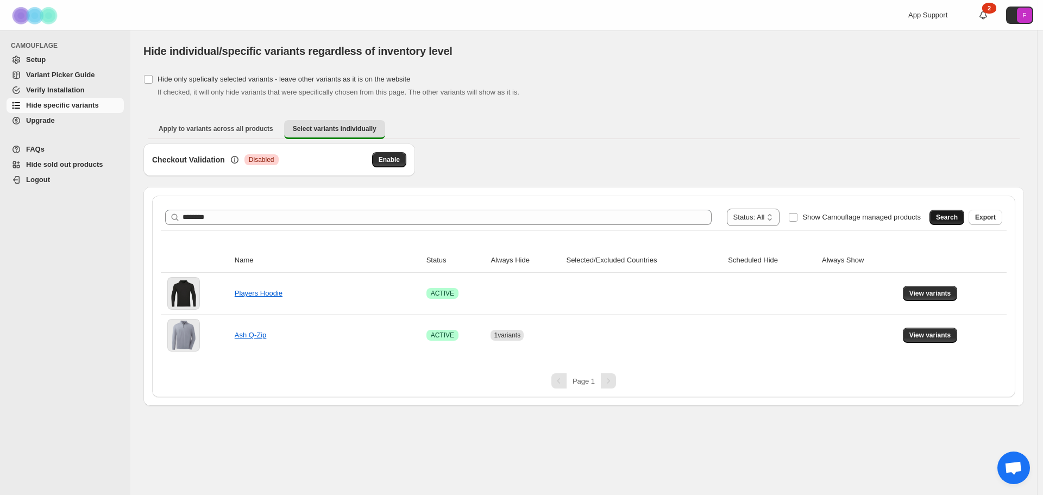
click at [946, 214] on span "Search" at bounding box center [947, 217] width 22 height 9
click at [259, 335] on link "Midnight Q-Zip" at bounding box center [258, 335] width 46 height 8
click at [936, 330] on button "View variants" at bounding box center [930, 335] width 55 height 15
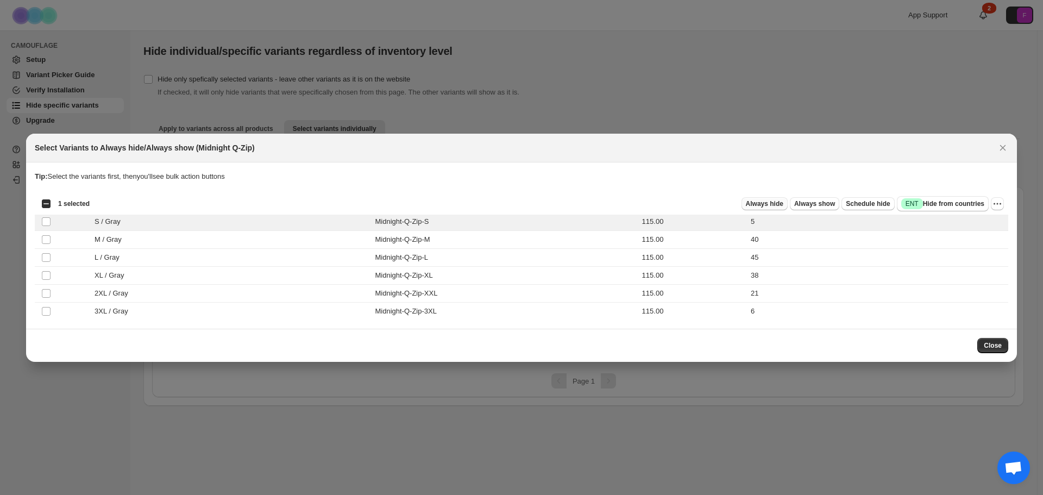
click at [764, 205] on span "Always hide" at bounding box center [764, 203] width 37 height 9
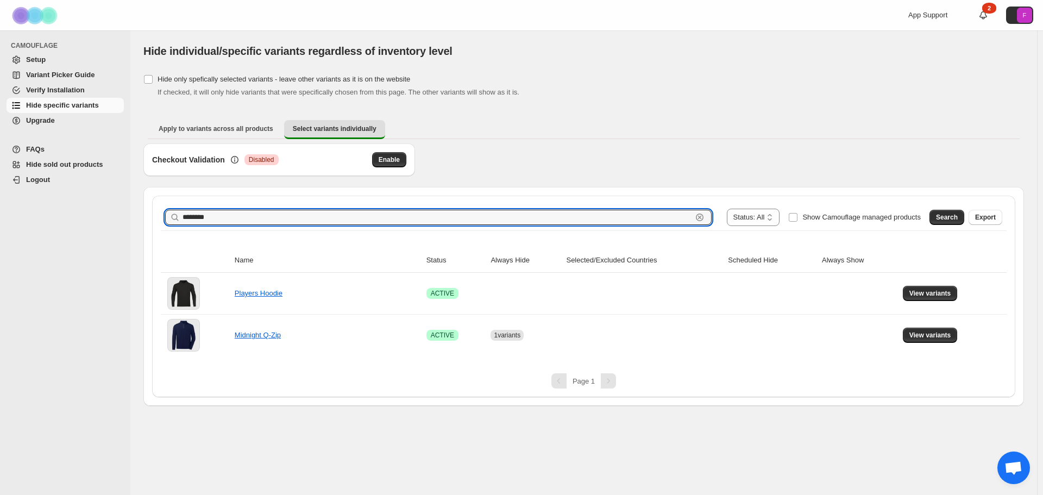
drag, startPoint x: 347, startPoint y: 219, endPoint x: 73, endPoint y: 210, distance: 273.4
click at [73, 210] on div "**********" at bounding box center [521, 247] width 1043 height 495
click at [955, 216] on span "Search" at bounding box center [947, 217] width 22 height 9
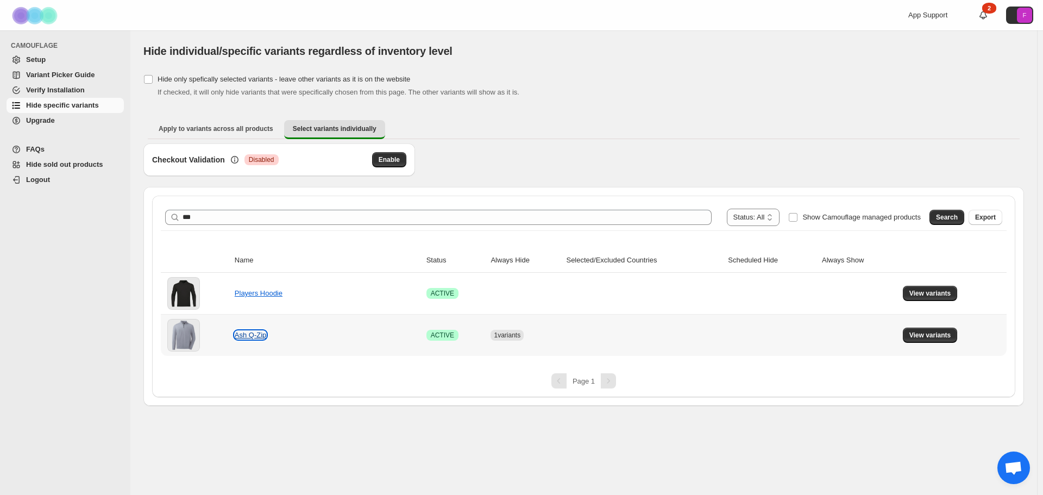
click at [249, 338] on link "Ash Q-Zip" at bounding box center [251, 335] width 32 height 8
click at [931, 335] on span "View variants" at bounding box center [930, 335] width 42 height 9
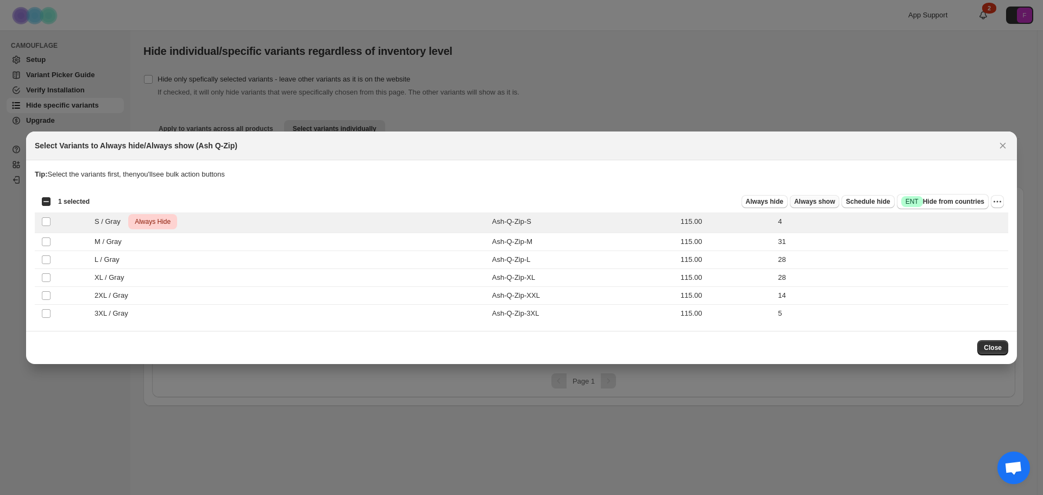
click at [829, 202] on span "Always show" at bounding box center [814, 201] width 41 height 9
click at [1001, 205] on div "Search Export" at bounding box center [963, 215] width 77 height 22
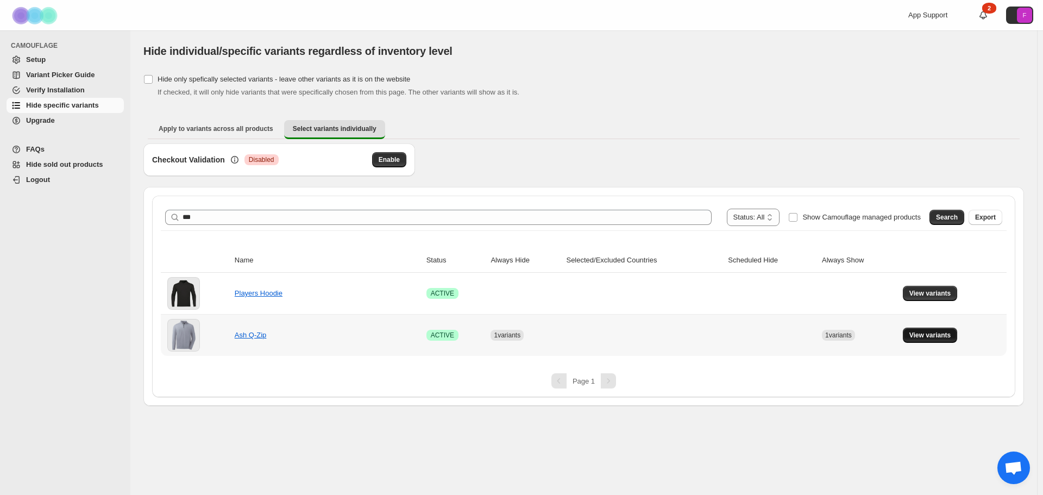
click at [936, 331] on span "View variants" at bounding box center [930, 335] width 42 height 9
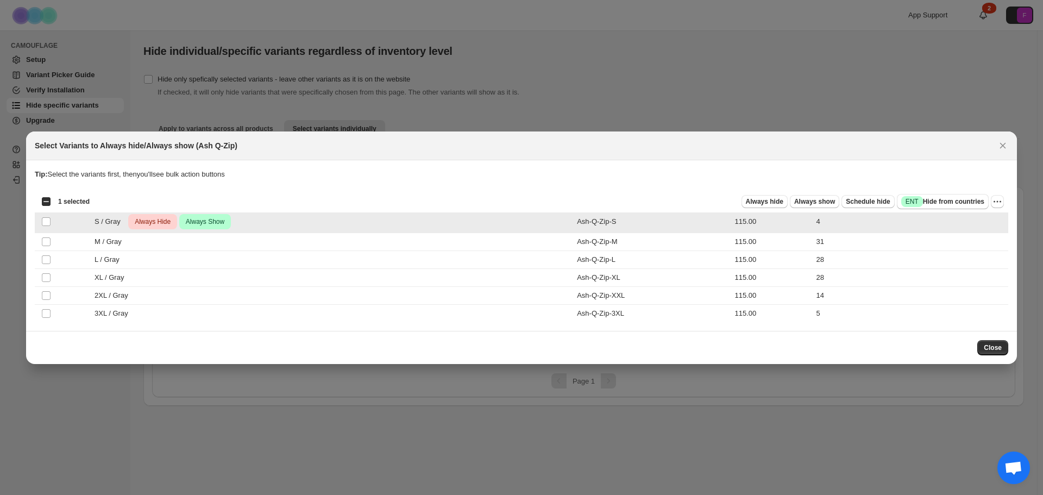
click at [153, 219] on span "Always Hide" at bounding box center [153, 221] width 40 height 13
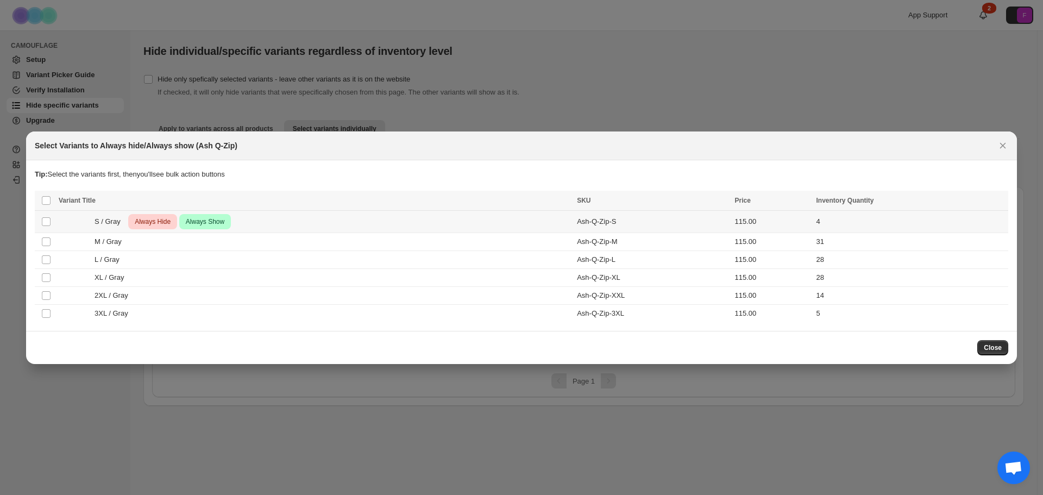
click at [160, 222] on span "Always Hide" at bounding box center [153, 221] width 40 height 13
click at [779, 204] on span "Always hide" at bounding box center [764, 201] width 37 height 9
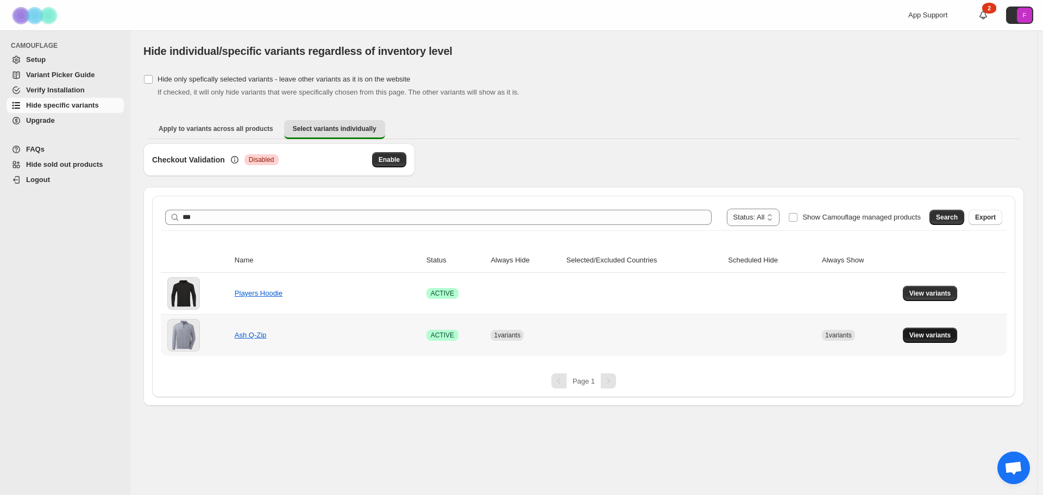
click at [942, 332] on span "View variants" at bounding box center [930, 335] width 42 height 9
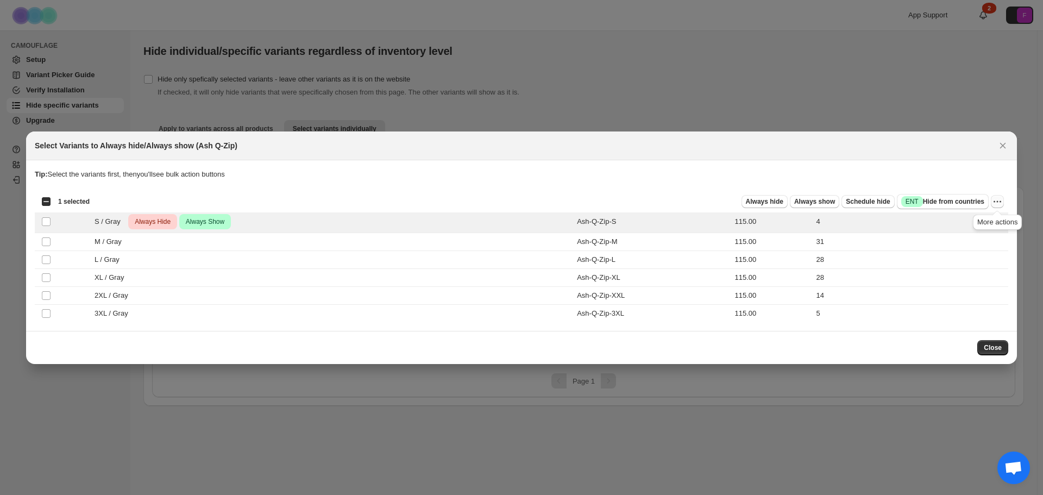
click at [999, 202] on icon "More actions" at bounding box center [997, 201] width 11 height 11
click at [966, 225] on span "Undo always hide" at bounding box center [947, 222] width 56 height 8
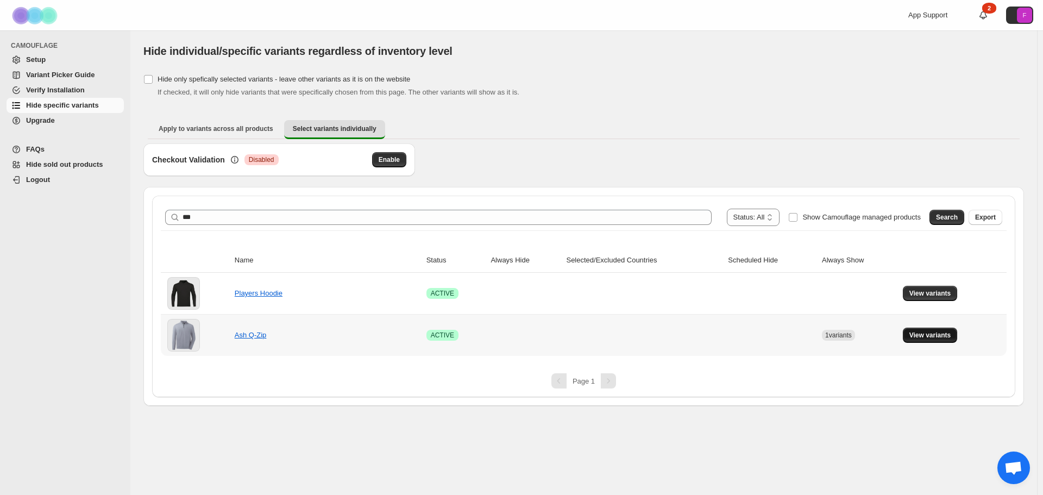
click at [925, 336] on span "View variants" at bounding box center [930, 335] width 42 height 9
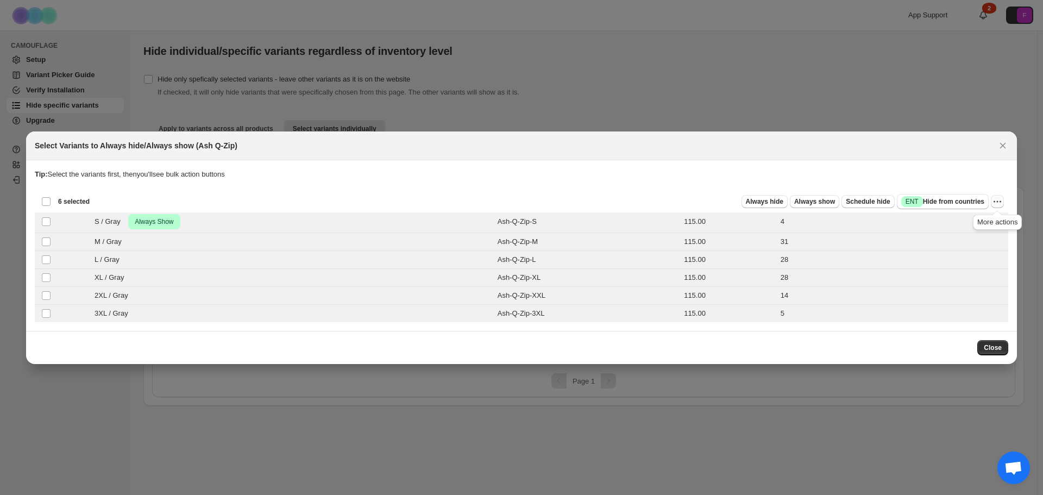
click at [994, 202] on icon "More actions" at bounding box center [995, 201] width 2 height 2
click at [973, 241] on span "Undo always show" at bounding box center [948, 241] width 59 height 8
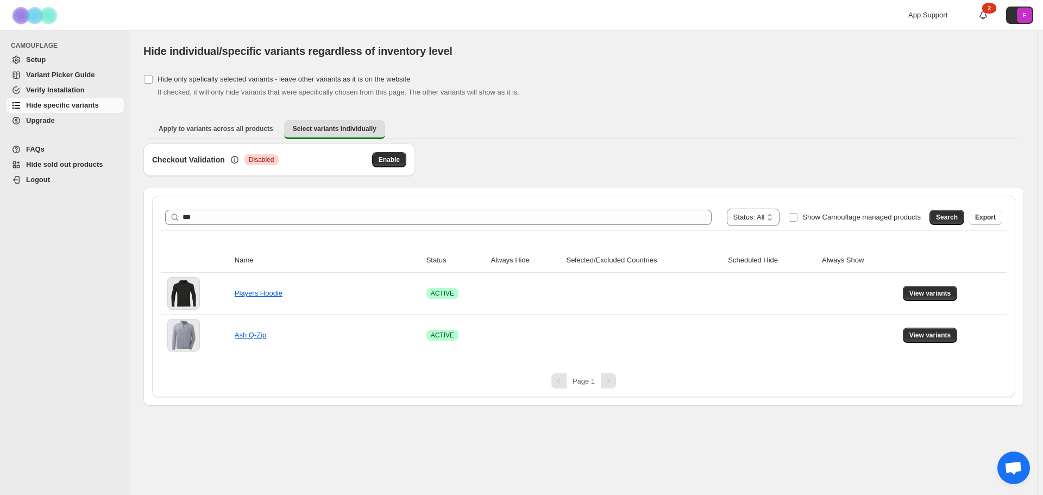
click at [760, 177] on div "Checkout Validation Critical Disabled Enable" at bounding box center [583, 164] width 881 height 43
click at [955, 210] on button "Search" at bounding box center [947, 217] width 35 height 15
click at [927, 337] on span "View variants" at bounding box center [930, 335] width 42 height 9
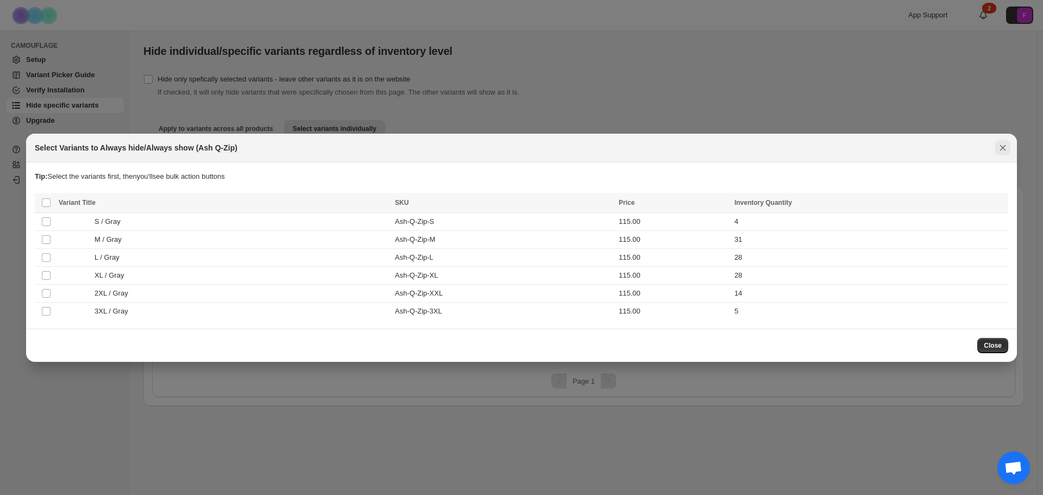
click at [1009, 144] on button "Close" at bounding box center [1002, 147] width 15 height 15
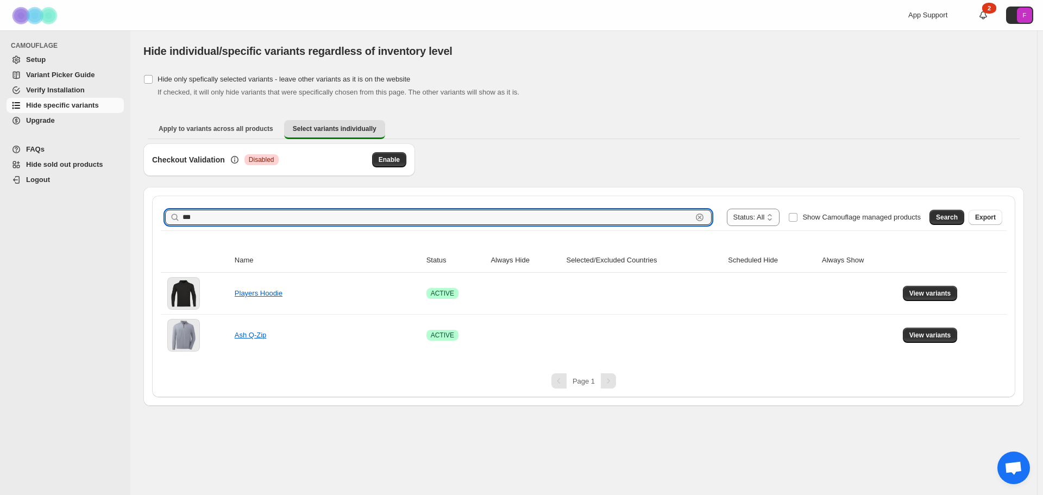
drag, startPoint x: 255, startPoint y: 218, endPoint x: 50, endPoint y: 205, distance: 205.8
click at [71, 208] on div "**********" at bounding box center [521, 247] width 1043 height 495
click at [950, 217] on span "Search" at bounding box center [947, 217] width 22 height 9
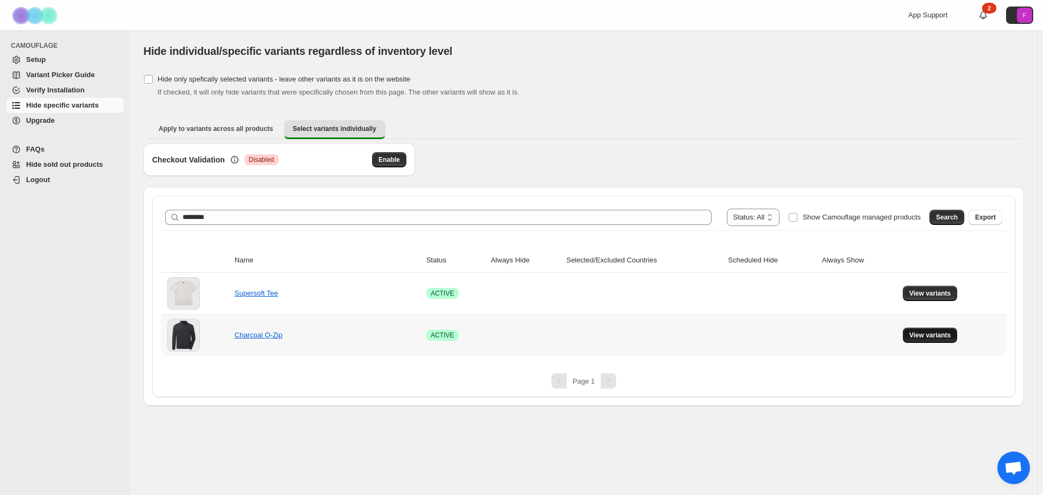
click at [931, 332] on span "View variants" at bounding box center [930, 335] width 42 height 9
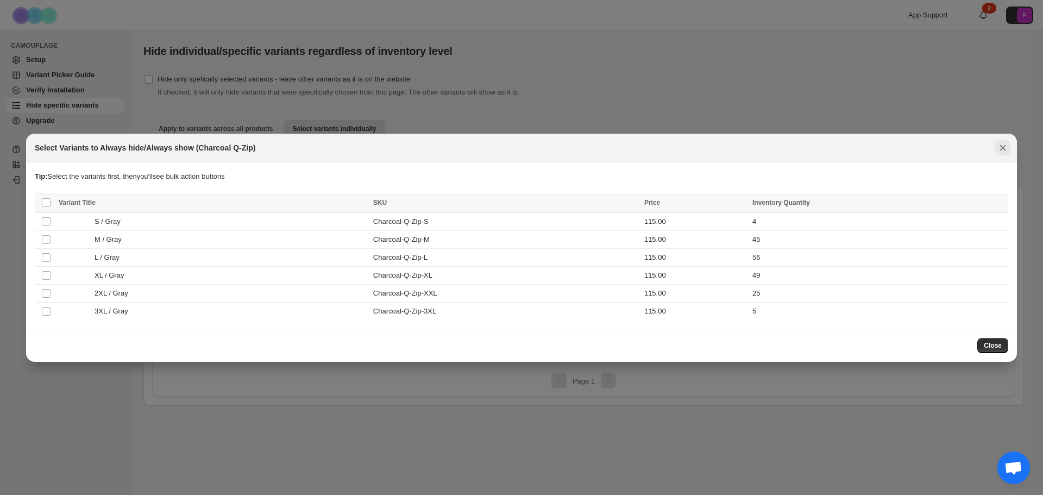
click at [1001, 145] on icon "Close" at bounding box center [1002, 147] width 11 height 11
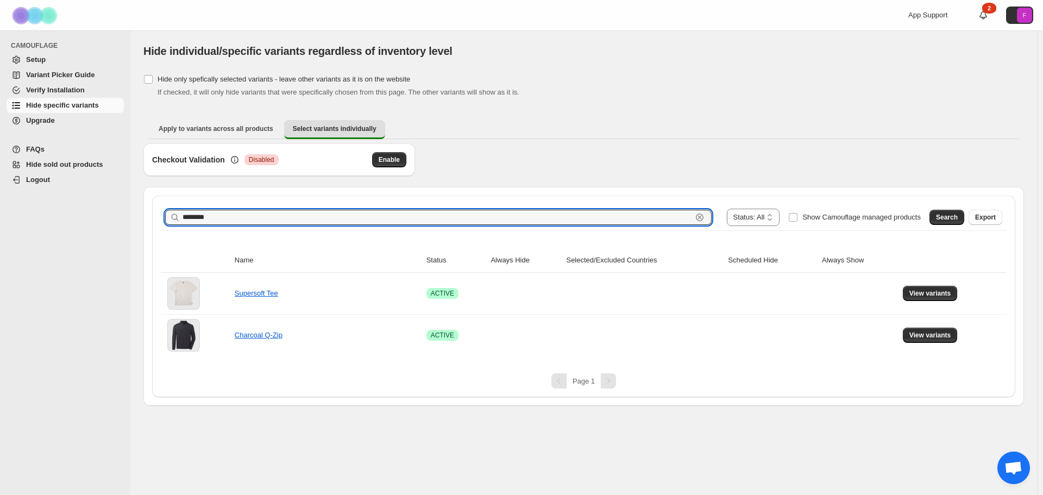
drag, startPoint x: 160, startPoint y: 214, endPoint x: 122, endPoint y: 215, distance: 38.0
click at [122, 215] on div "**********" at bounding box center [521, 247] width 1043 height 495
click at [942, 219] on span "Search" at bounding box center [947, 217] width 22 height 9
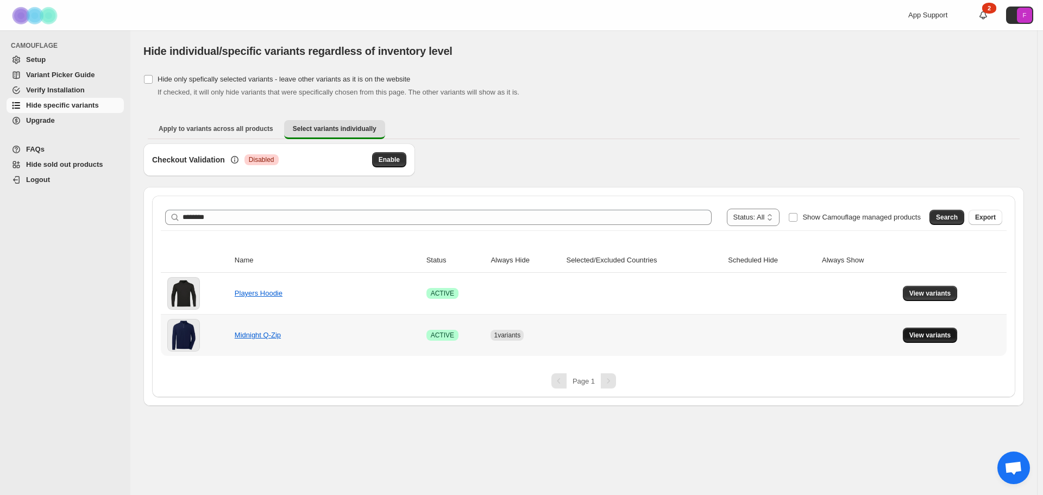
click at [930, 333] on span "View variants" at bounding box center [930, 335] width 42 height 9
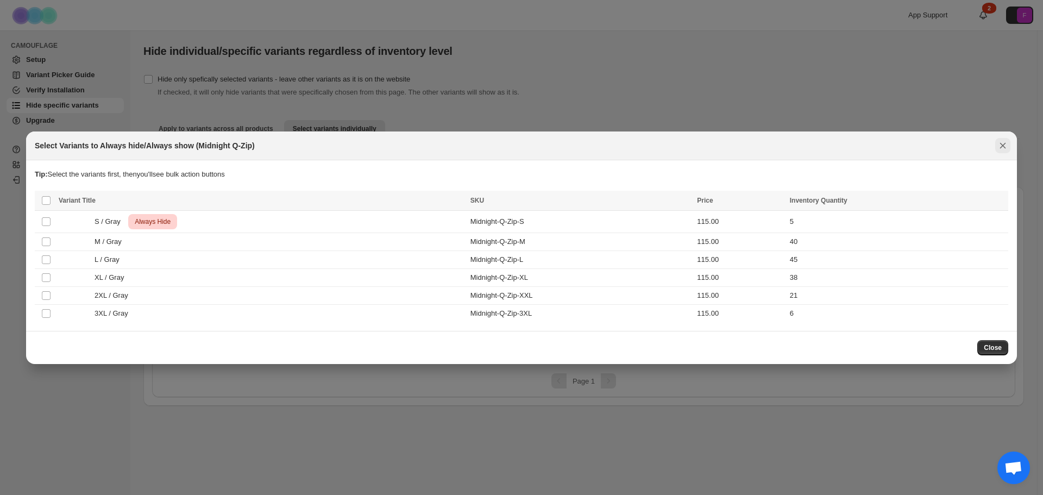
click at [1003, 144] on icon "Close" at bounding box center [1002, 145] width 11 height 11
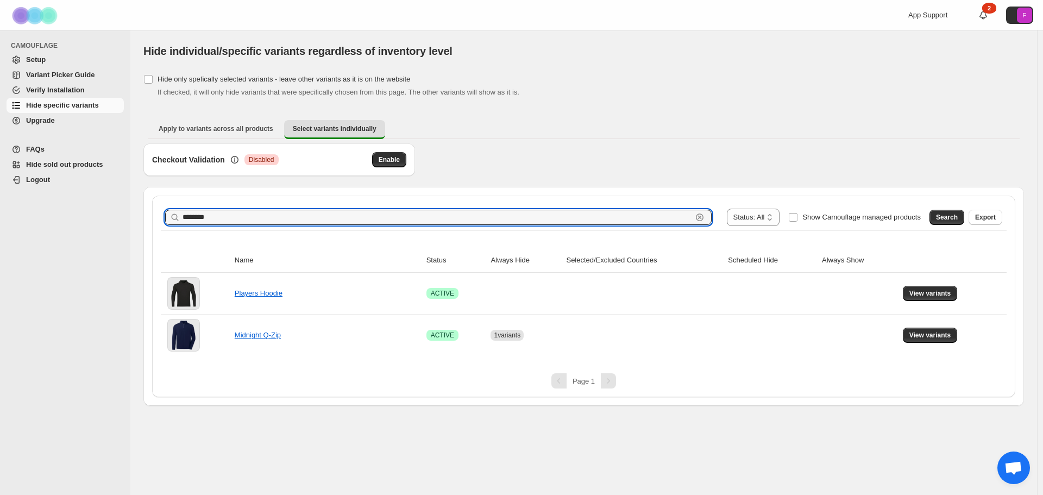
drag, startPoint x: 312, startPoint y: 218, endPoint x: 85, endPoint y: 215, distance: 227.1
click at [108, 217] on div "**********" at bounding box center [521, 247] width 1043 height 495
click at [950, 211] on button "Search" at bounding box center [947, 217] width 35 height 15
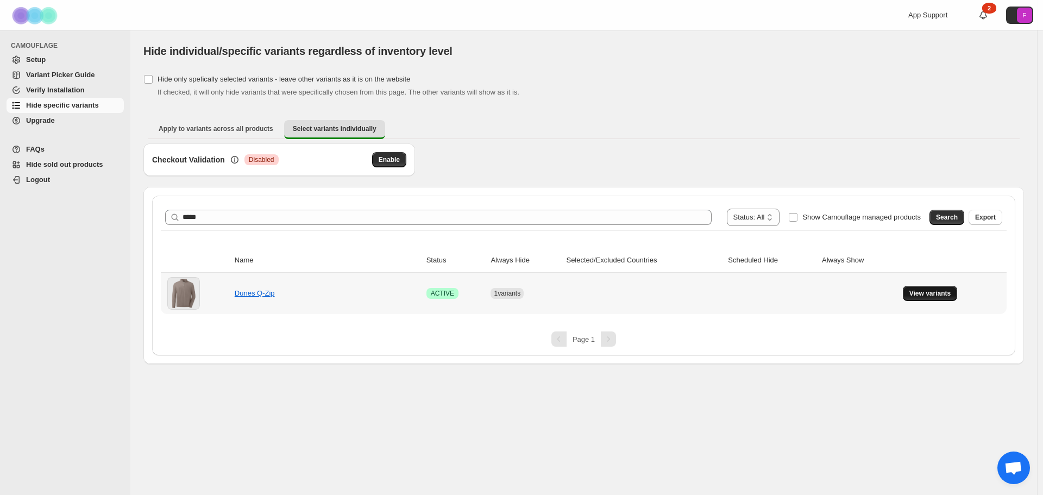
click at [925, 293] on span "View variants" at bounding box center [930, 293] width 42 height 9
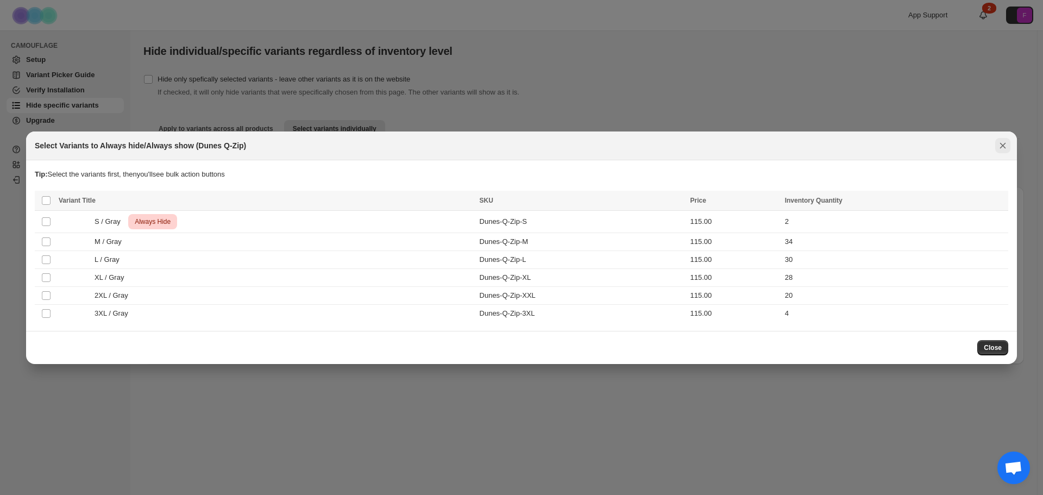
click at [1004, 145] on icon "Close" at bounding box center [1002, 145] width 11 height 11
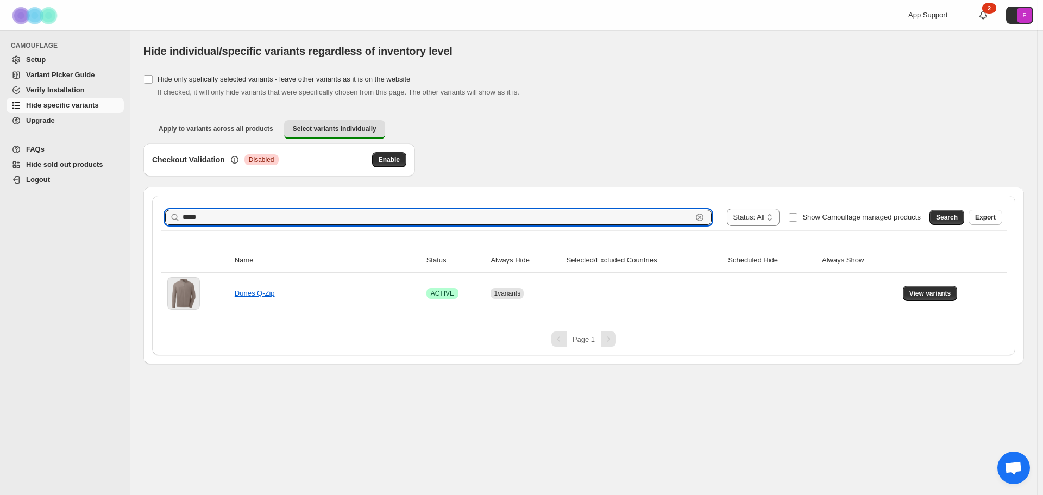
drag, startPoint x: 208, startPoint y: 223, endPoint x: 144, endPoint y: 215, distance: 64.6
click at [144, 215] on div "**********" at bounding box center [583, 275] width 881 height 177
click at [946, 217] on span "Search" at bounding box center [947, 217] width 22 height 9
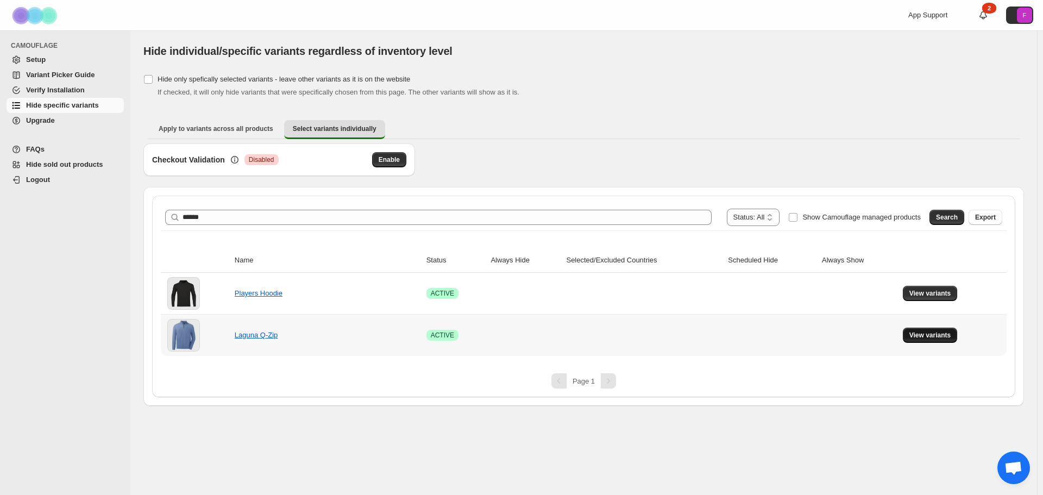
click at [925, 340] on button "View variants" at bounding box center [930, 335] width 55 height 15
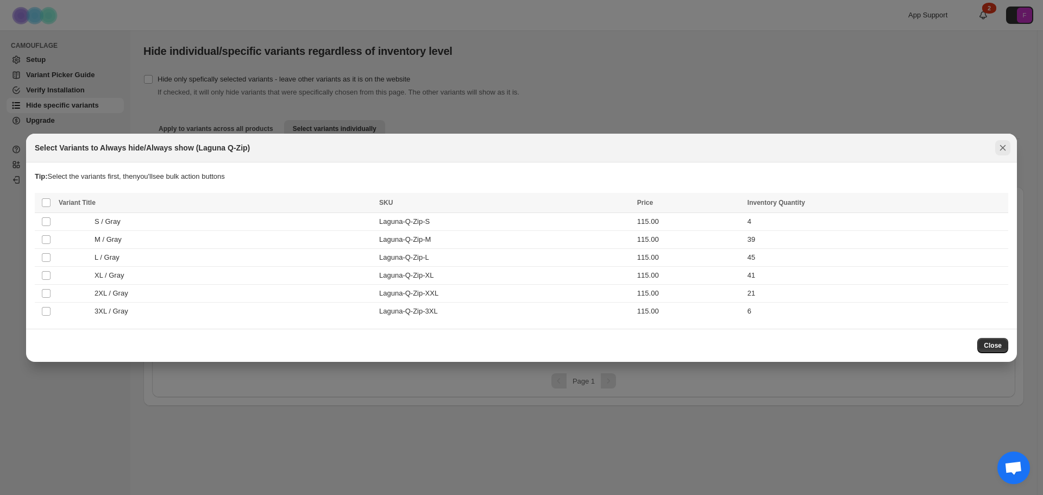
click at [1000, 147] on icon "Close" at bounding box center [1002, 147] width 11 height 11
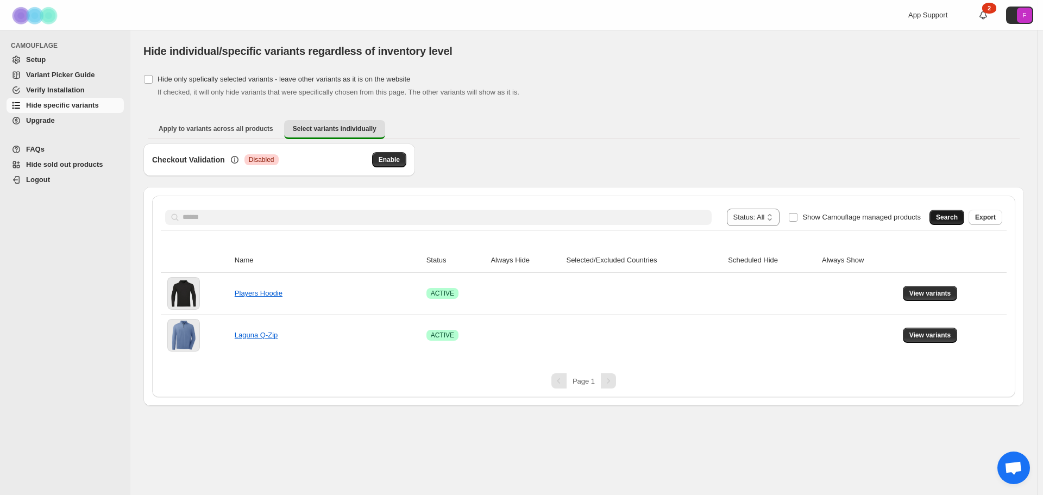
click at [950, 217] on span "Search" at bounding box center [947, 217] width 22 height 9
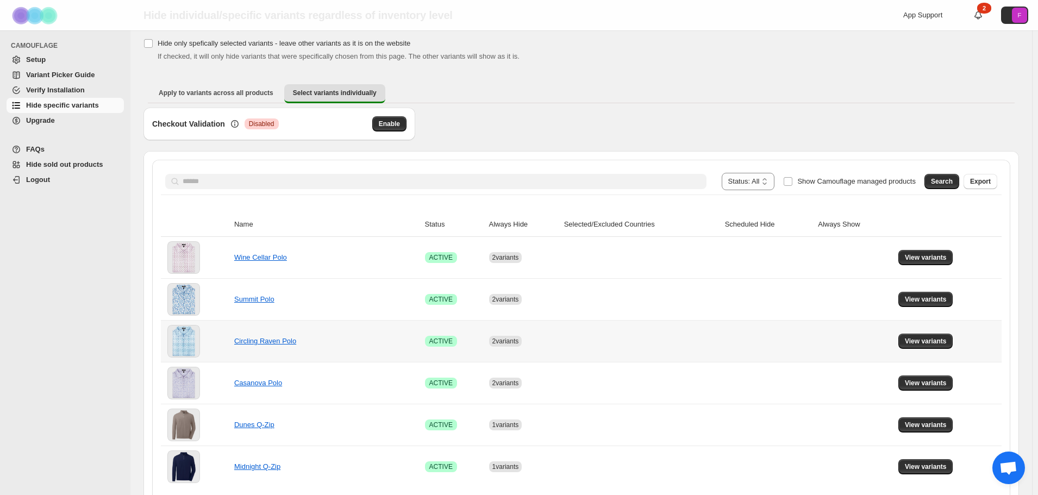
scroll to position [78, 0]
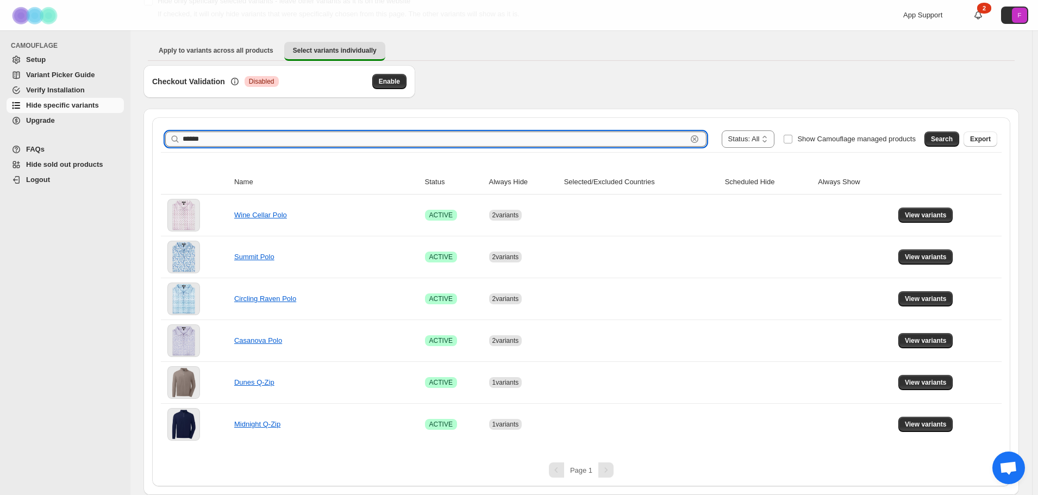
click at [399, 140] on input "******" at bounding box center [435, 138] width 504 height 15
type input "*"
type input "******"
click at [943, 140] on span "Search" at bounding box center [942, 139] width 22 height 9
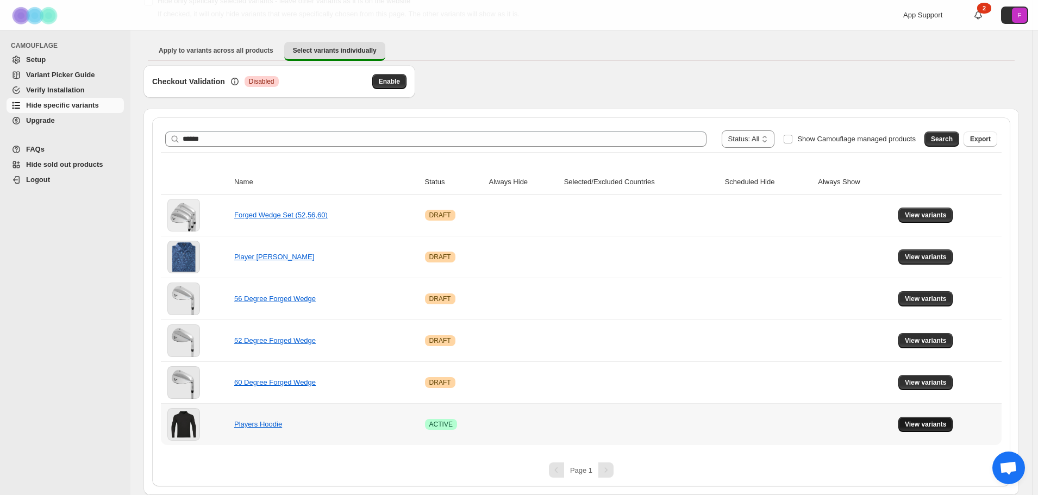
click at [914, 426] on span "View variants" at bounding box center [926, 424] width 42 height 9
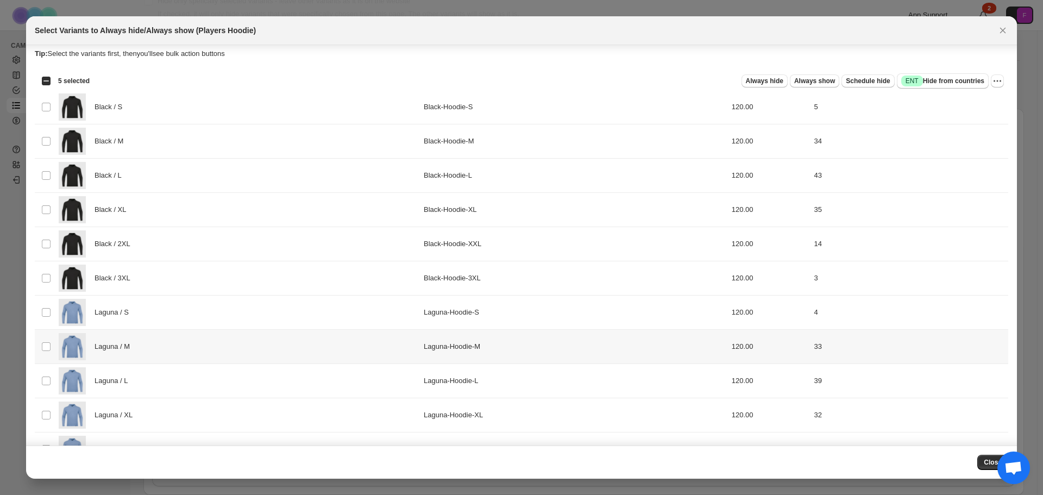
scroll to position [0, 0]
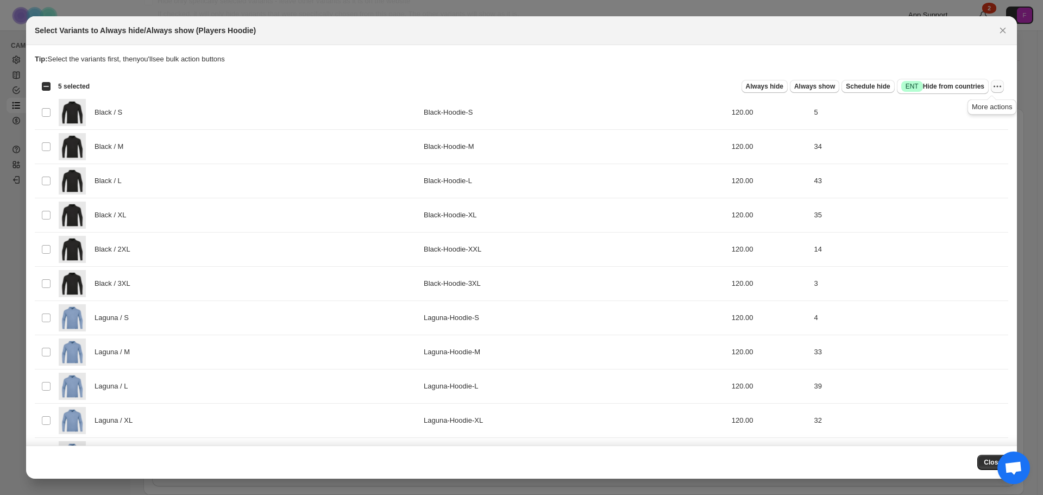
click at [992, 85] on icon "More actions" at bounding box center [997, 86] width 11 height 11
click at [774, 85] on span "Always hide" at bounding box center [764, 86] width 37 height 9
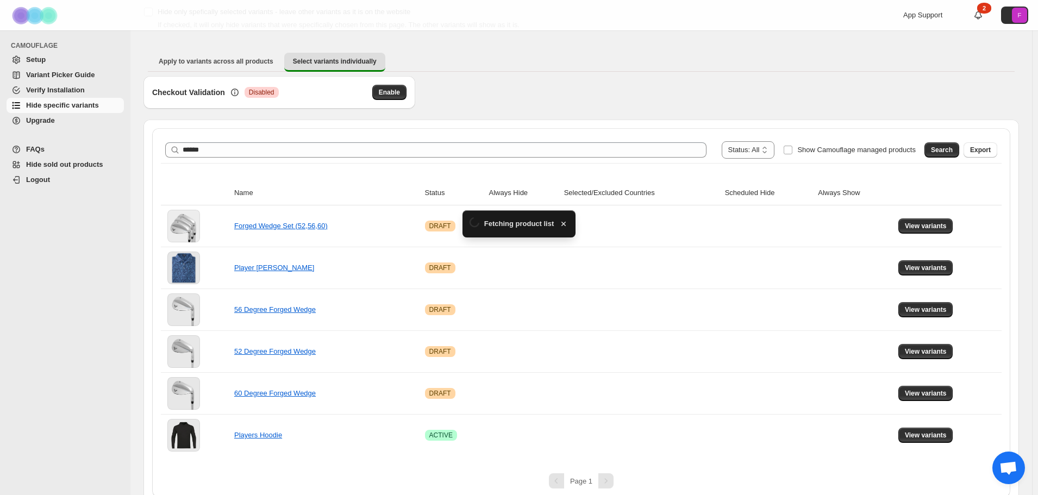
scroll to position [78, 0]
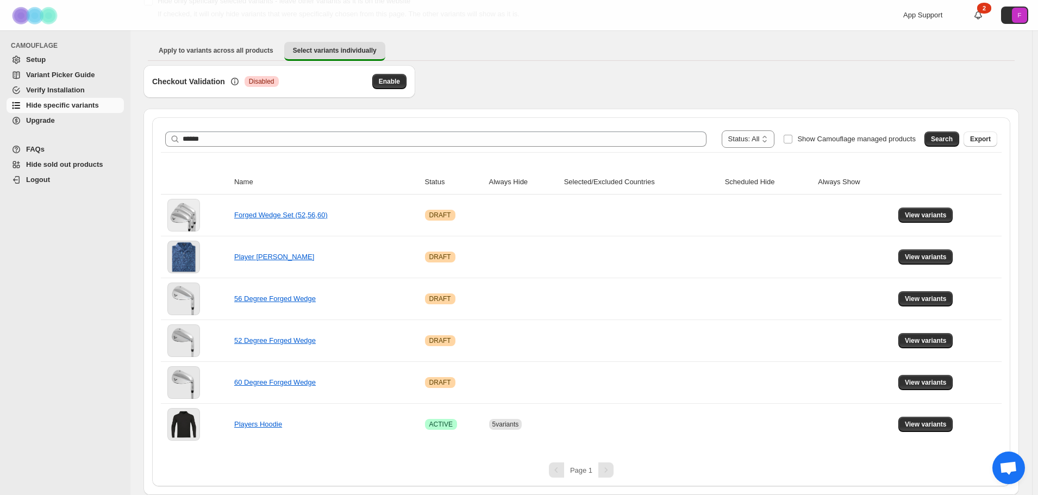
click at [739, 456] on div "**********" at bounding box center [581, 301] width 858 height 369
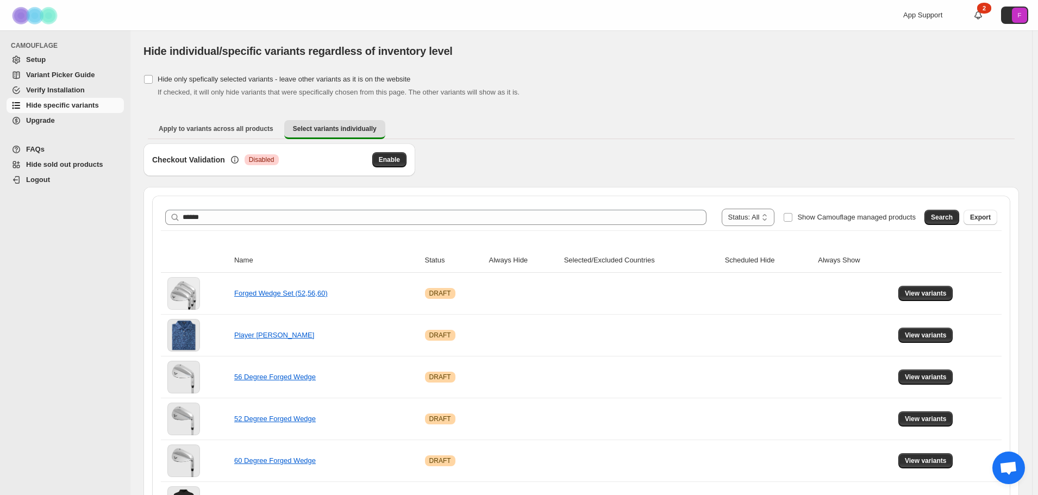
click at [45, 92] on span "Verify Installation" at bounding box center [55, 90] width 59 height 8
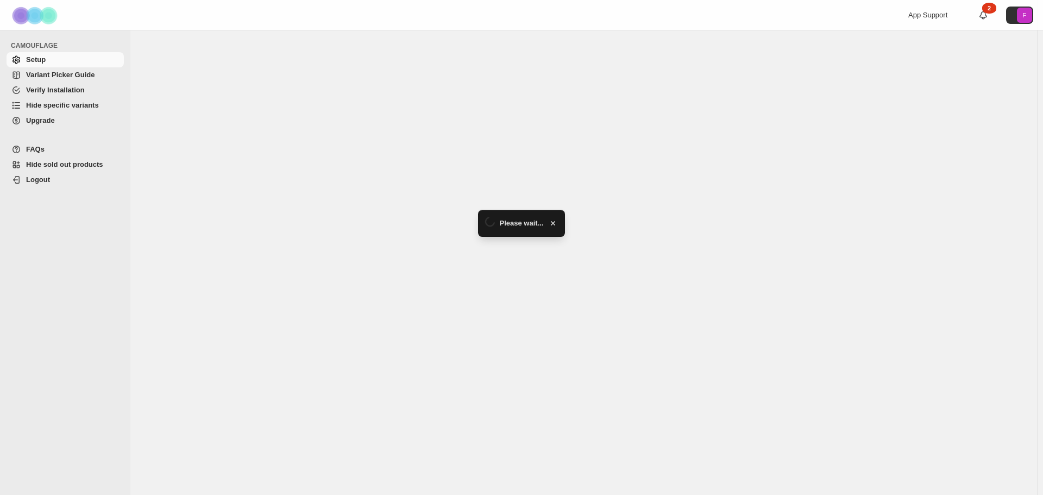
select select "**********"
